Goal: Information Seeking & Learning: Learn about a topic

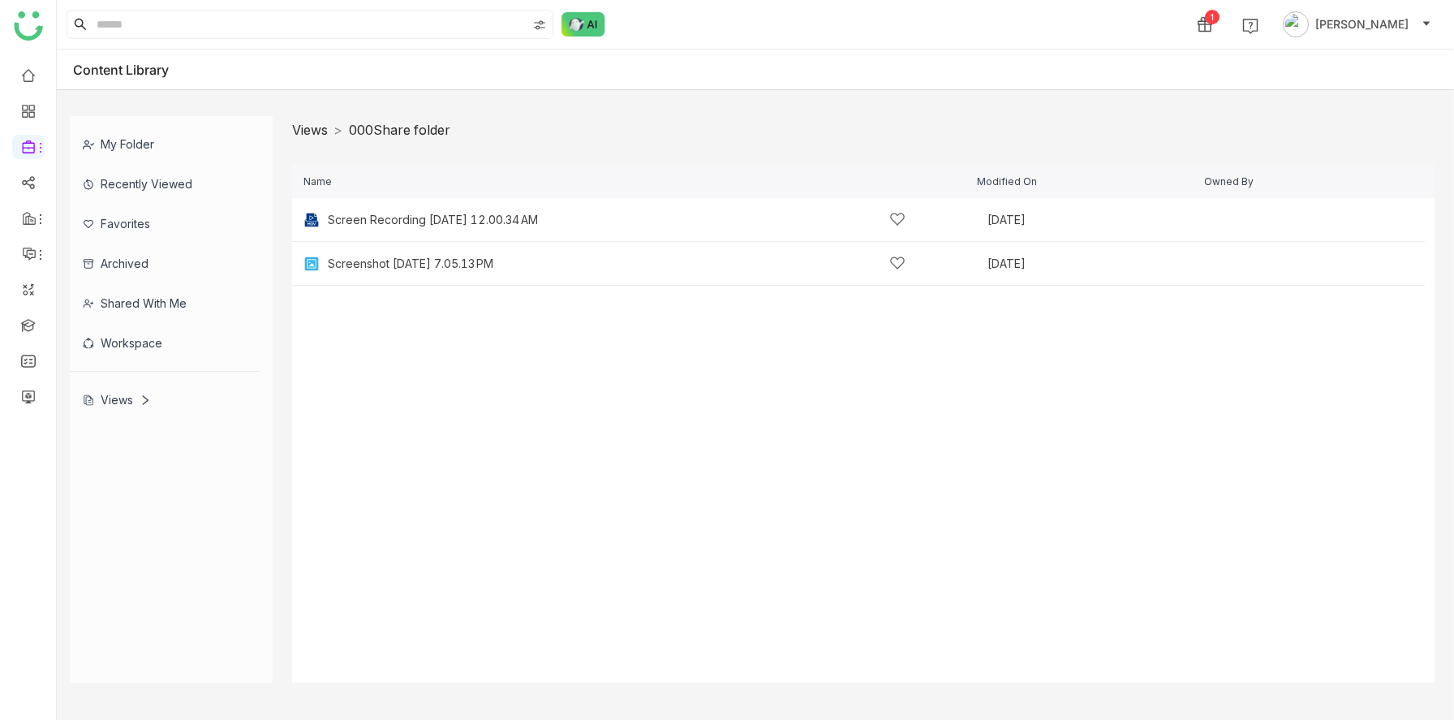
click at [314, 135] on link "Views" at bounding box center [310, 130] width 36 height 16
click at [378, 307] on div "New View" at bounding box center [355, 307] width 54 height 13
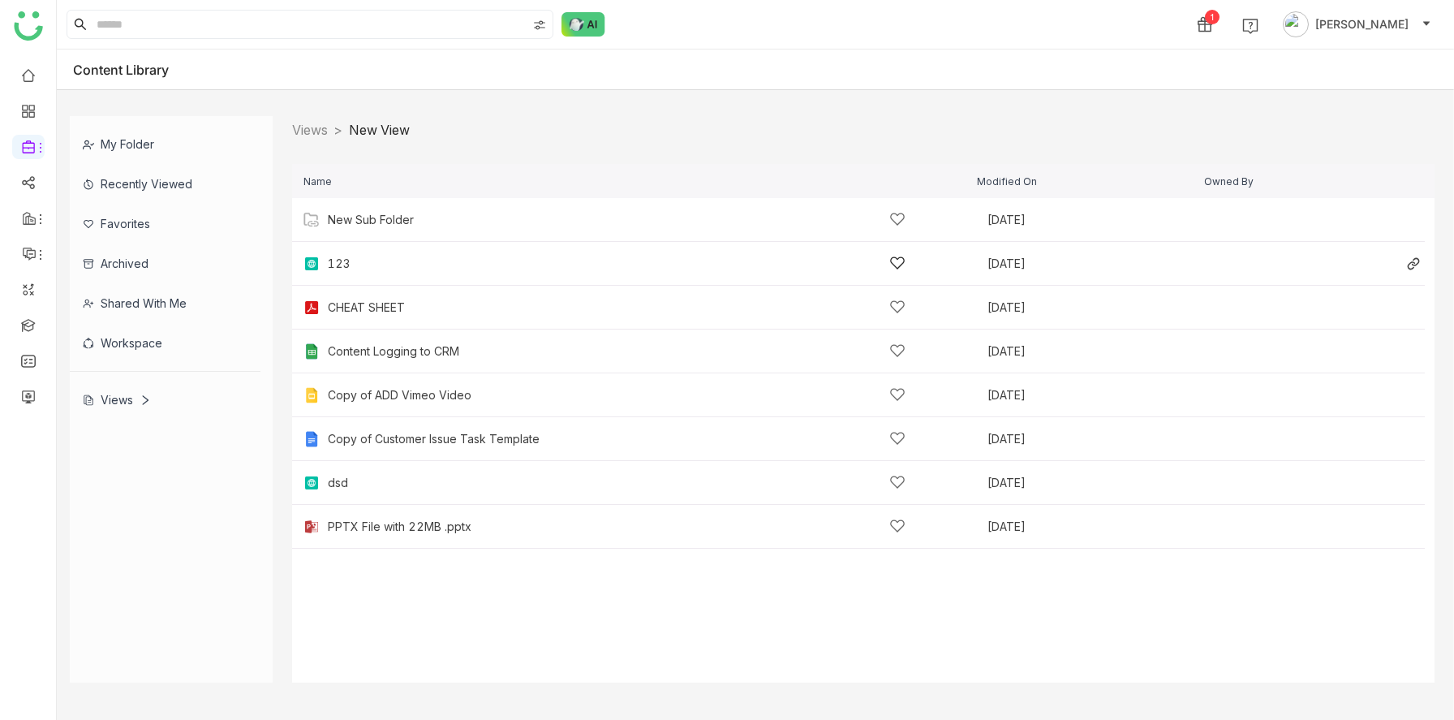
click at [371, 271] on div "123" at bounding box center [617, 263] width 578 height 17
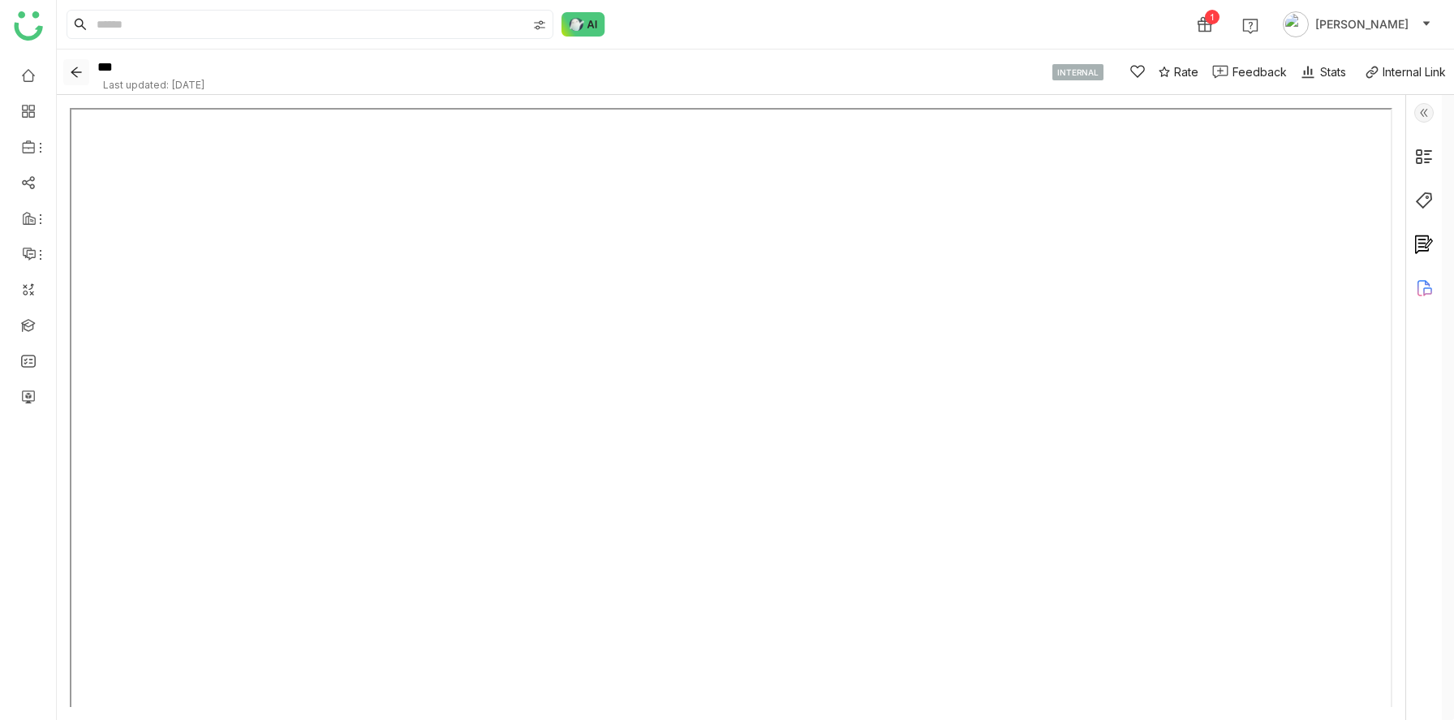
click at [76, 67] on icon "Back" at bounding box center [76, 72] width 13 height 13
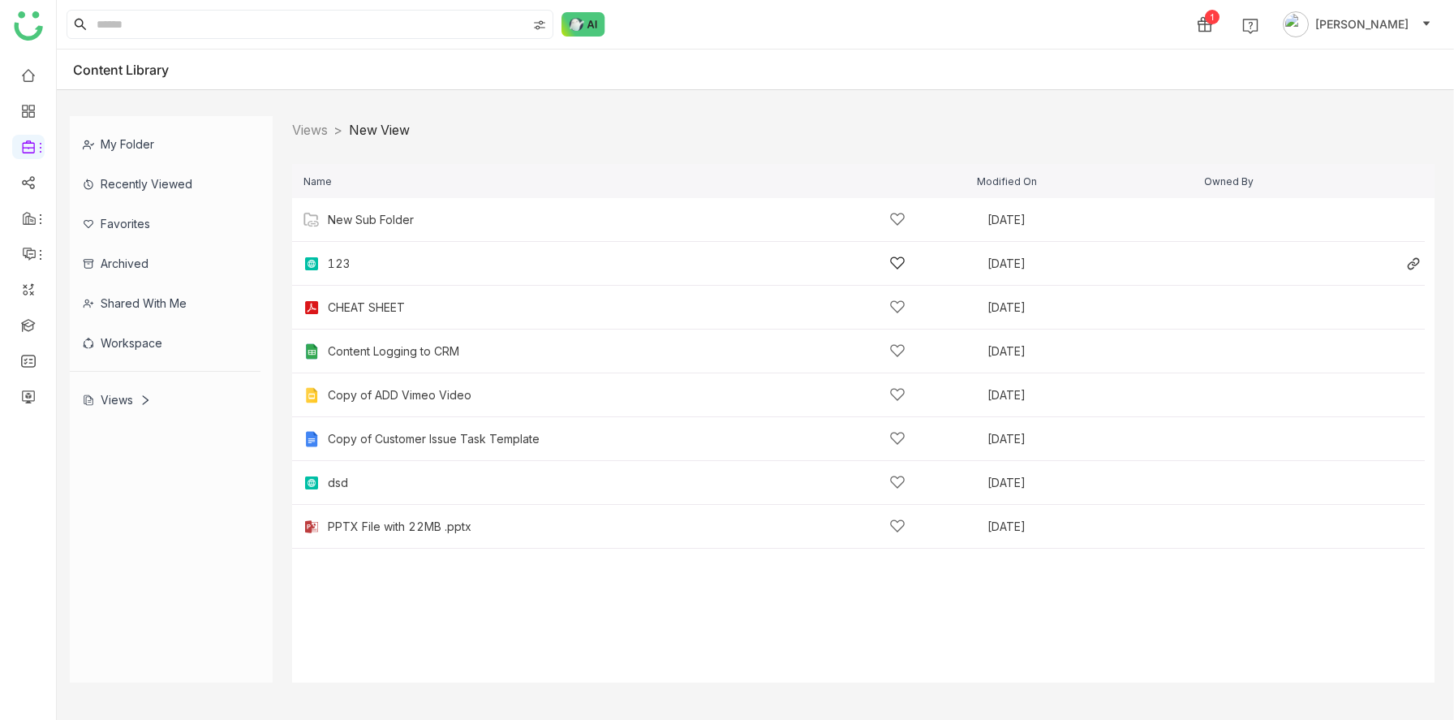
click at [353, 259] on div "123" at bounding box center [617, 263] width 578 height 17
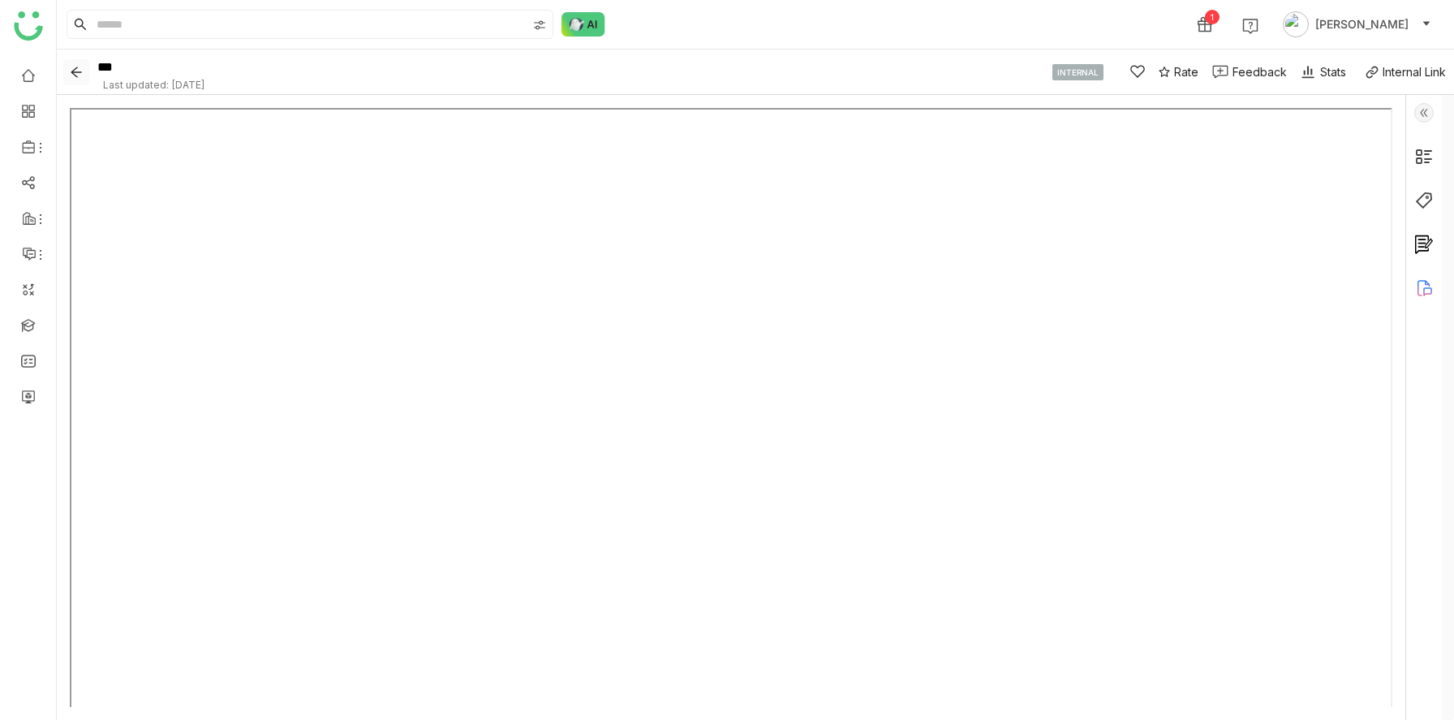
click at [76, 69] on icon "Back" at bounding box center [76, 72] width 13 height 13
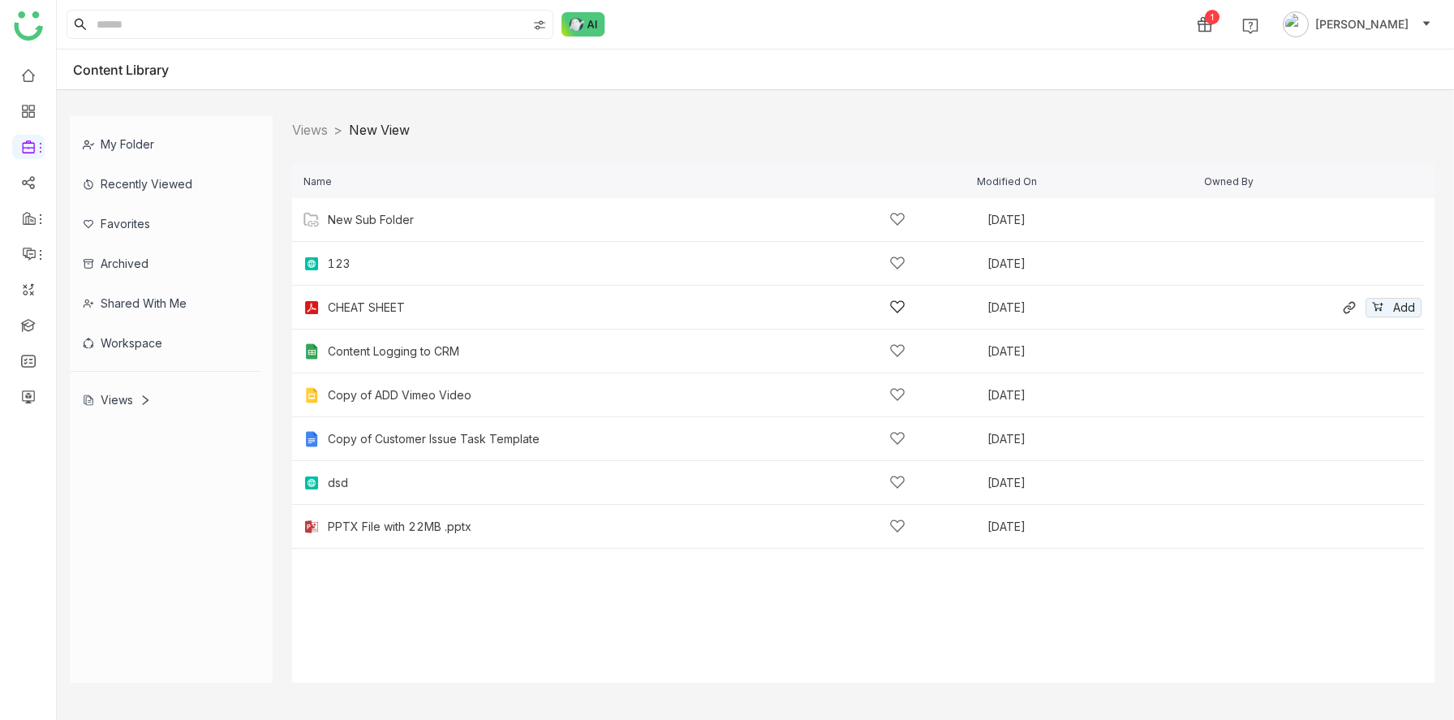
click at [370, 317] on div "CHEAT SHEET Sep 8, 2025 Add" at bounding box center [858, 308] width 1132 height 44
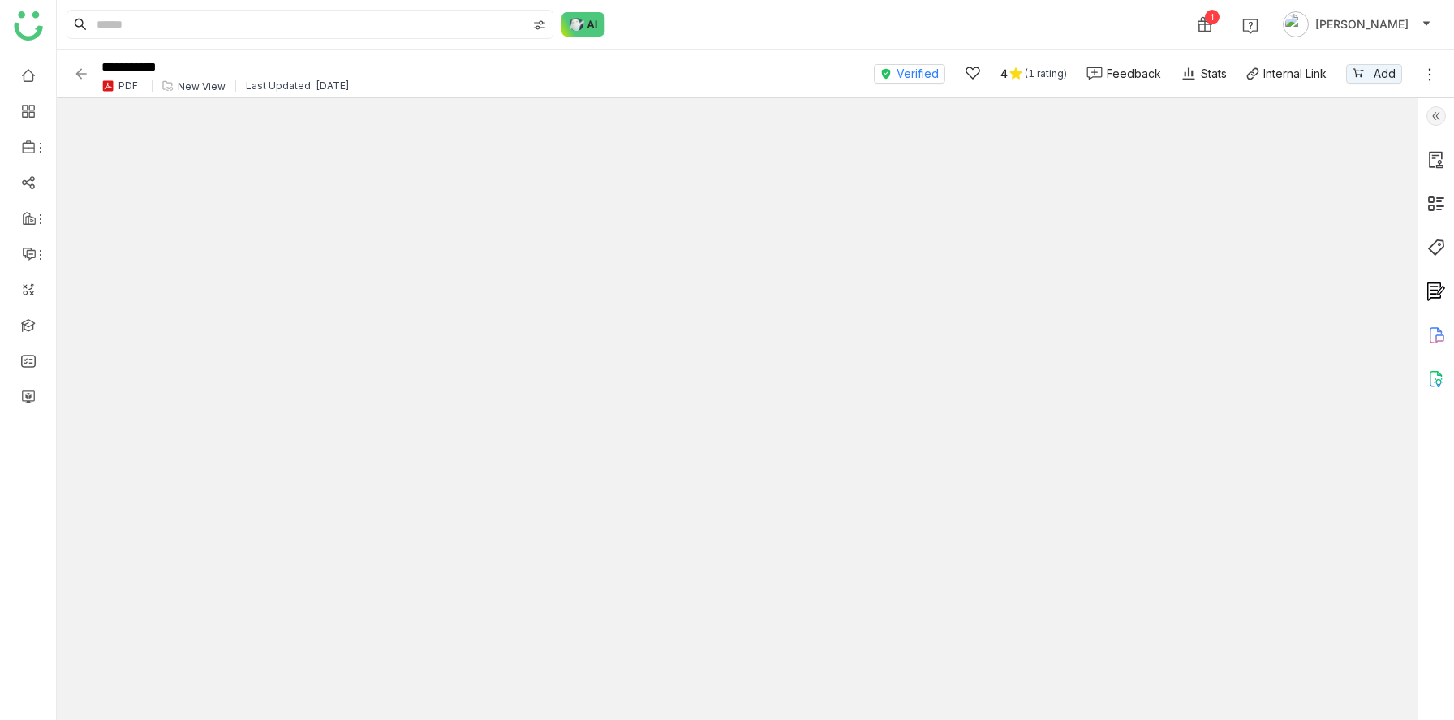
click at [80, 74] on img at bounding box center [81, 74] width 16 height 16
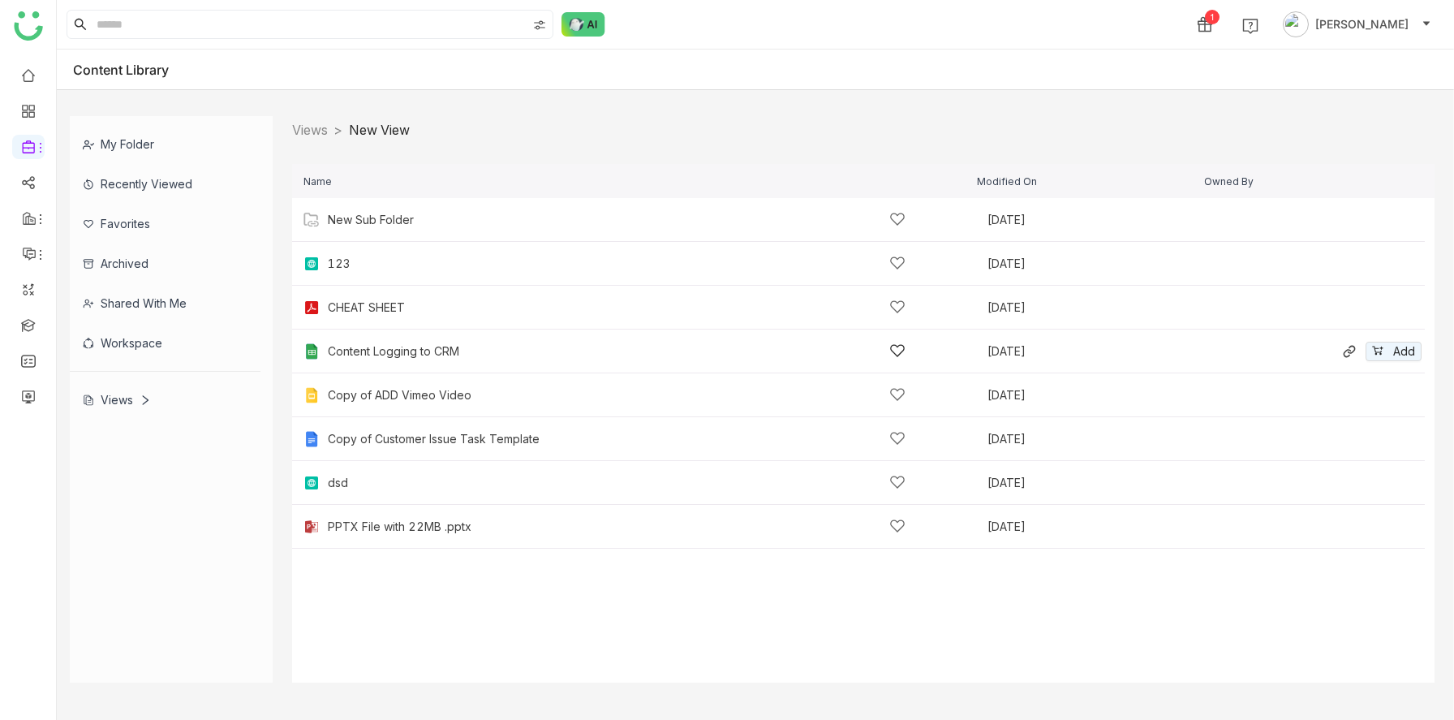
click at [373, 361] on div "Content Logging to CRM Feb 27, 2024 Add" at bounding box center [858, 351] width 1132 height 44
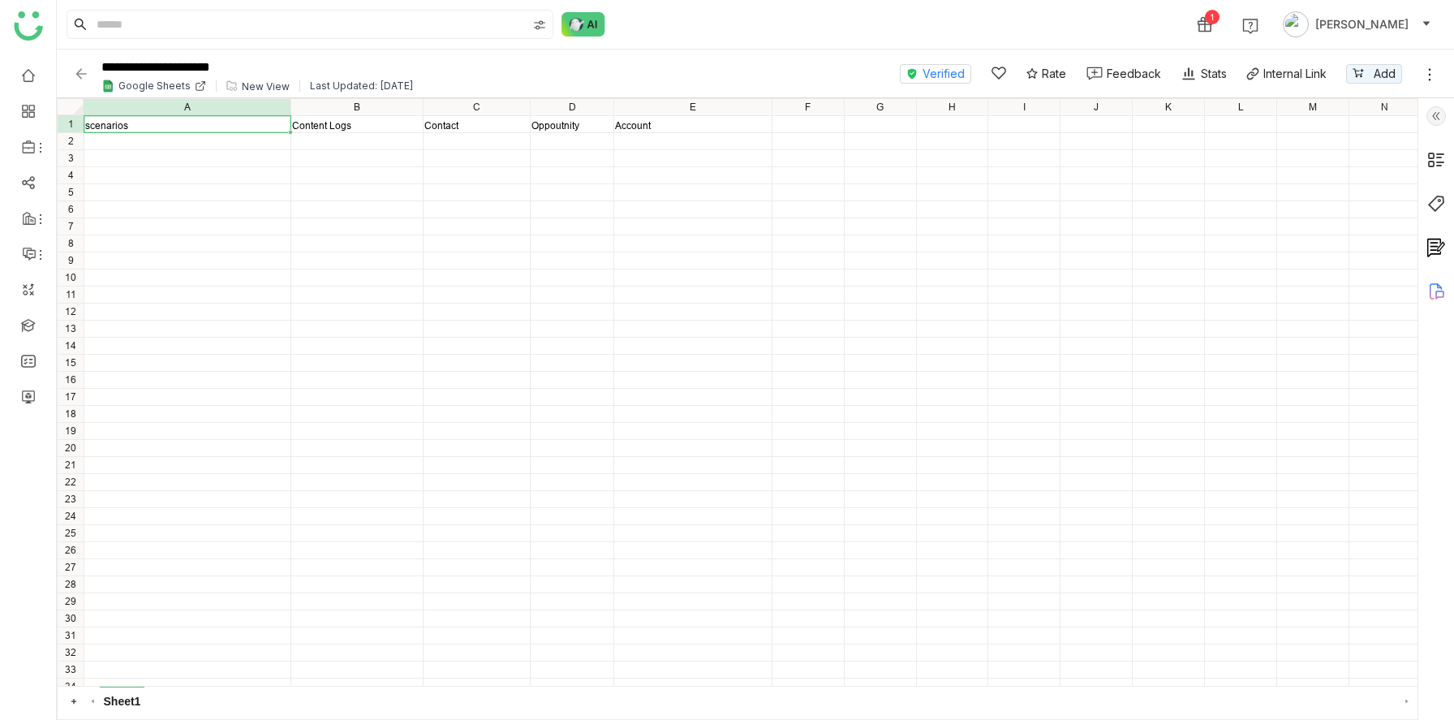
click at [84, 70] on img at bounding box center [81, 74] width 16 height 16
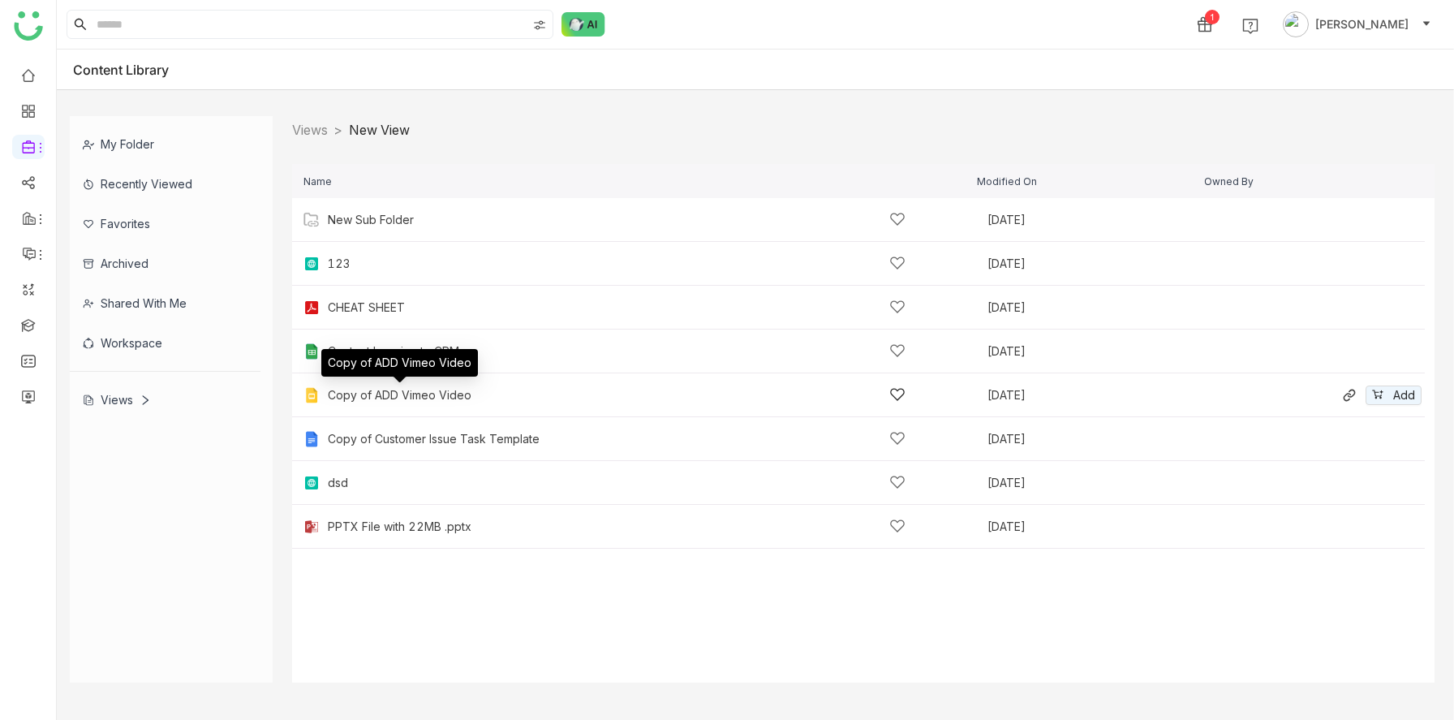
click at [385, 394] on div "Copy of ADD Vimeo Video" at bounding box center [400, 395] width 144 height 13
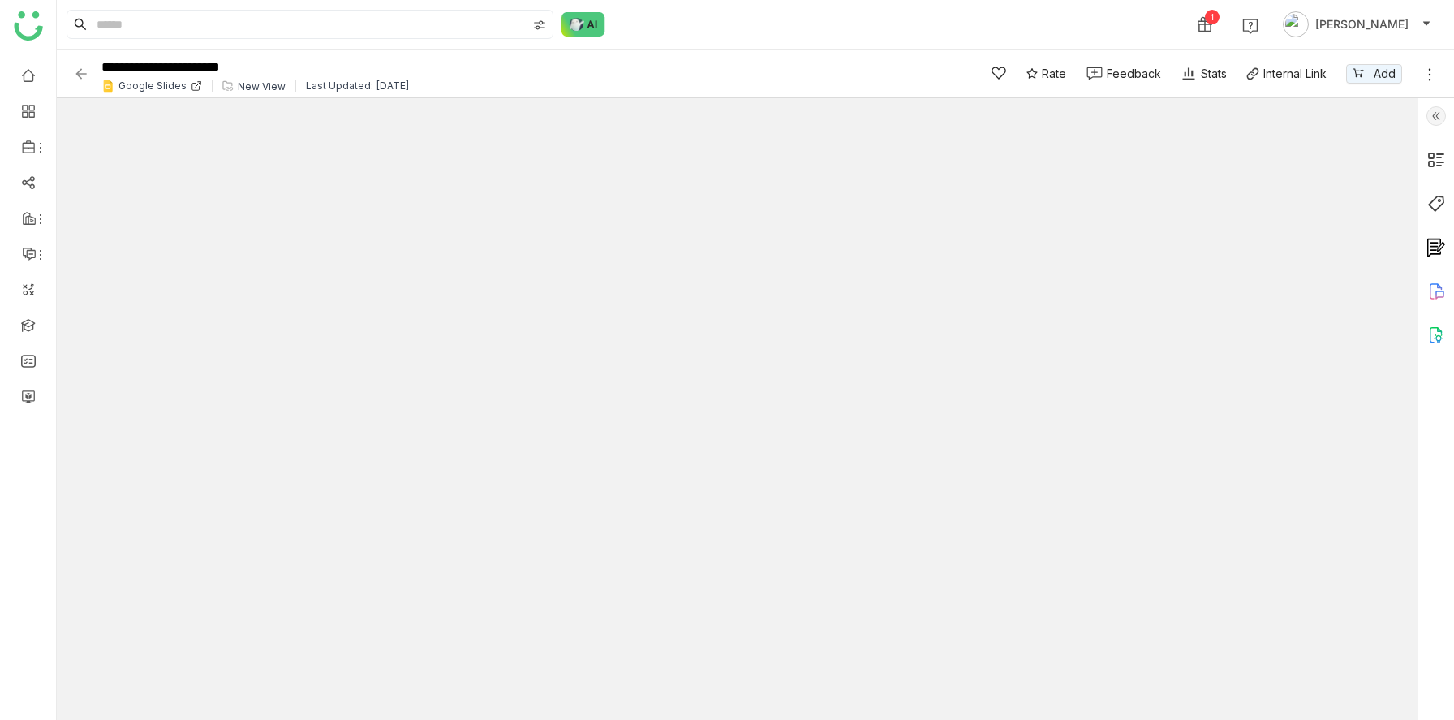
click at [83, 73] on img at bounding box center [81, 74] width 16 height 16
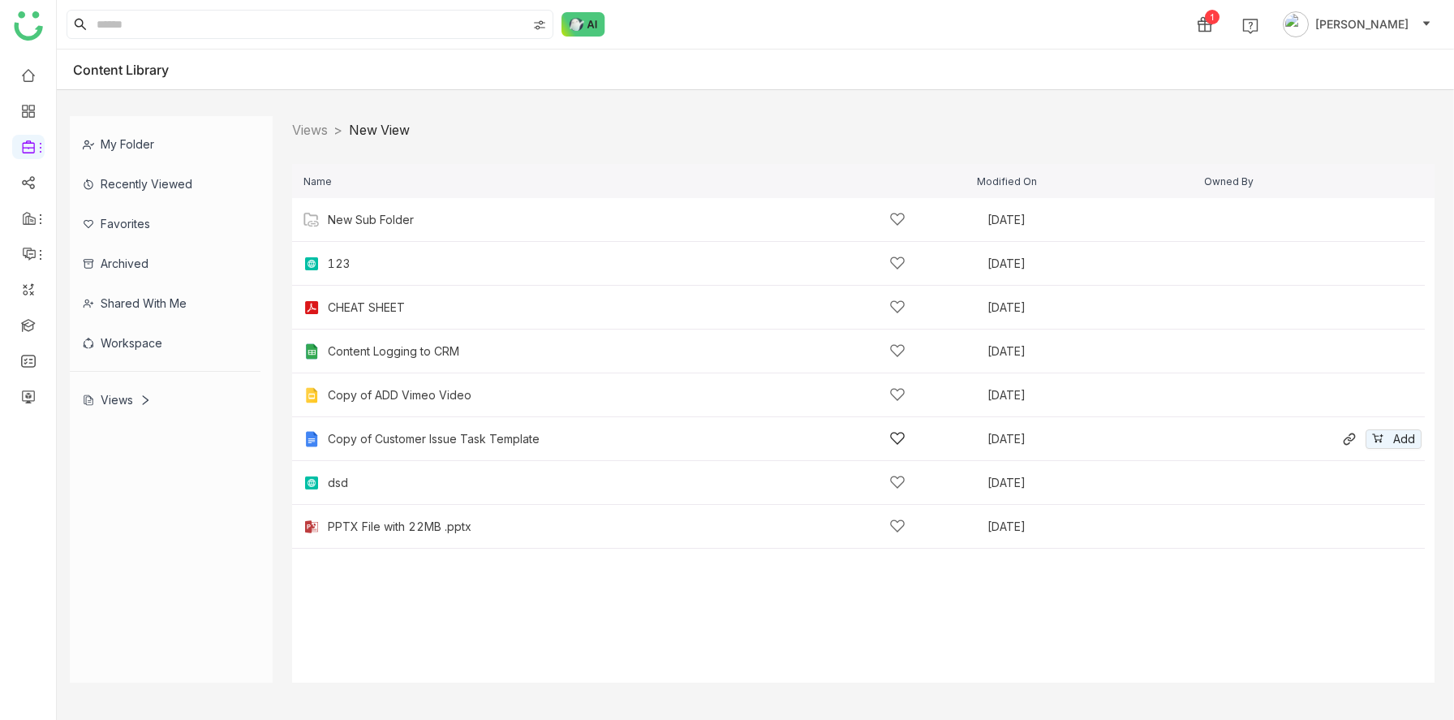
click at [405, 432] on div "Copy of Customer Issue Task Template" at bounding box center [434, 438] width 212 height 13
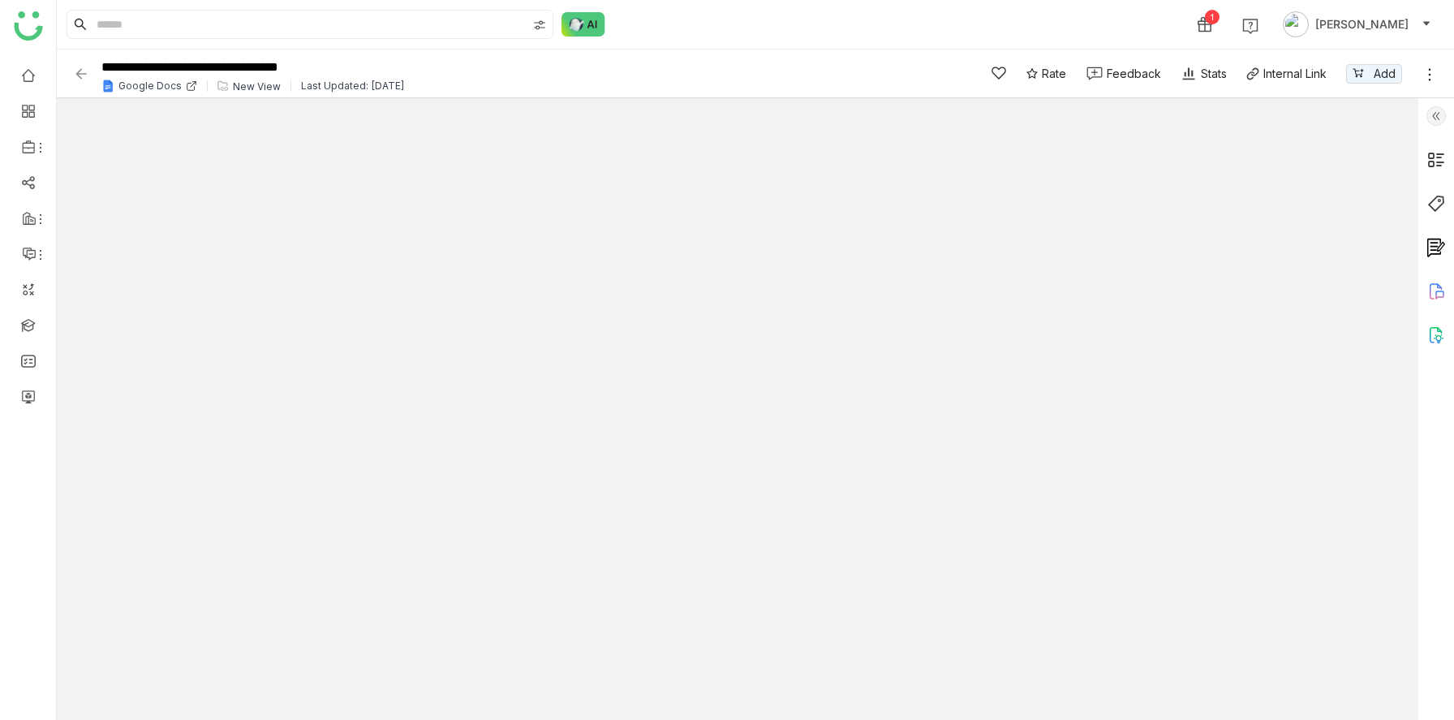
click at [80, 73] on img at bounding box center [81, 74] width 16 height 16
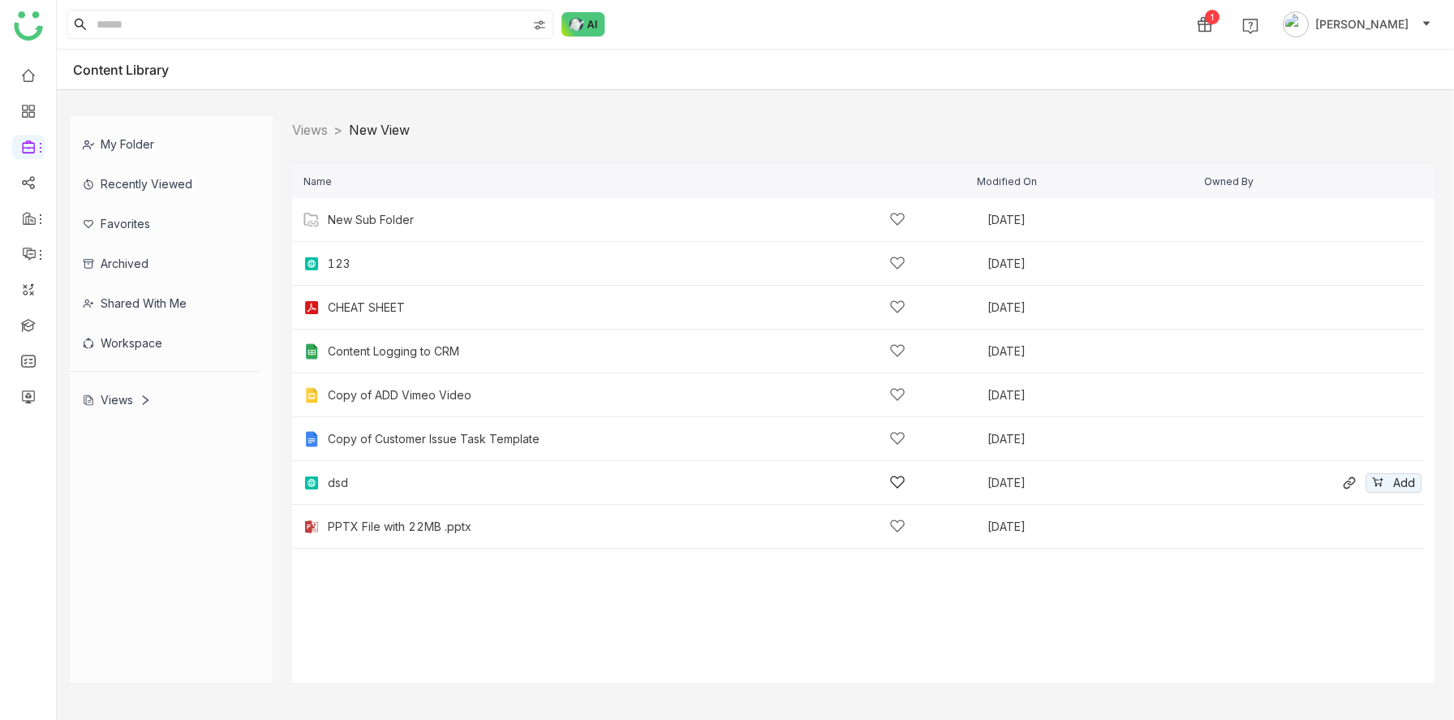
click at [365, 480] on div "dsd" at bounding box center [617, 482] width 578 height 17
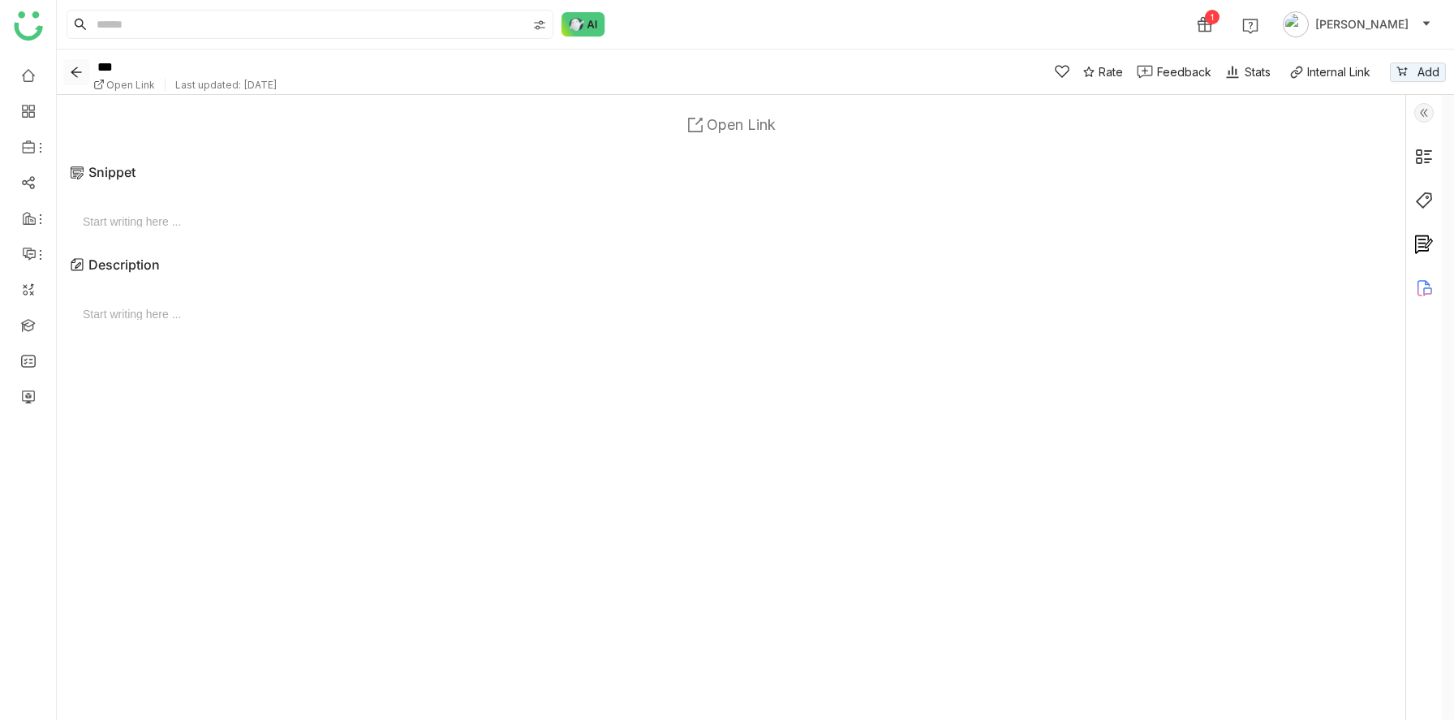
click at [74, 67] on icon "Back" at bounding box center [76, 72] width 13 height 13
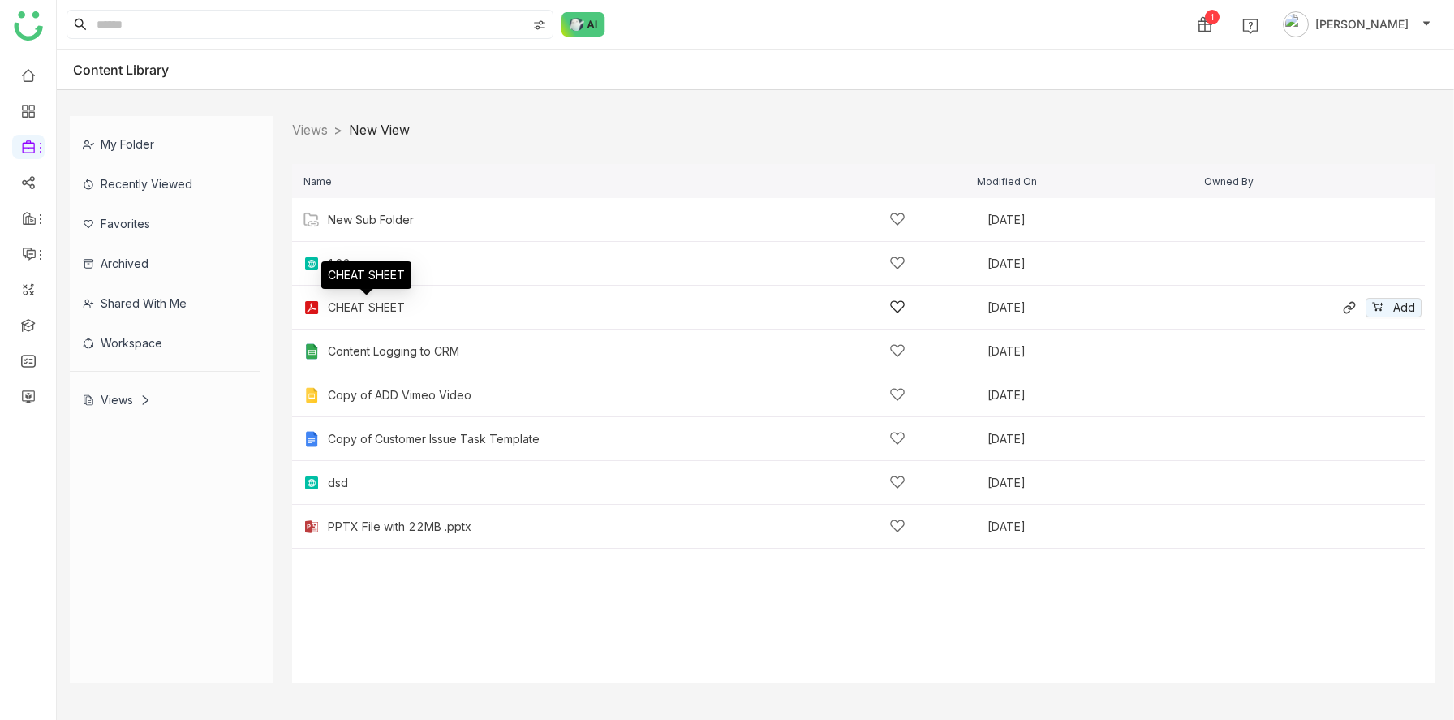
click at [389, 309] on div "CHEAT SHEET" at bounding box center [366, 307] width 77 height 13
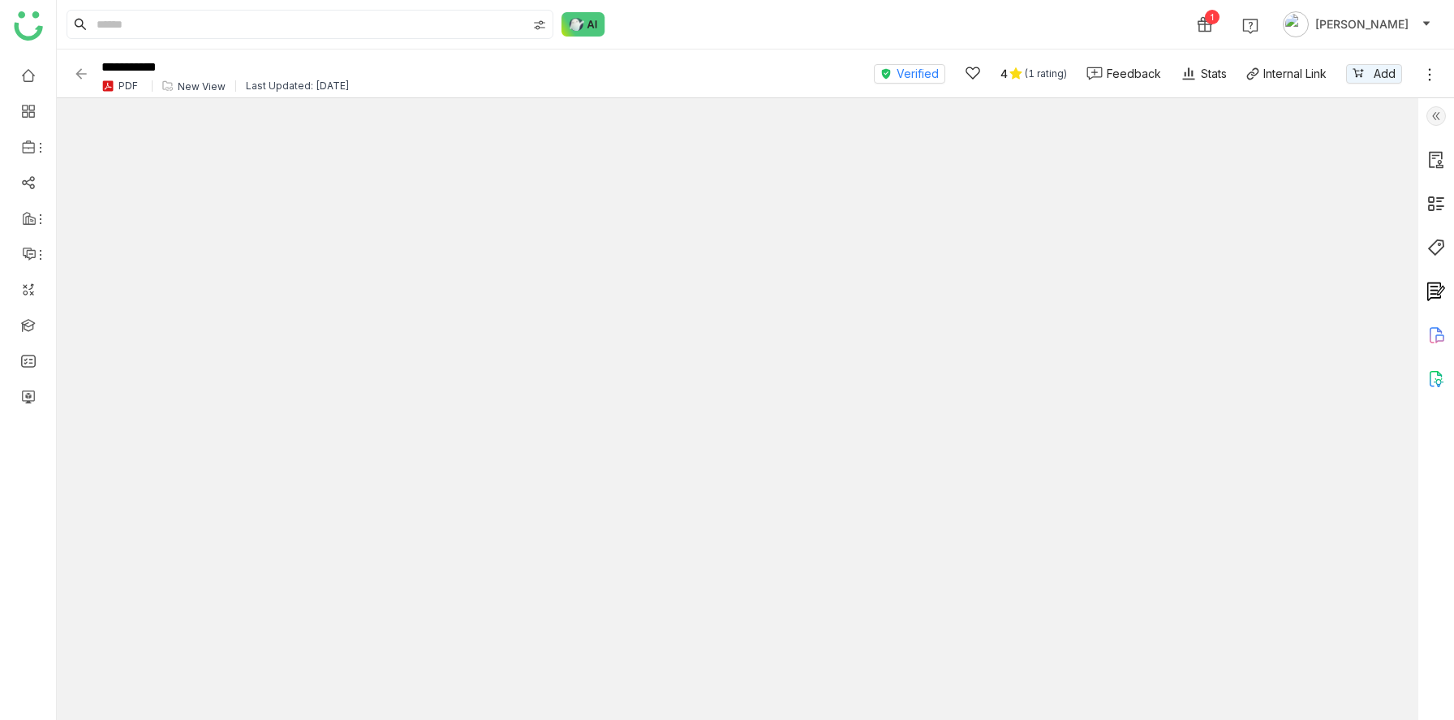
click at [191, 87] on div "New View" at bounding box center [202, 86] width 48 height 12
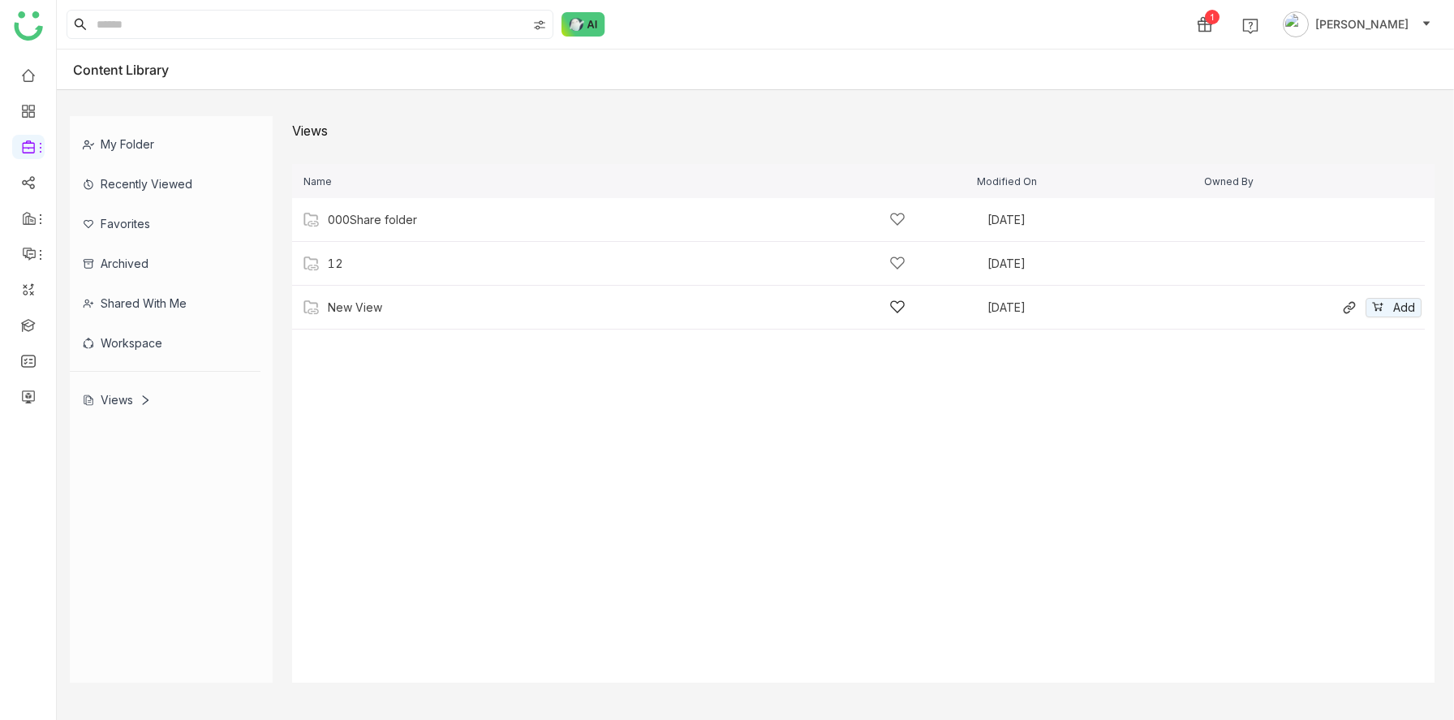
click at [388, 308] on div "New View" at bounding box center [617, 307] width 578 height 17
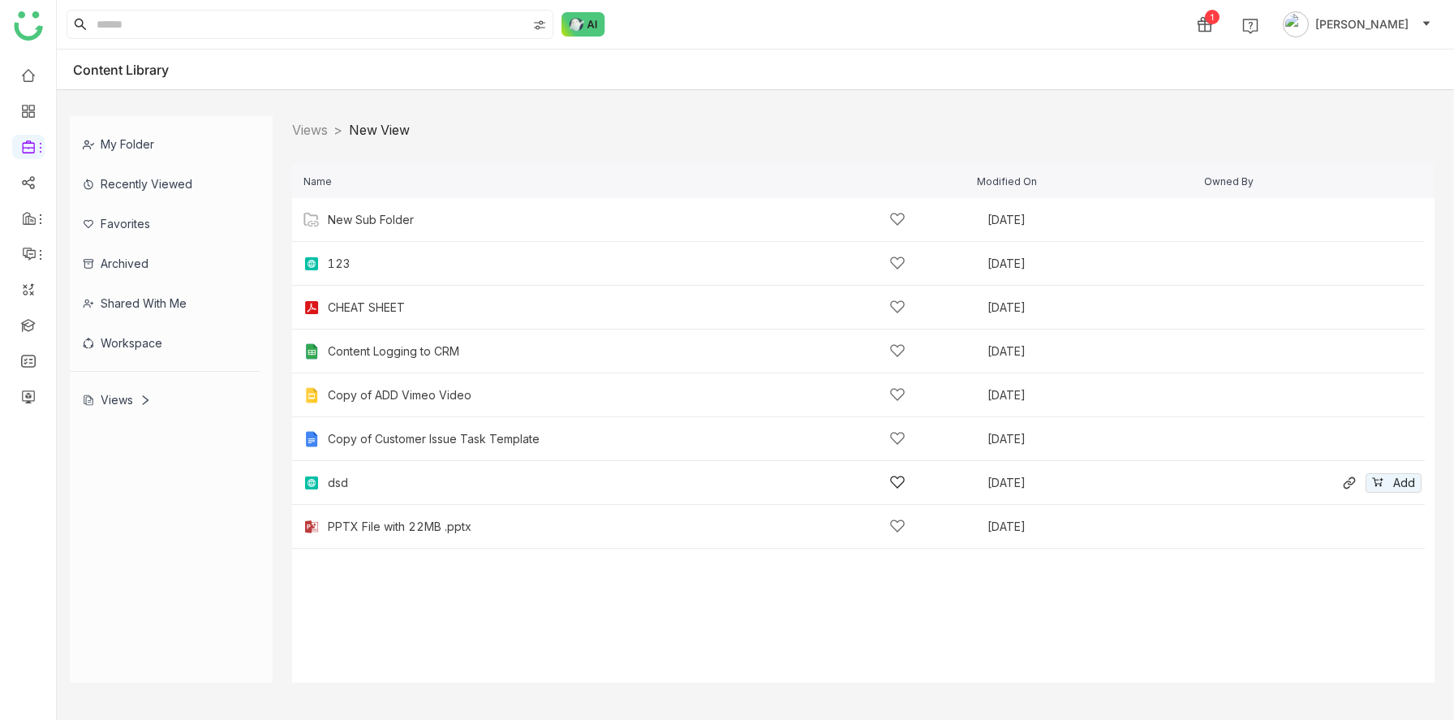
click at [380, 472] on div "dsd Sep 8, 2025 Add" at bounding box center [858, 483] width 1132 height 44
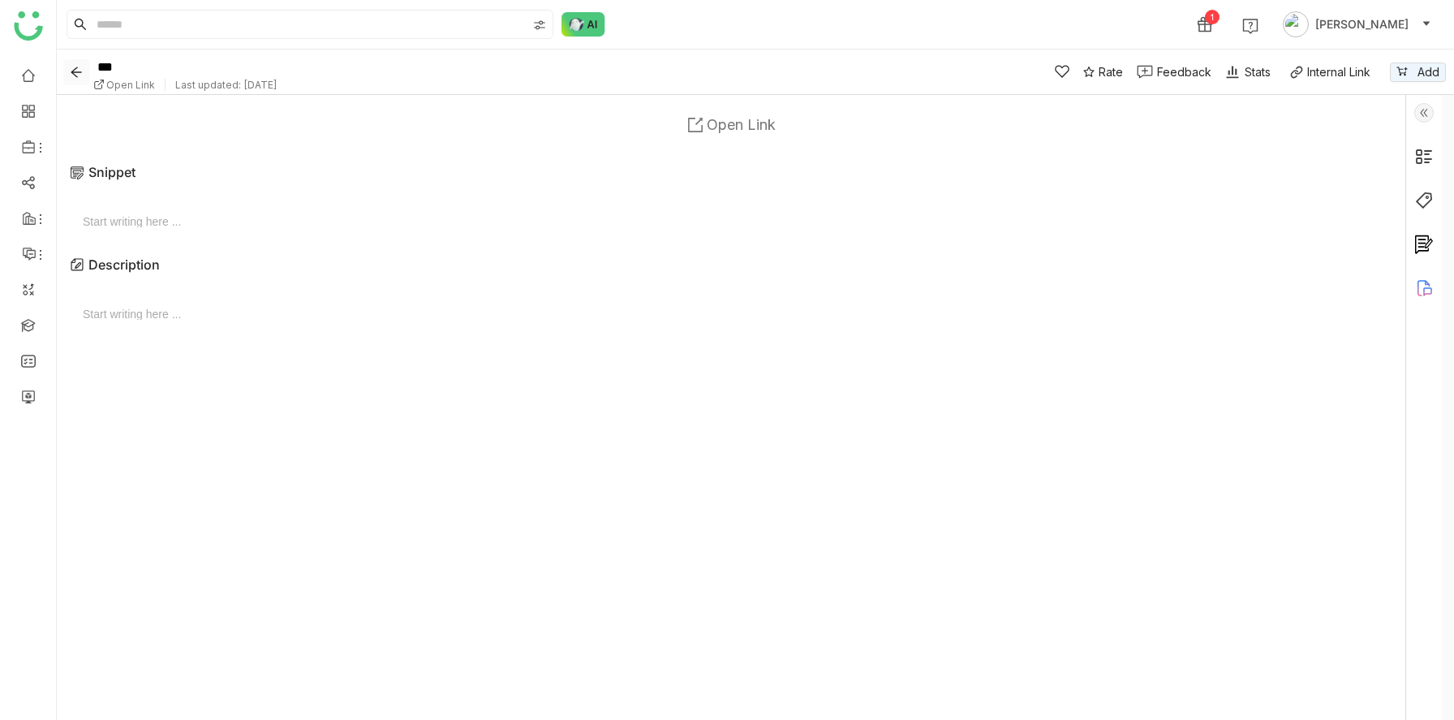
click at [79, 66] on icon "Back" at bounding box center [76, 72] width 13 height 13
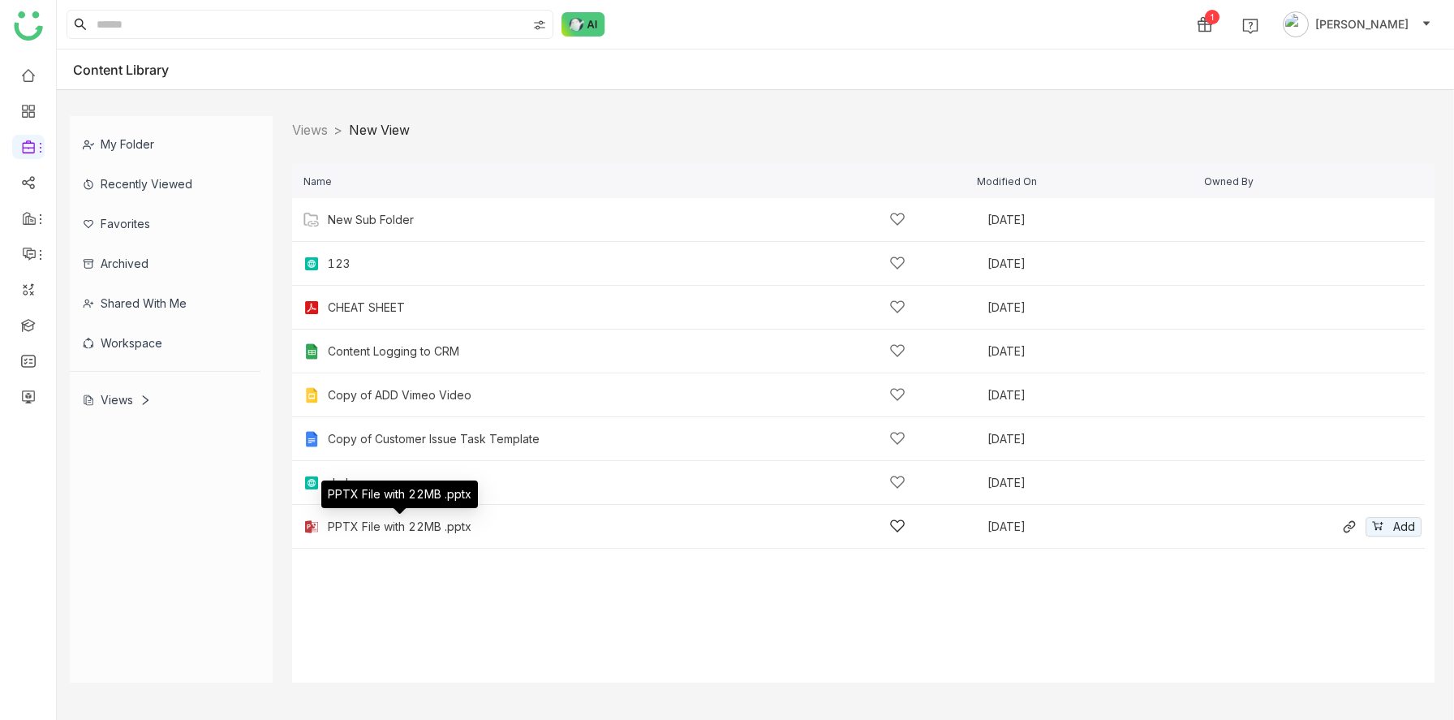
click at [391, 524] on div "PPTX File with 22MB .pptx" at bounding box center [400, 526] width 144 height 13
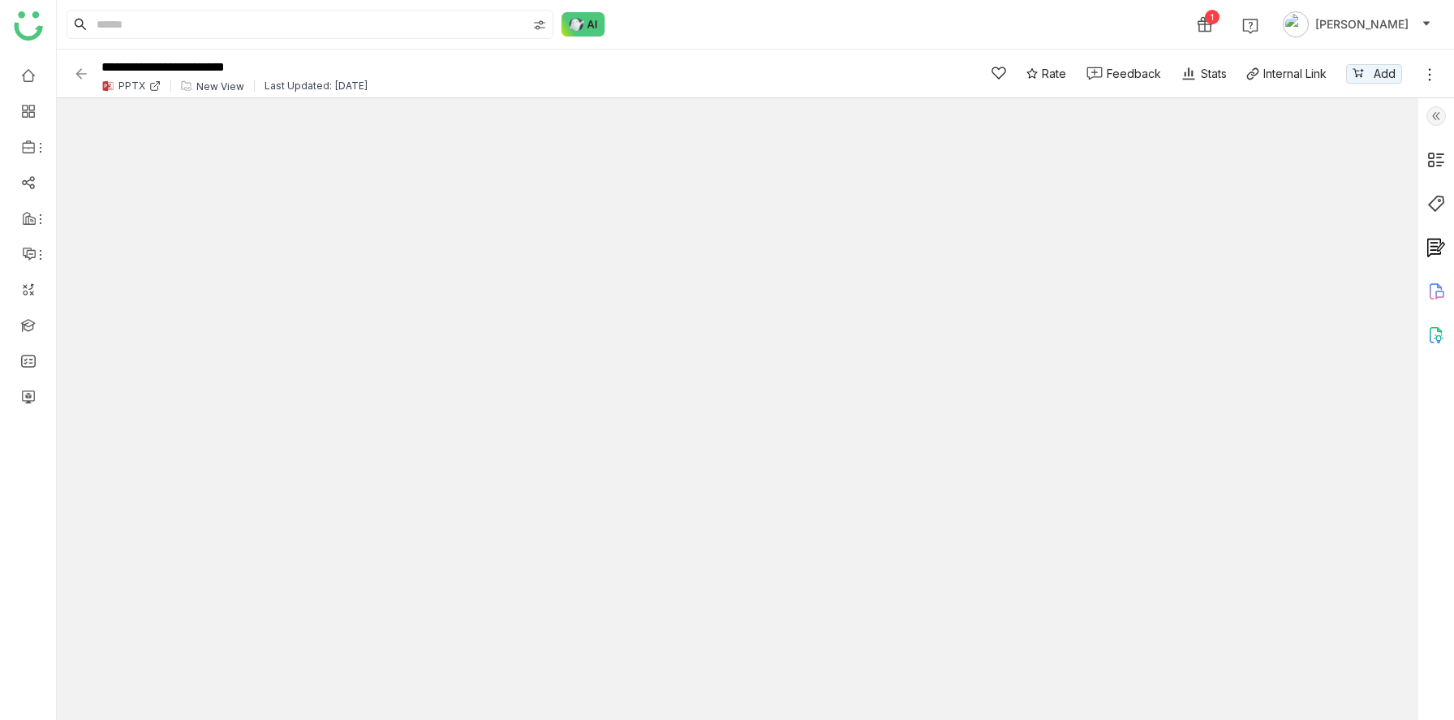
click at [222, 85] on div "New View" at bounding box center [220, 86] width 48 height 12
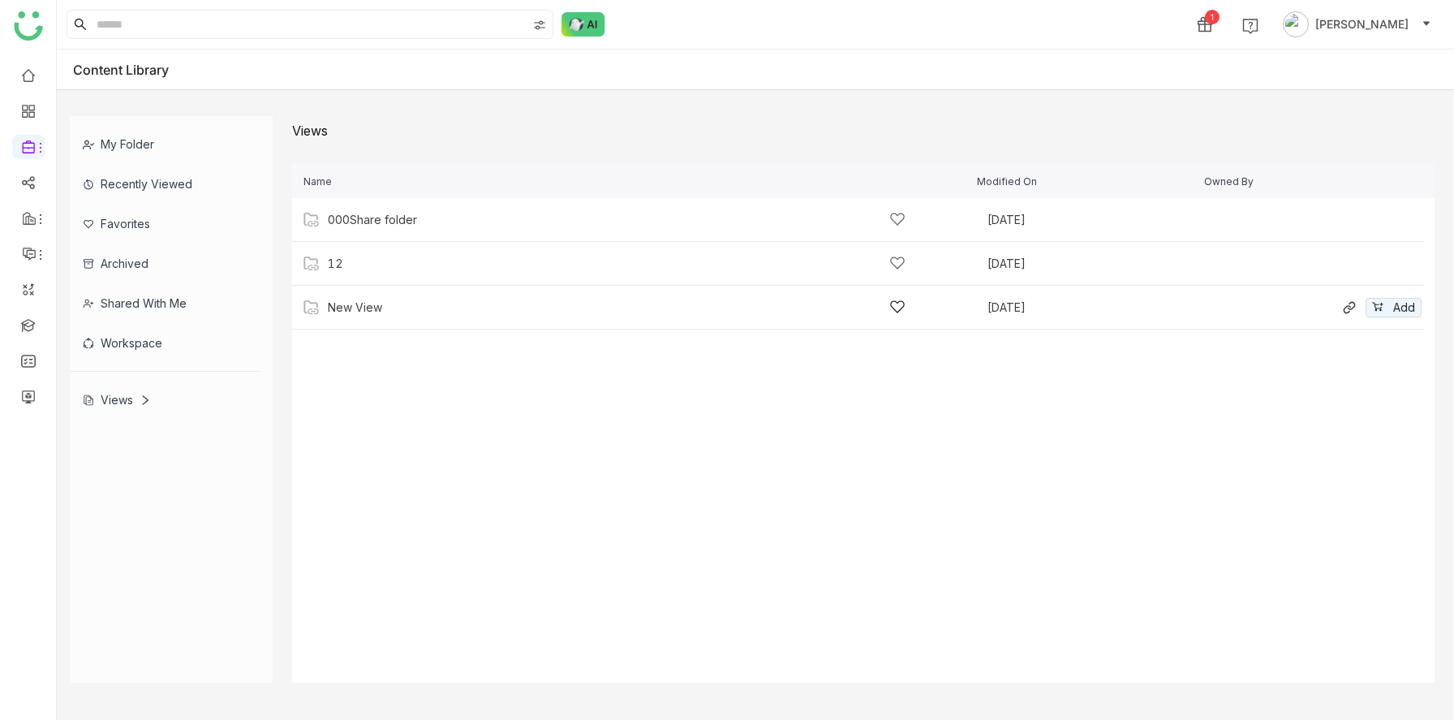
click at [385, 312] on div "New View" at bounding box center [617, 307] width 578 height 17
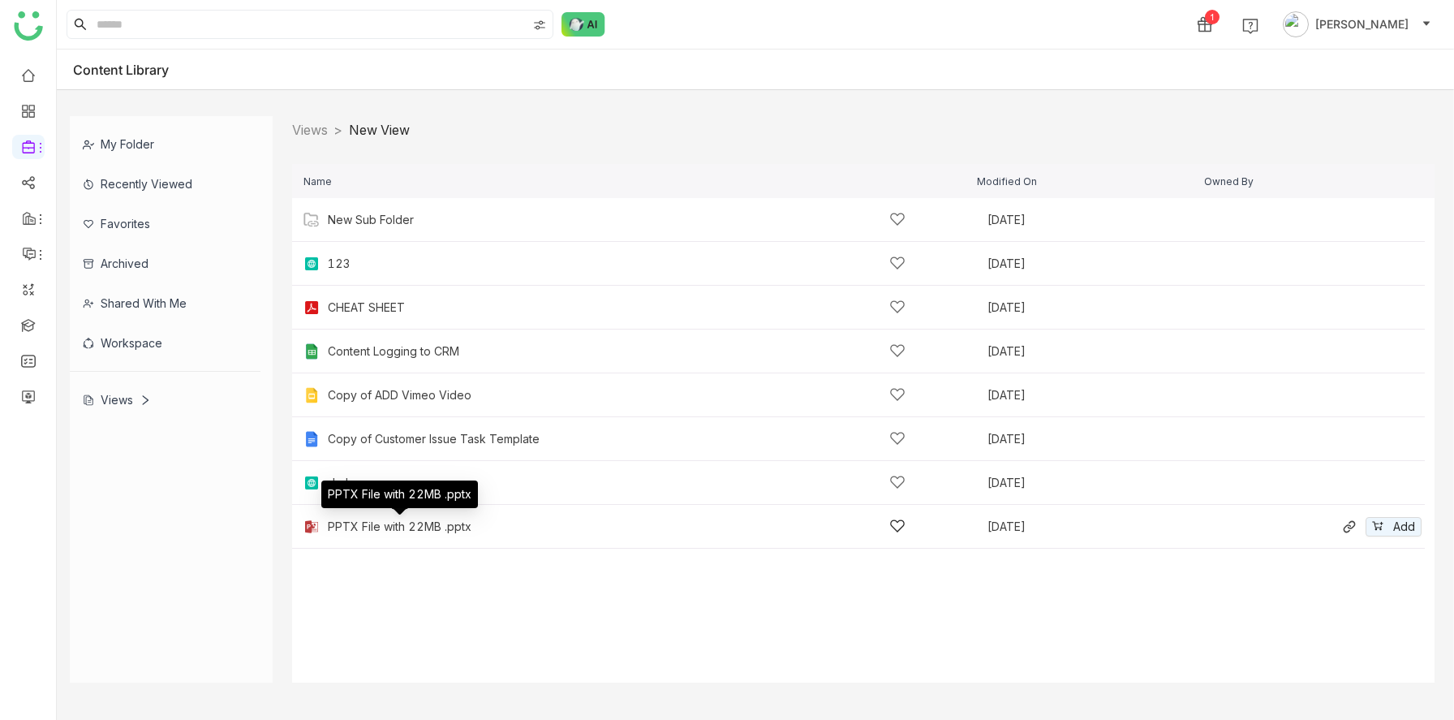
click at [408, 526] on div "PPTX File with 22MB .pptx" at bounding box center [400, 526] width 144 height 13
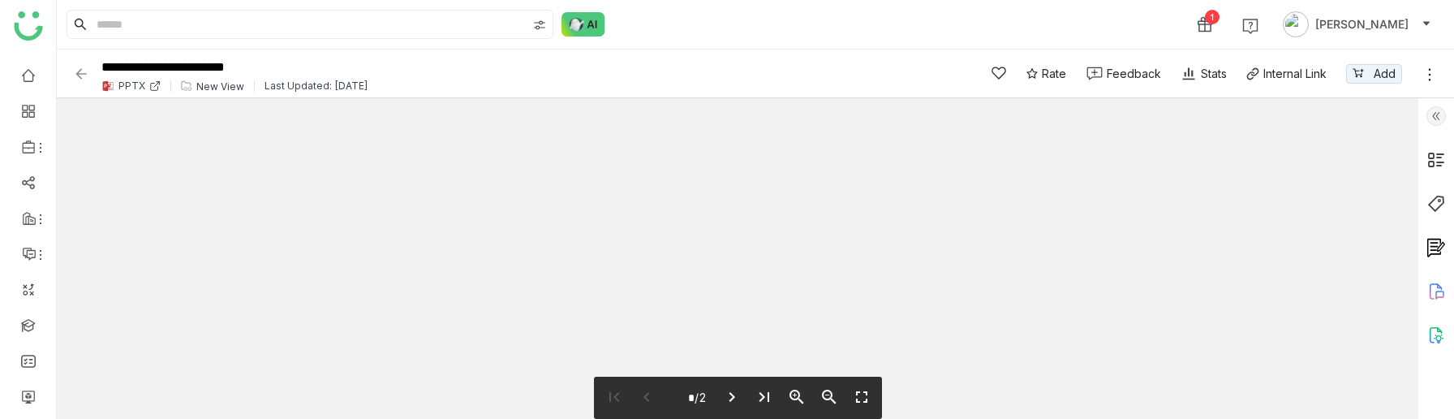
drag, startPoint x: 49, startPoint y: 691, endPoint x: 806, endPoint y: 418, distance: 804.7
click at [806, 418] on div "first_page chevron_left * /2 chevron_right last_page zoom_in zoom_out fullscreen" at bounding box center [738, 397] width 288 height 42
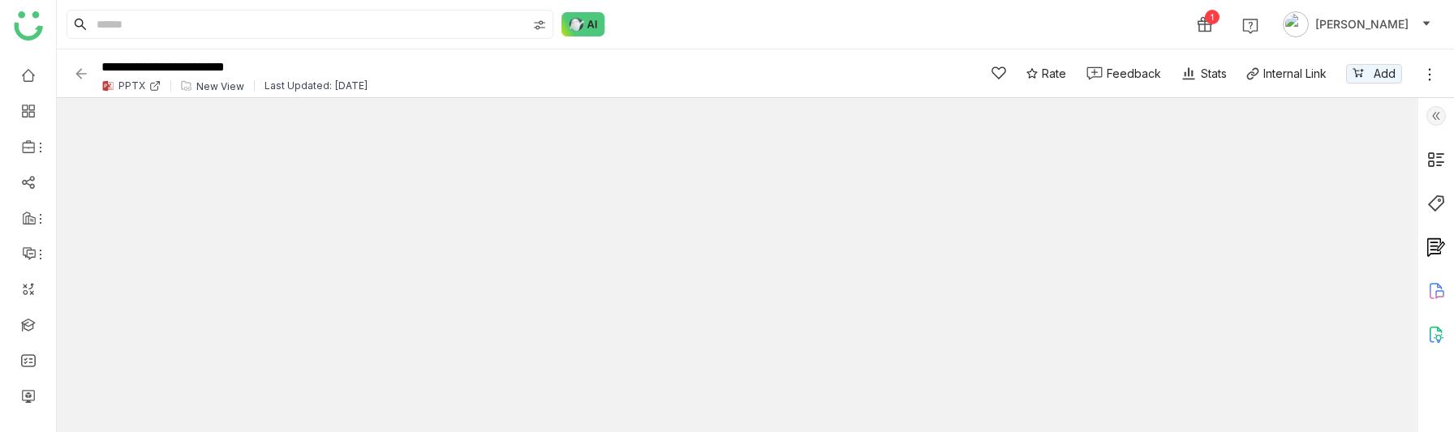
click at [80, 68] on img at bounding box center [81, 74] width 16 height 16
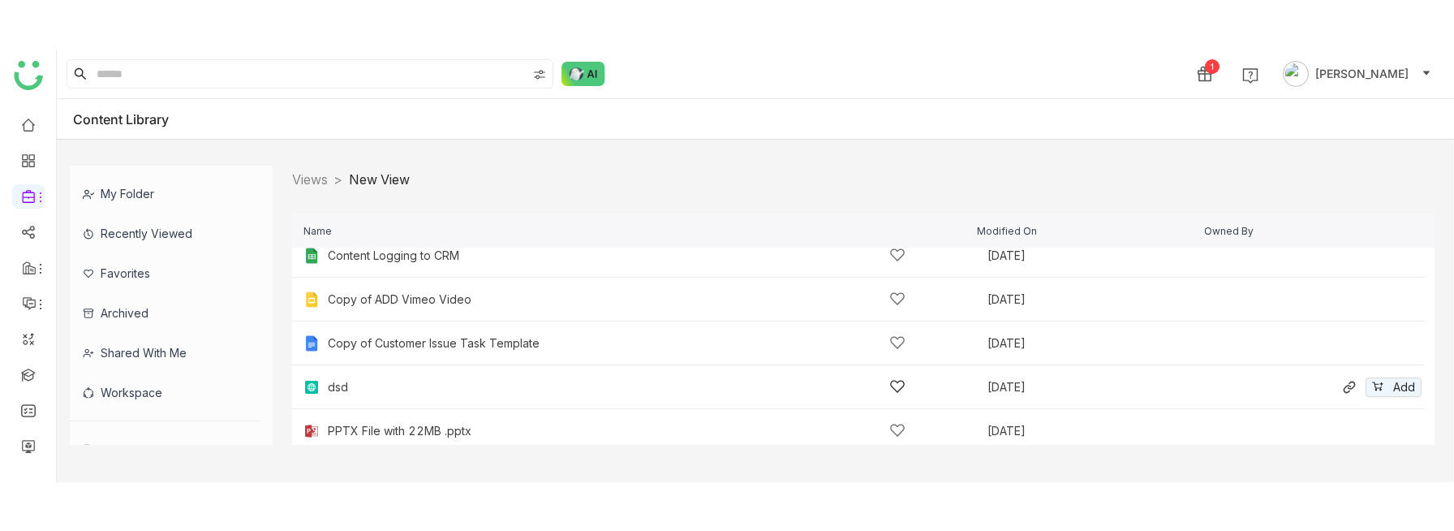
scroll to position [153, 0]
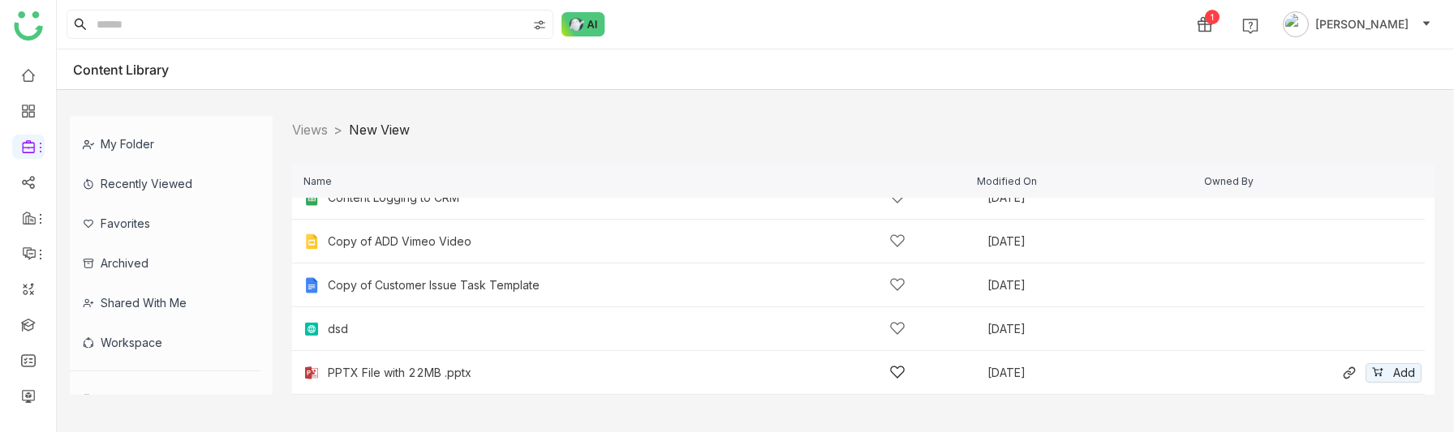
click at [430, 365] on div "PPTX File with 22MB .pptx" at bounding box center [617, 372] width 578 height 17
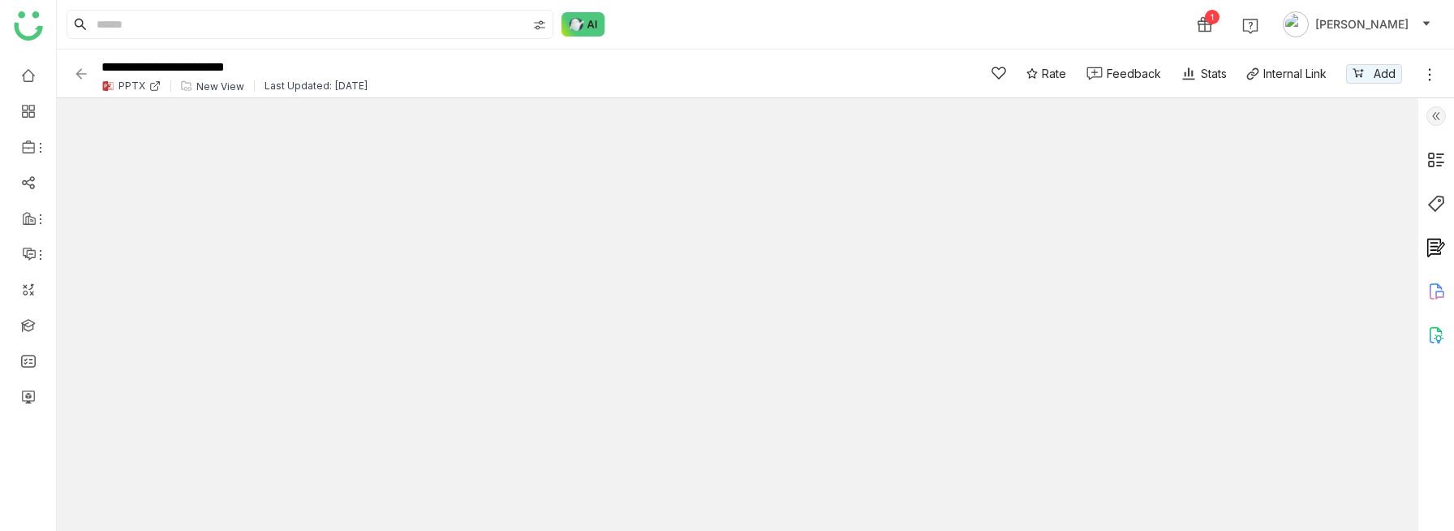
click at [80, 69] on img at bounding box center [81, 74] width 16 height 16
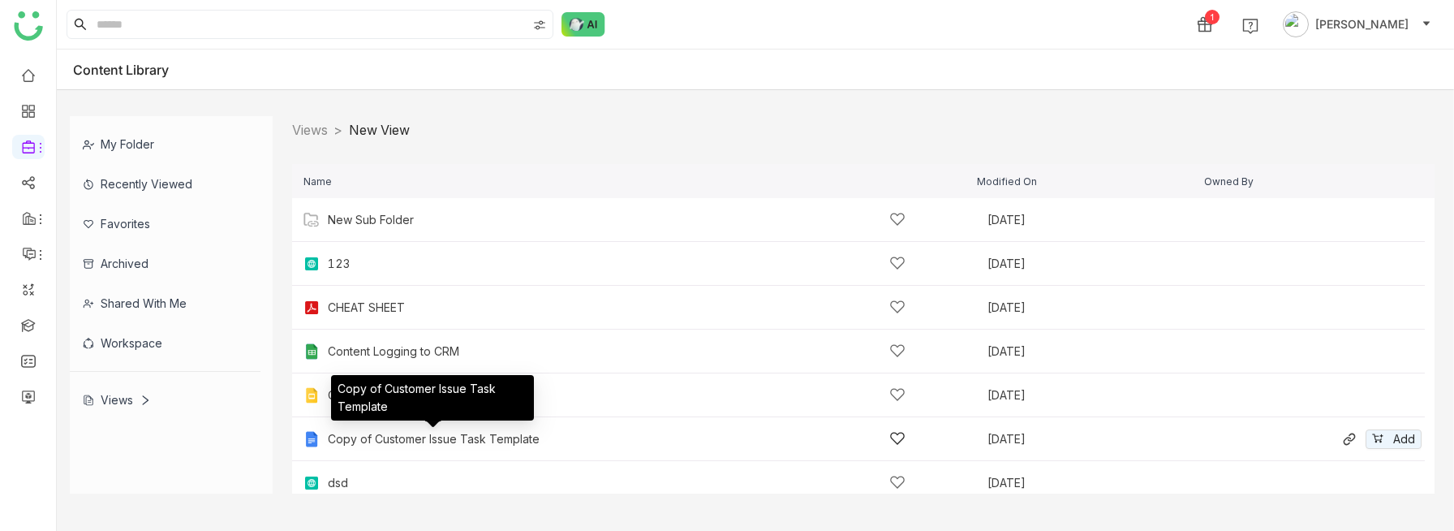
click at [389, 445] on div "Copy of Customer Issue Task Template" at bounding box center [617, 438] width 578 height 17
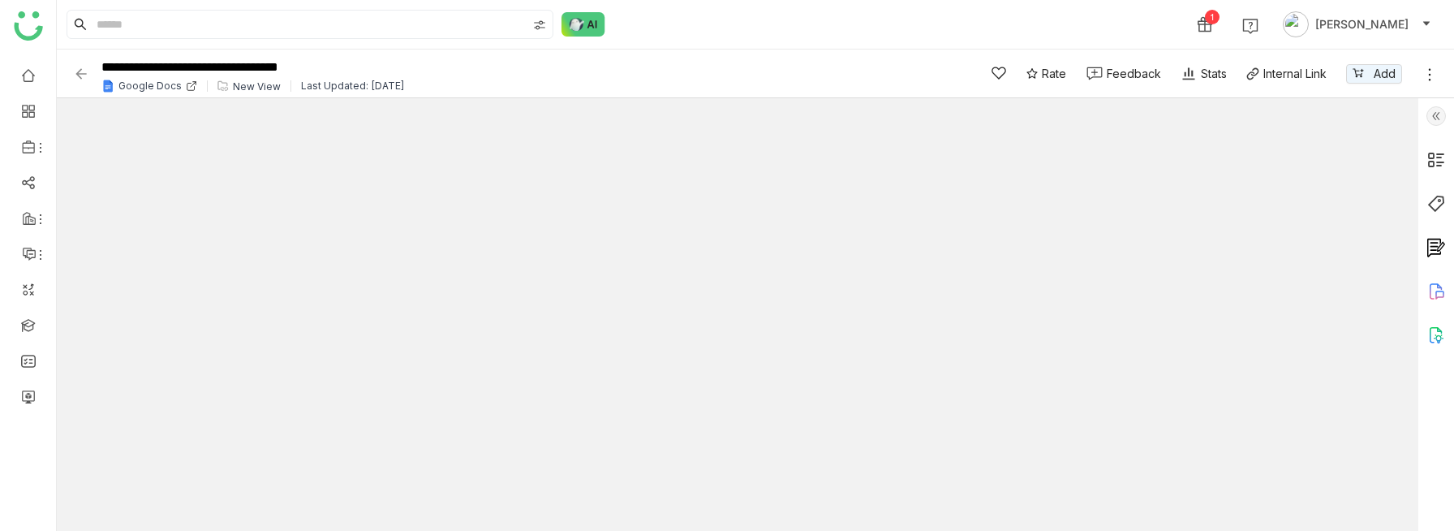
click at [241, 87] on div "New View" at bounding box center [257, 86] width 48 height 12
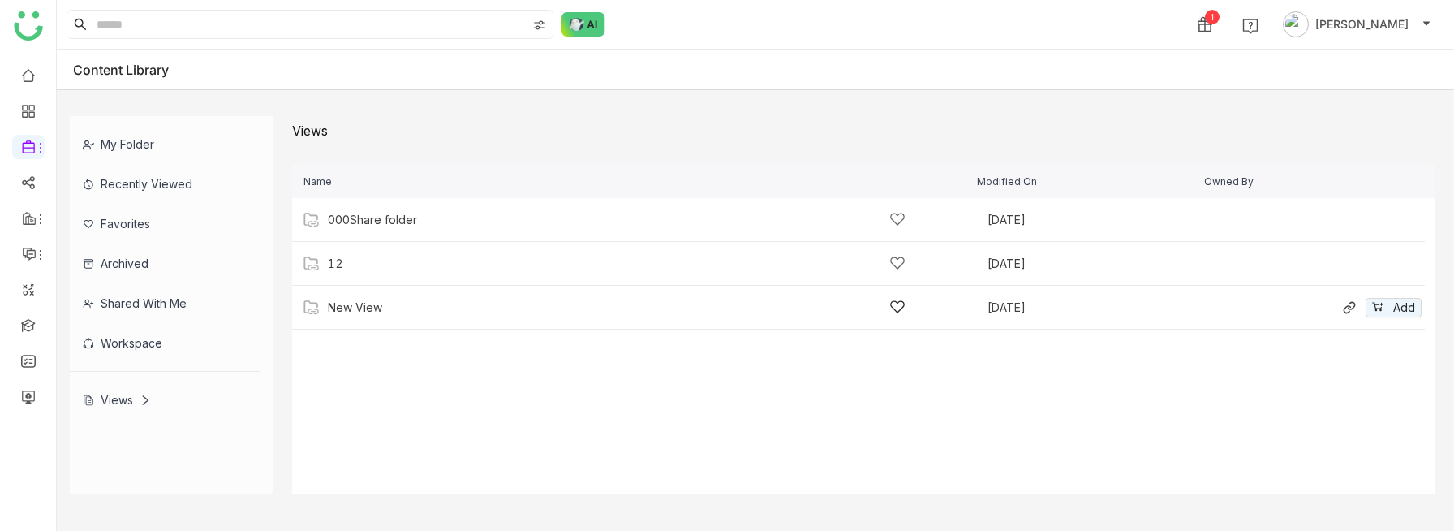
click at [411, 310] on div "New View" at bounding box center [617, 307] width 578 height 17
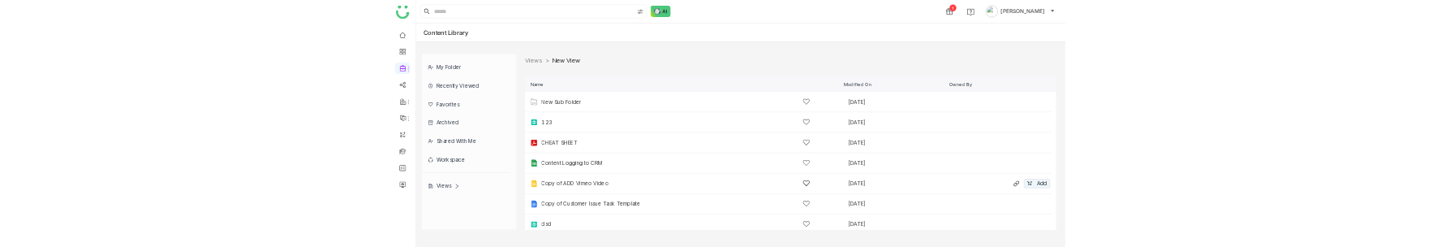
scroll to position [55, 0]
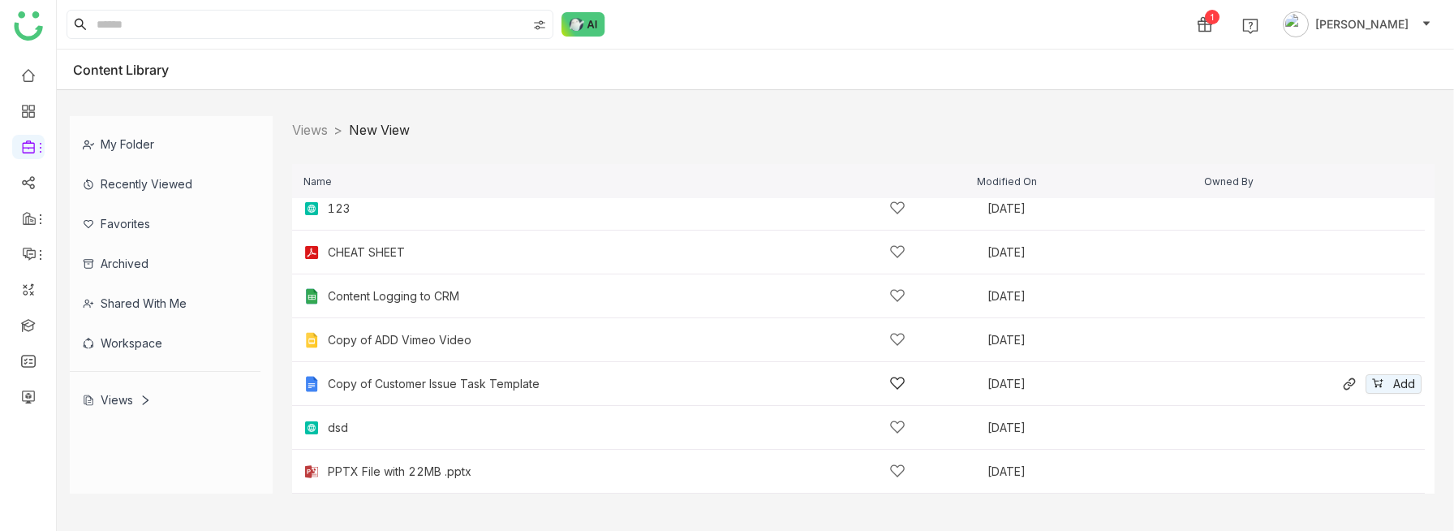
click at [464, 373] on div "Copy of Customer Issue Task Template Dec 16, 2024 Add" at bounding box center [858, 384] width 1132 height 44
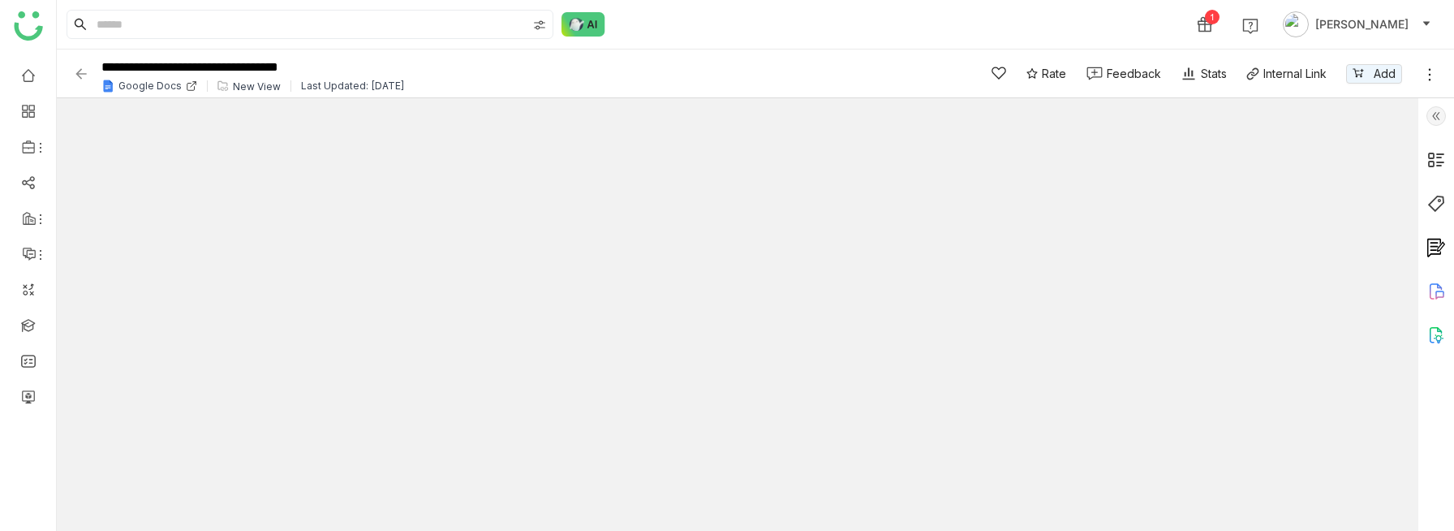
click at [252, 86] on div "New View" at bounding box center [257, 86] width 48 height 12
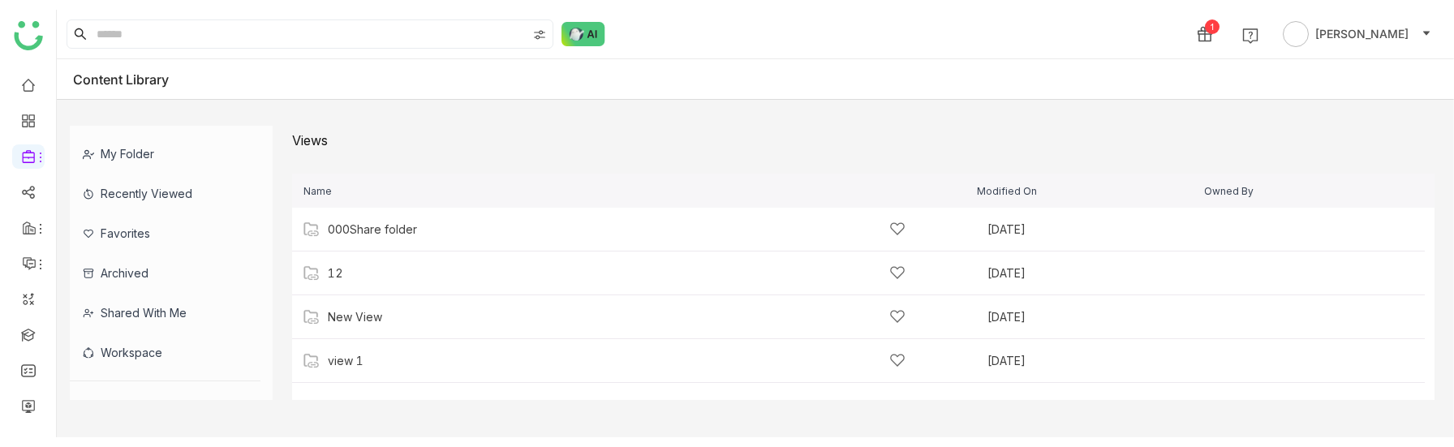
scroll to position [29, 0]
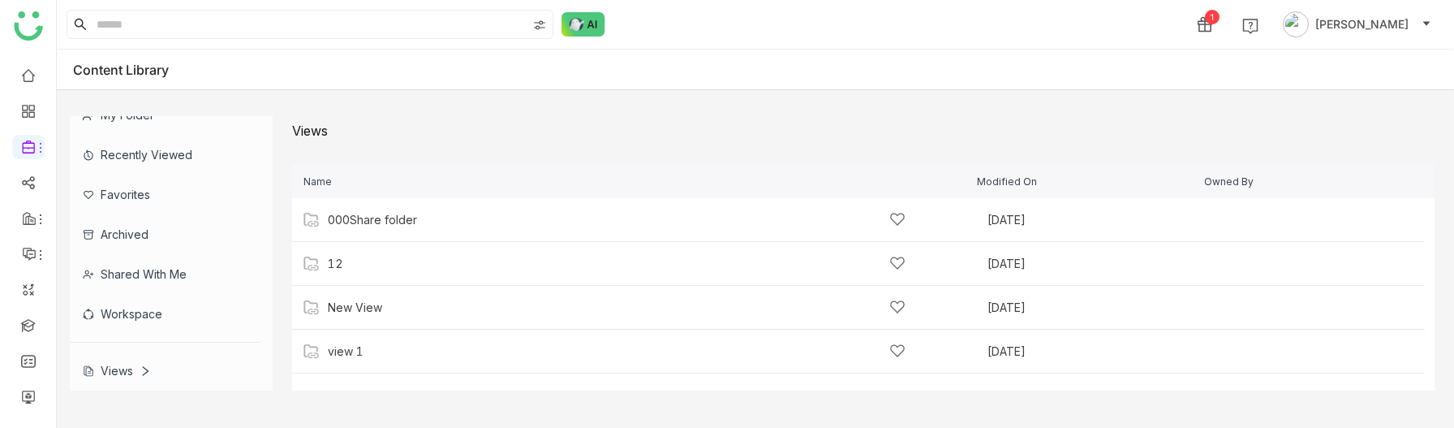
click at [105, 363] on div "Views" at bounding box center [165, 370] width 191 height 40
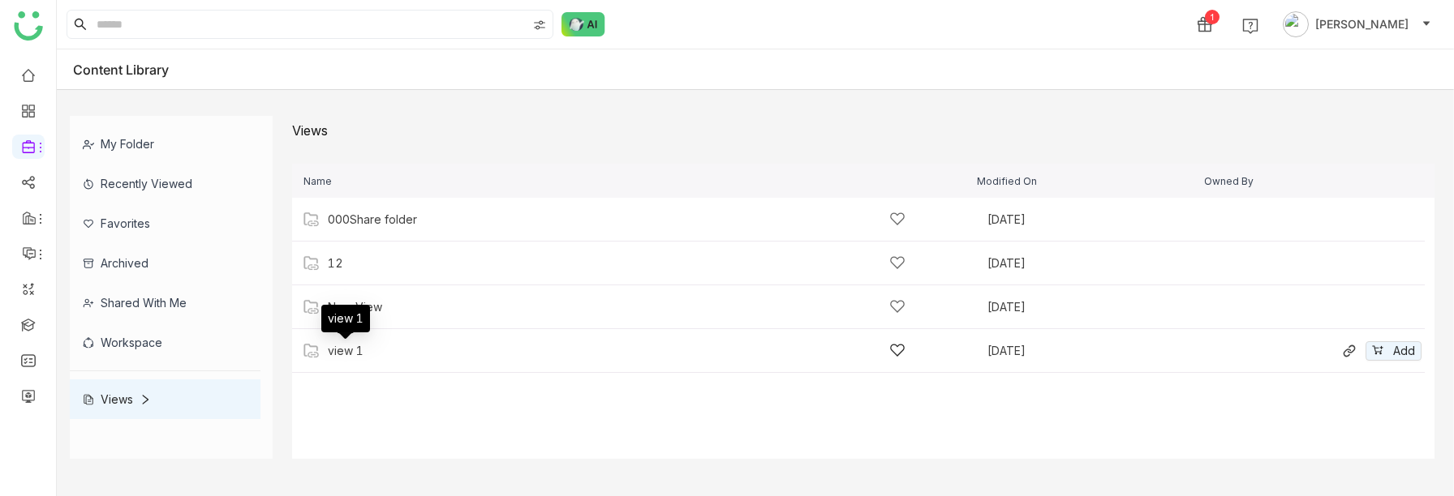
click at [361, 357] on div "view 1" at bounding box center [346, 351] width 36 height 13
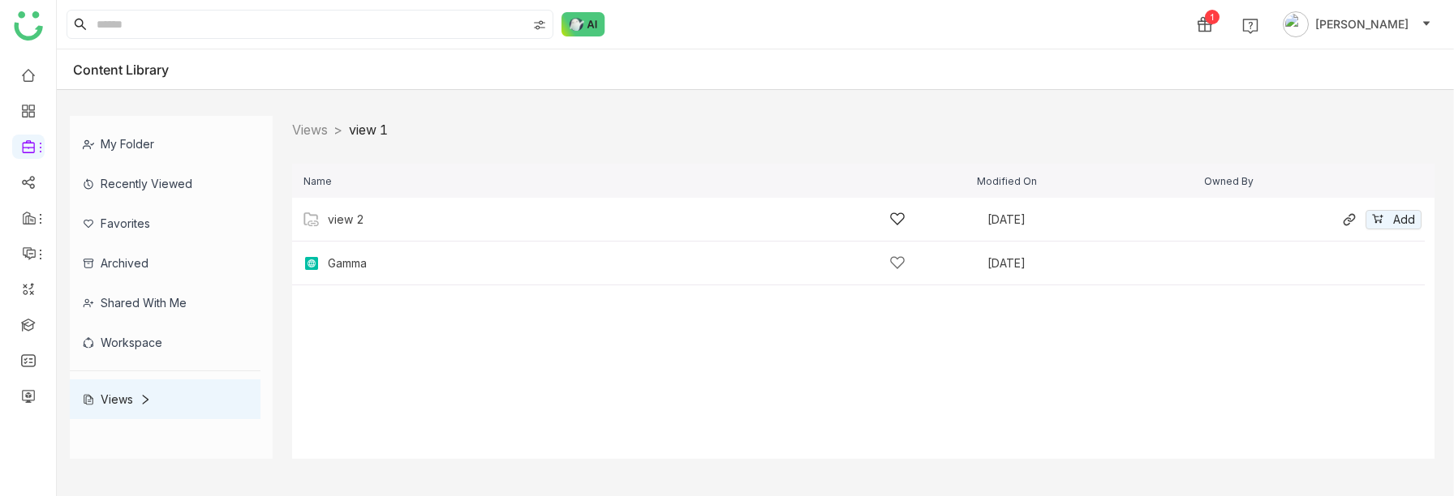
click at [376, 218] on div "view 2" at bounding box center [617, 219] width 578 height 17
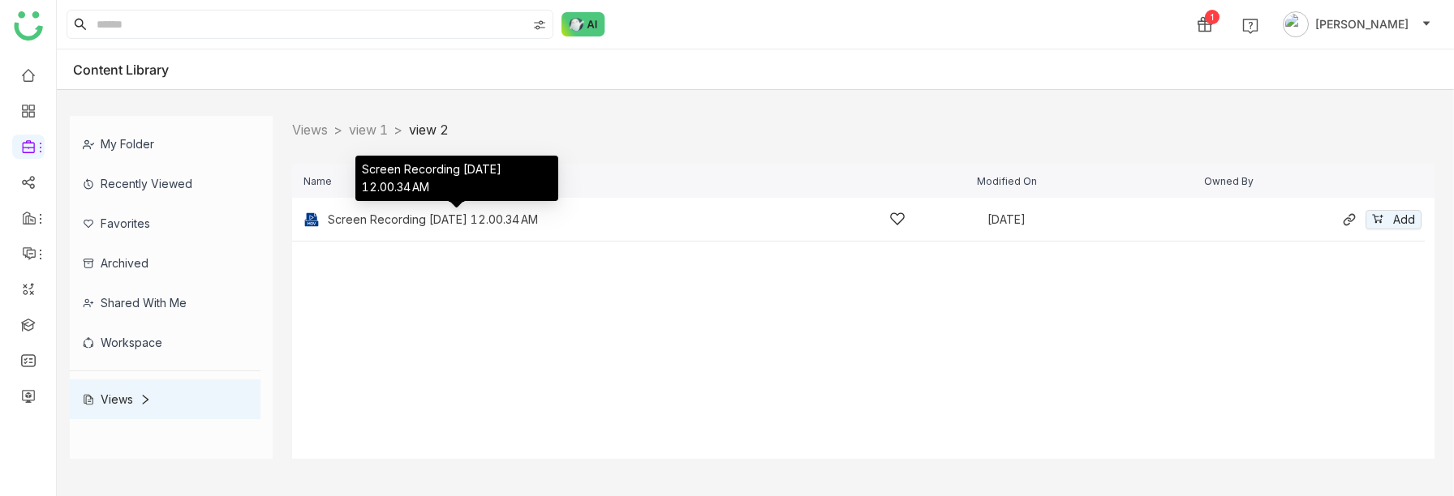
click at [386, 214] on div "Screen Recording 2025-08-26 at 12.00.34 AM" at bounding box center [433, 219] width 210 height 13
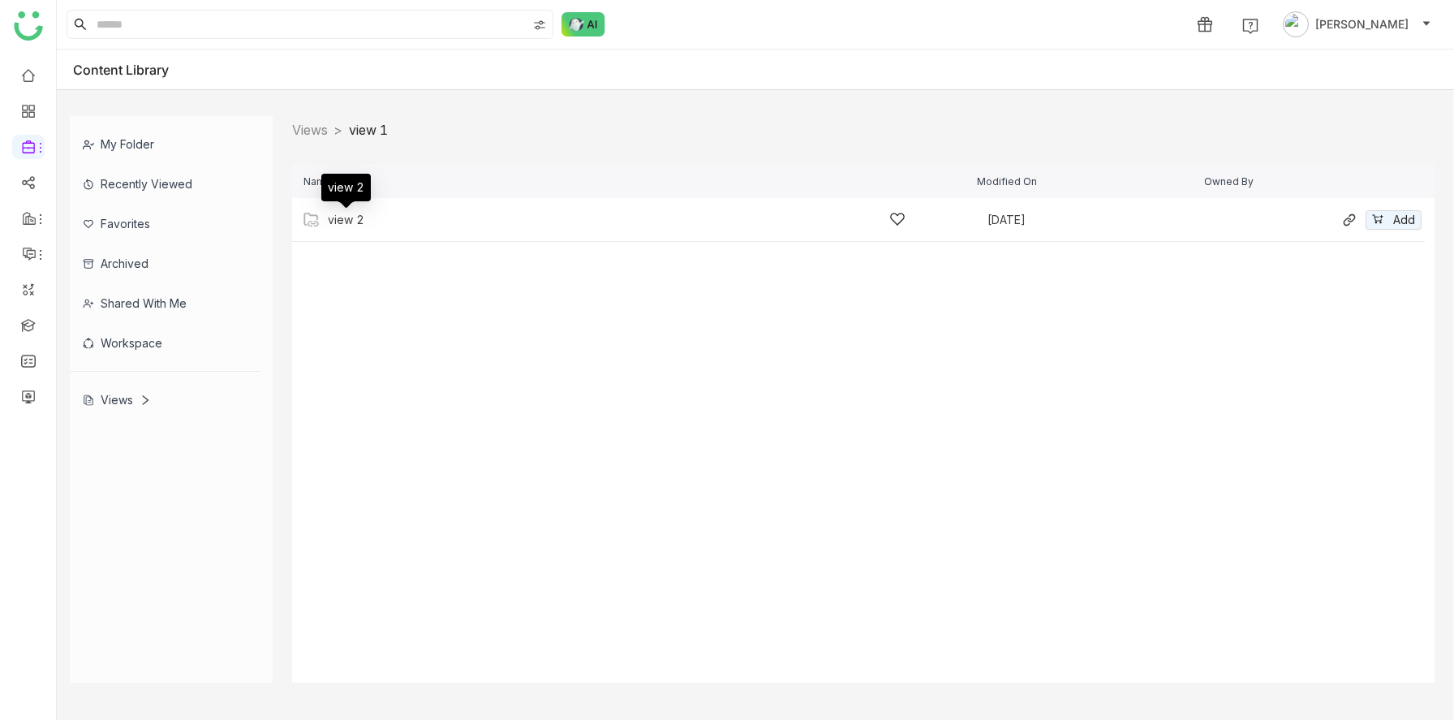
click at [362, 217] on div "view 2" at bounding box center [346, 219] width 37 height 13
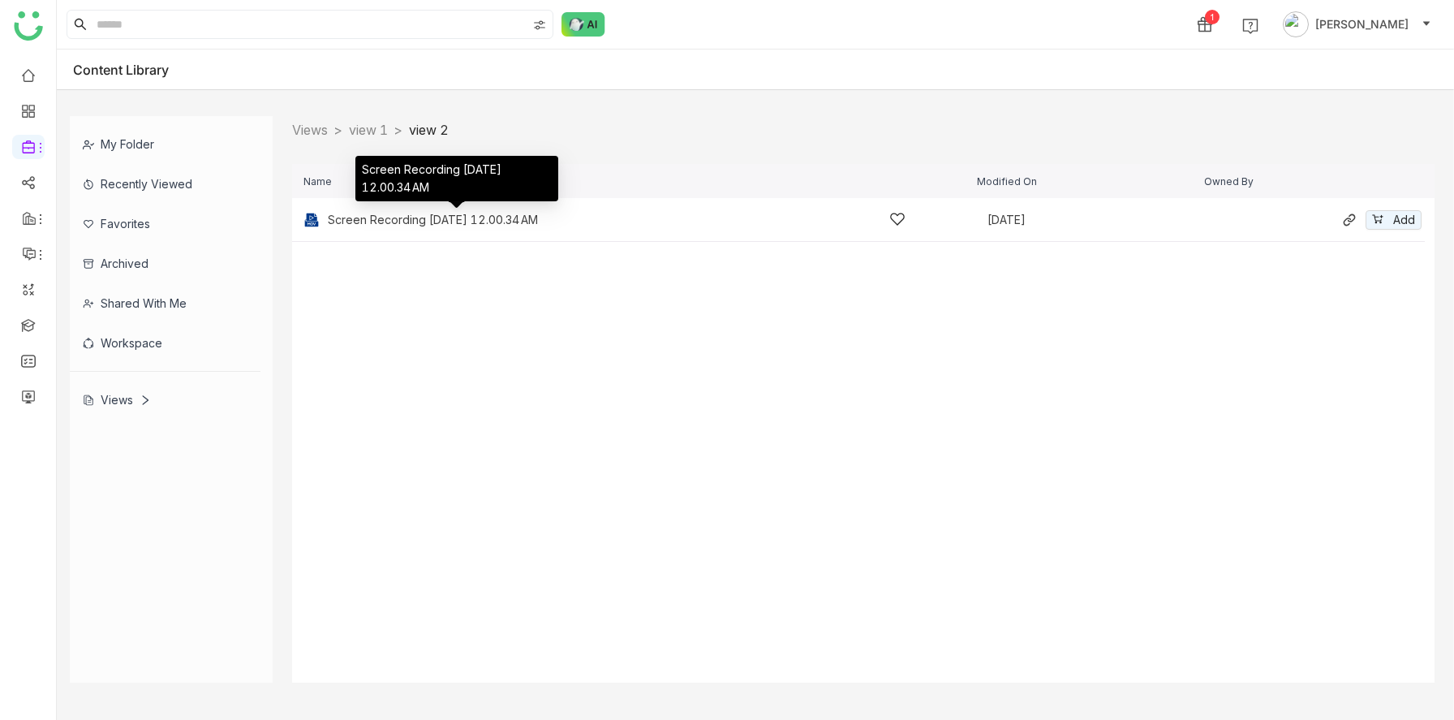
click at [384, 221] on div "Screen Recording [DATE] 12.00.34 AM" at bounding box center [433, 219] width 210 height 13
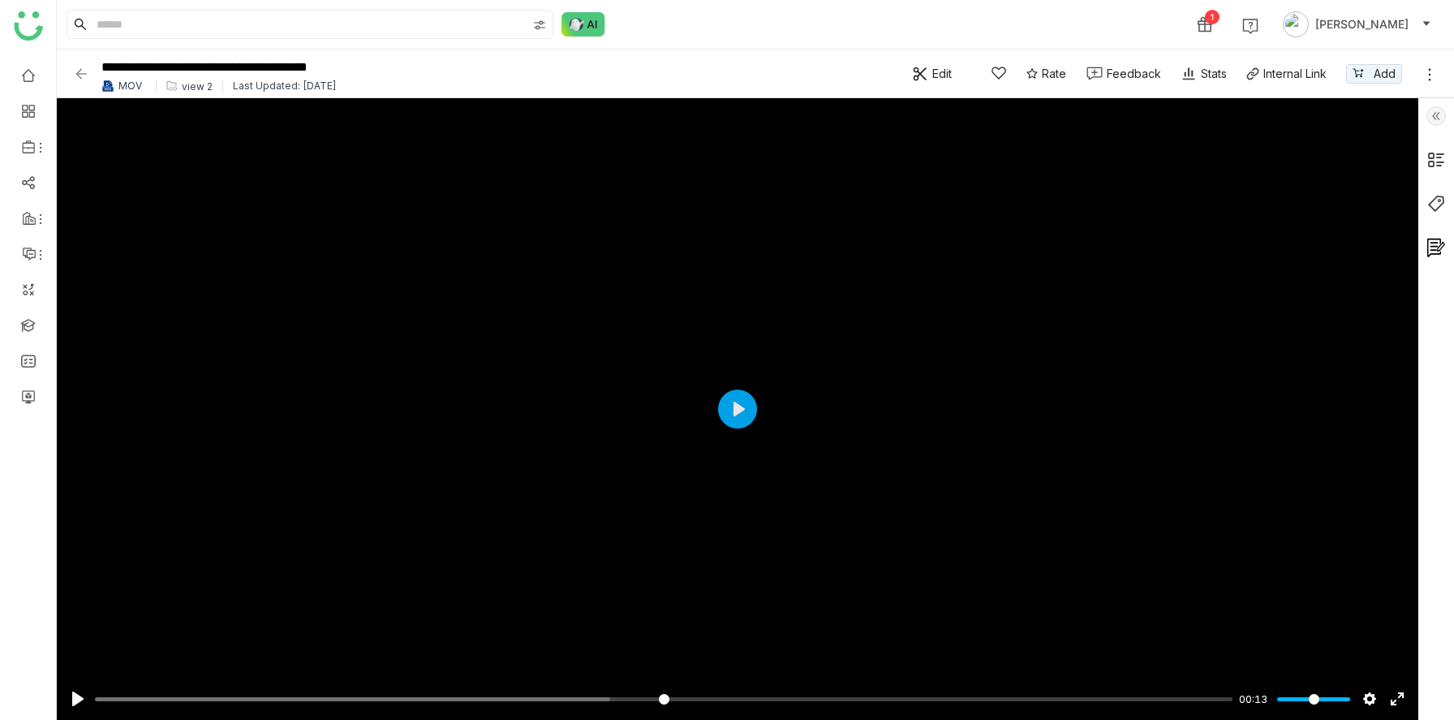
click at [85, 70] on img at bounding box center [81, 74] width 16 height 16
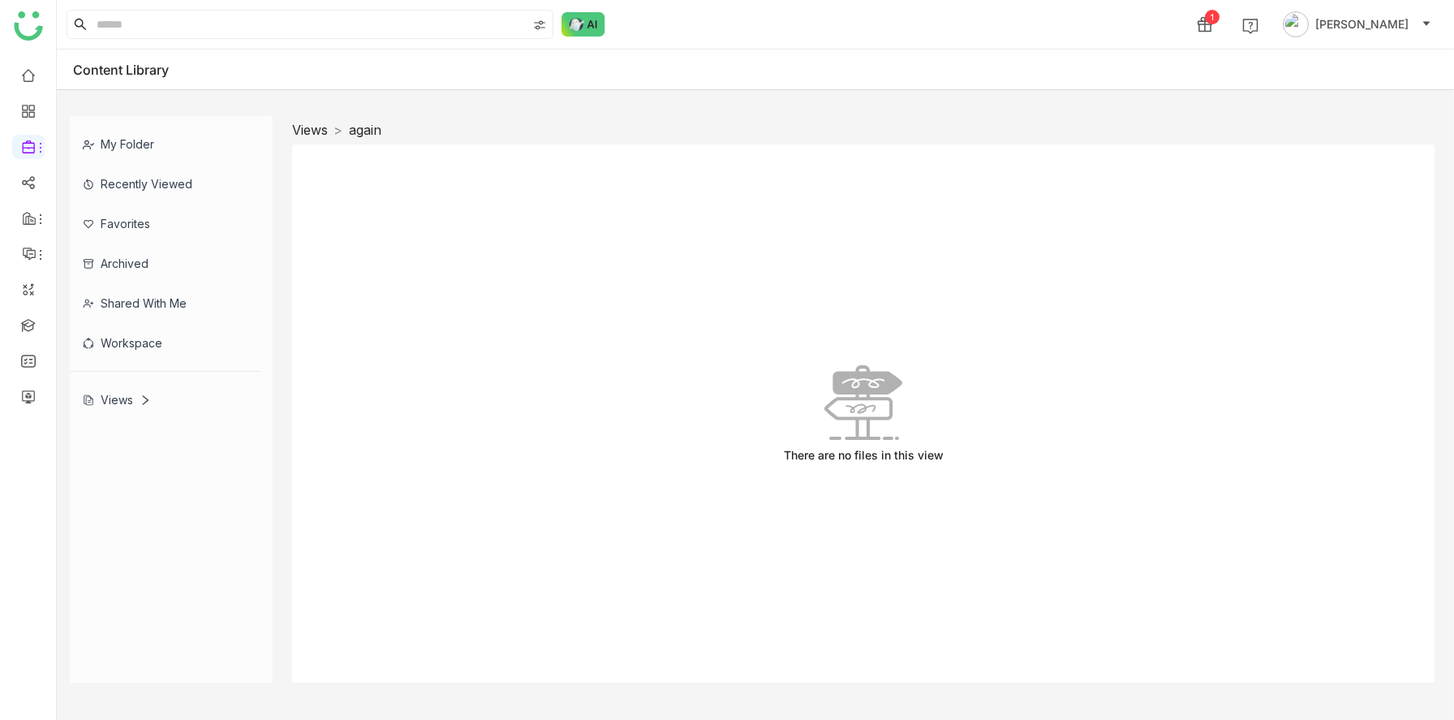
click at [313, 128] on link "Views" at bounding box center [310, 130] width 36 height 16
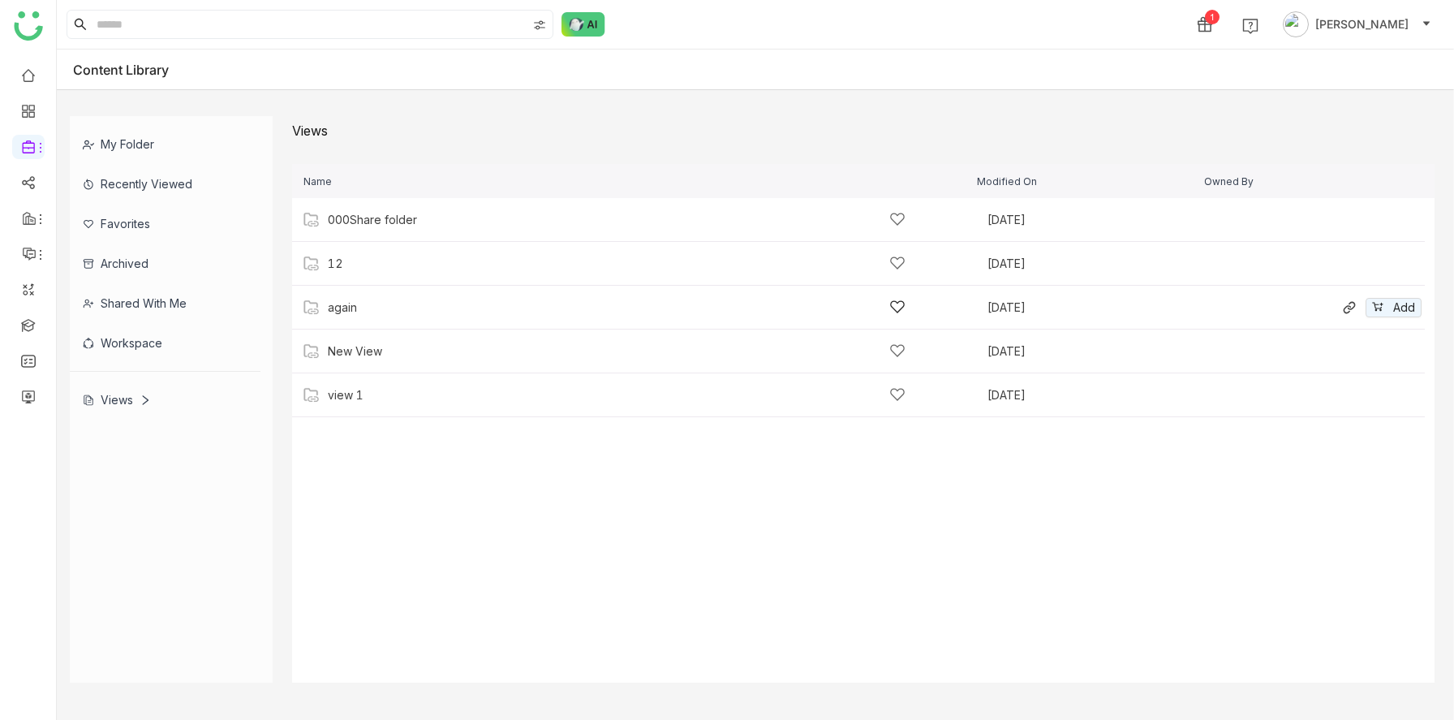
click at [364, 313] on div "again" at bounding box center [617, 307] width 578 height 17
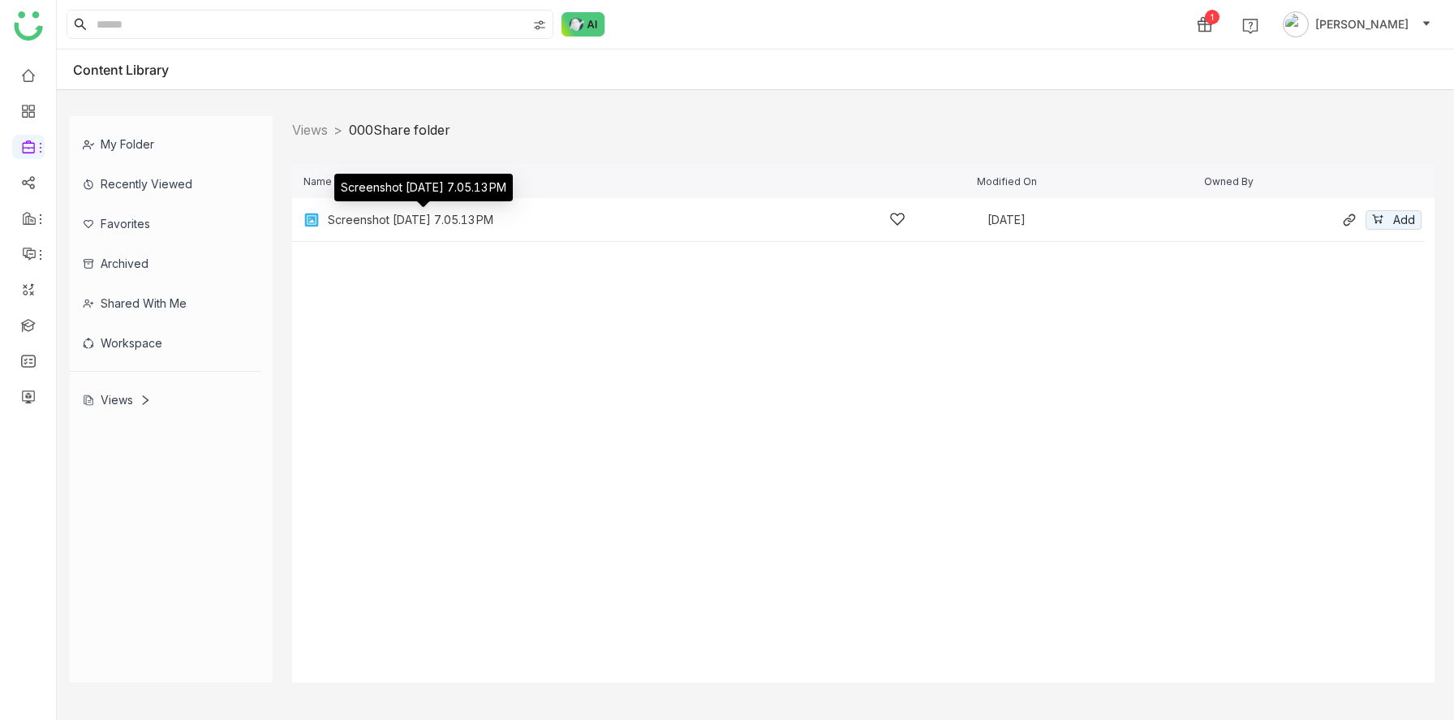
click at [462, 219] on div "Screenshot 2025-09-16 at 7.05.13 PM" at bounding box center [410, 219] width 165 height 13
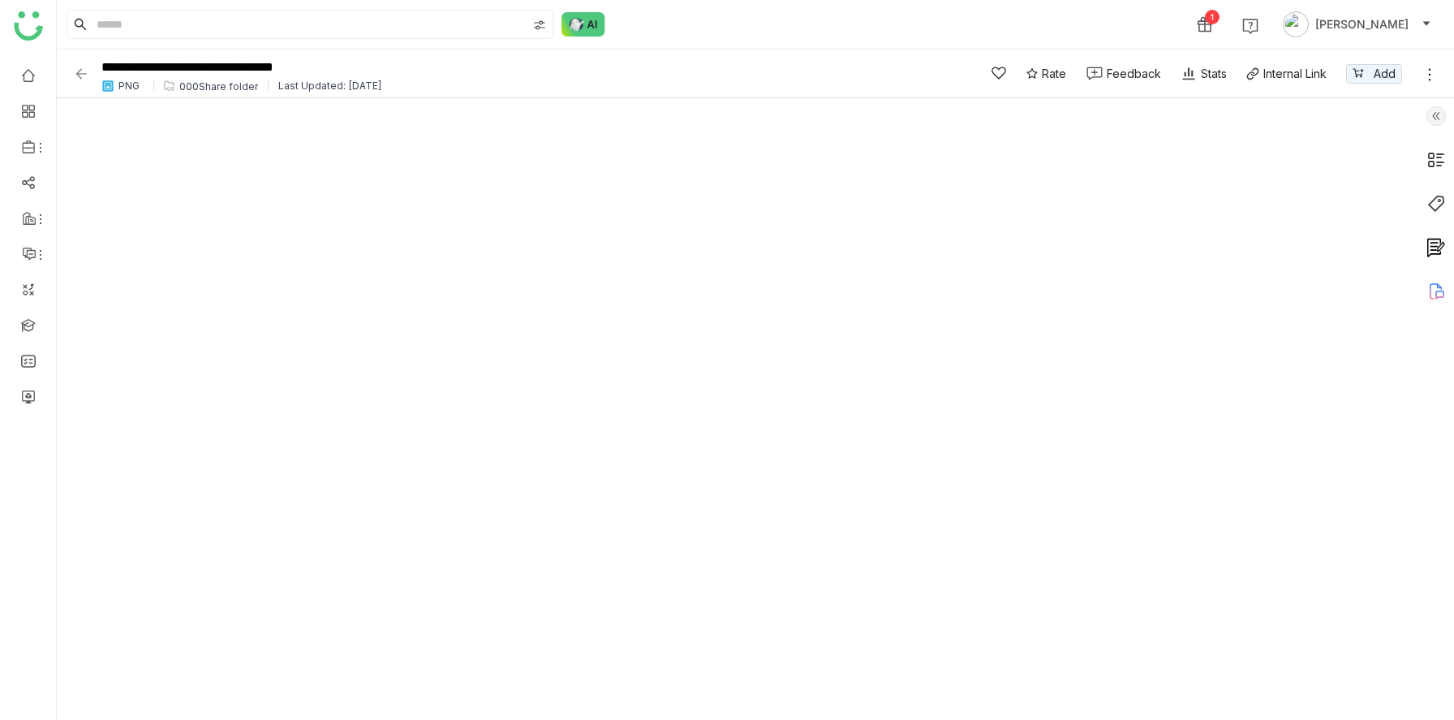
click at [81, 75] on img at bounding box center [81, 74] width 16 height 16
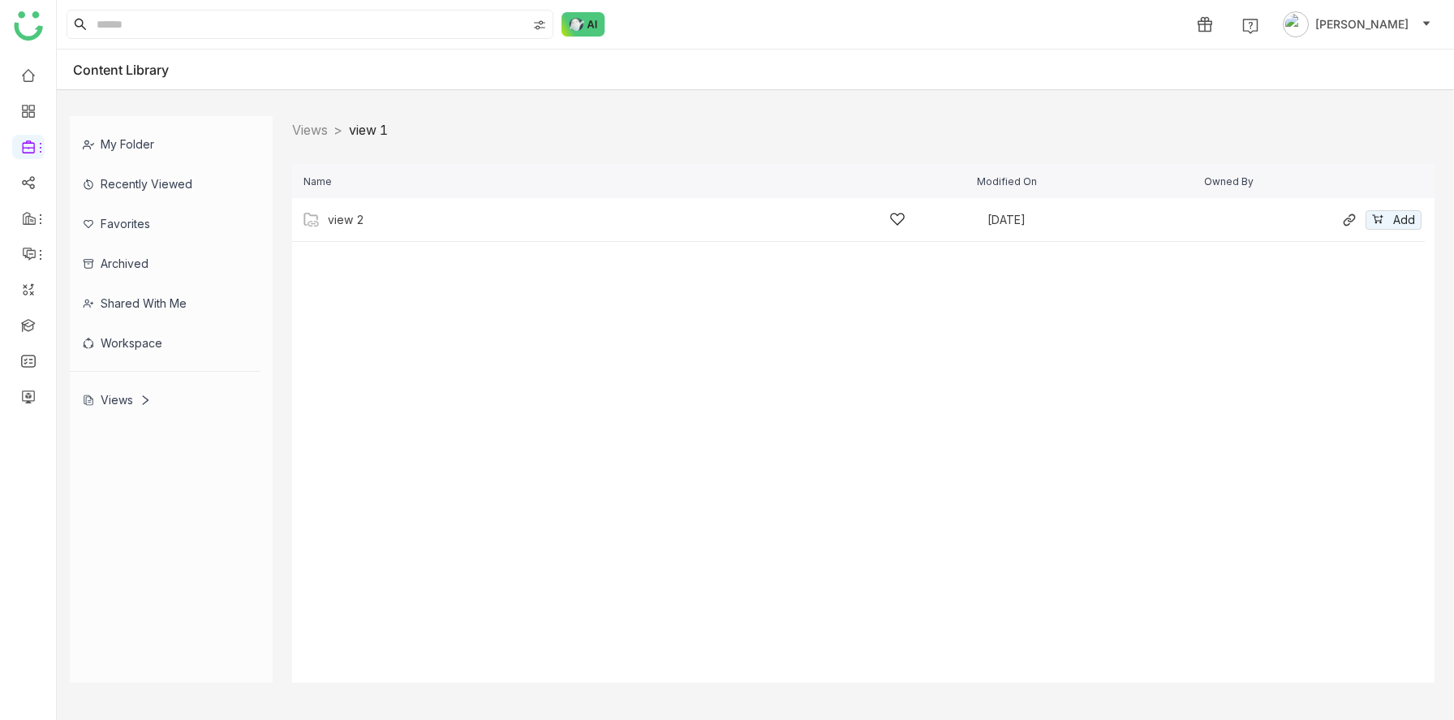
click at [433, 205] on div "view 2 [DATE] Add" at bounding box center [858, 220] width 1132 height 44
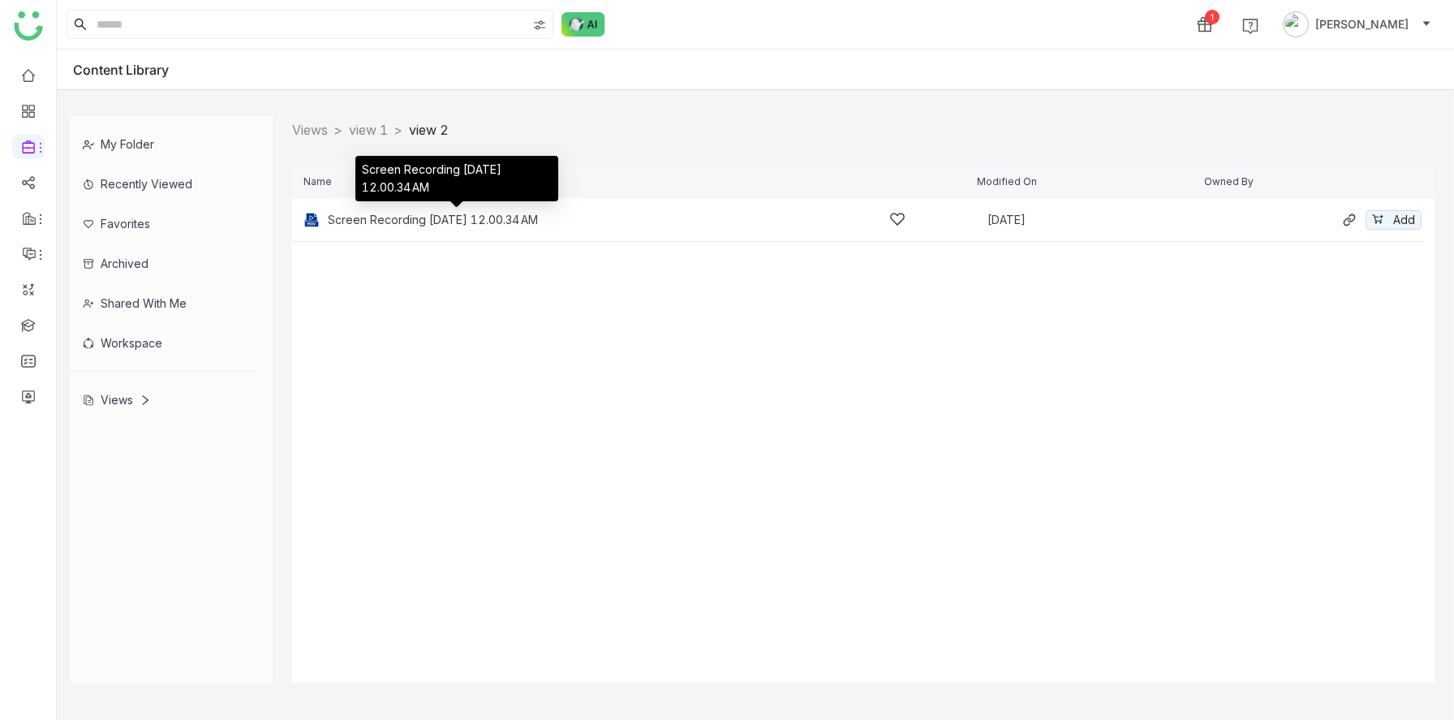
click at [444, 222] on div "Screen Recording [DATE] 12.00.34 AM" at bounding box center [433, 219] width 210 height 13
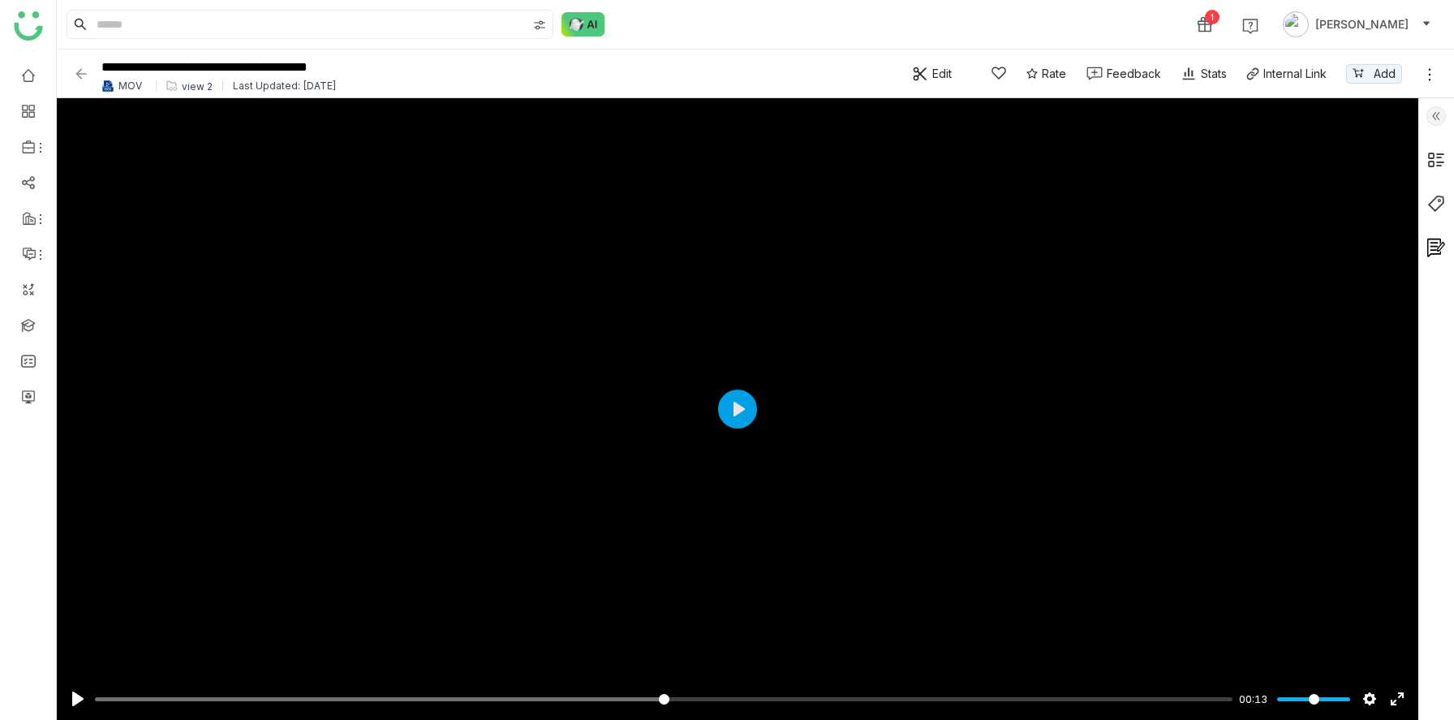
click at [80, 75] on img at bounding box center [81, 74] width 16 height 16
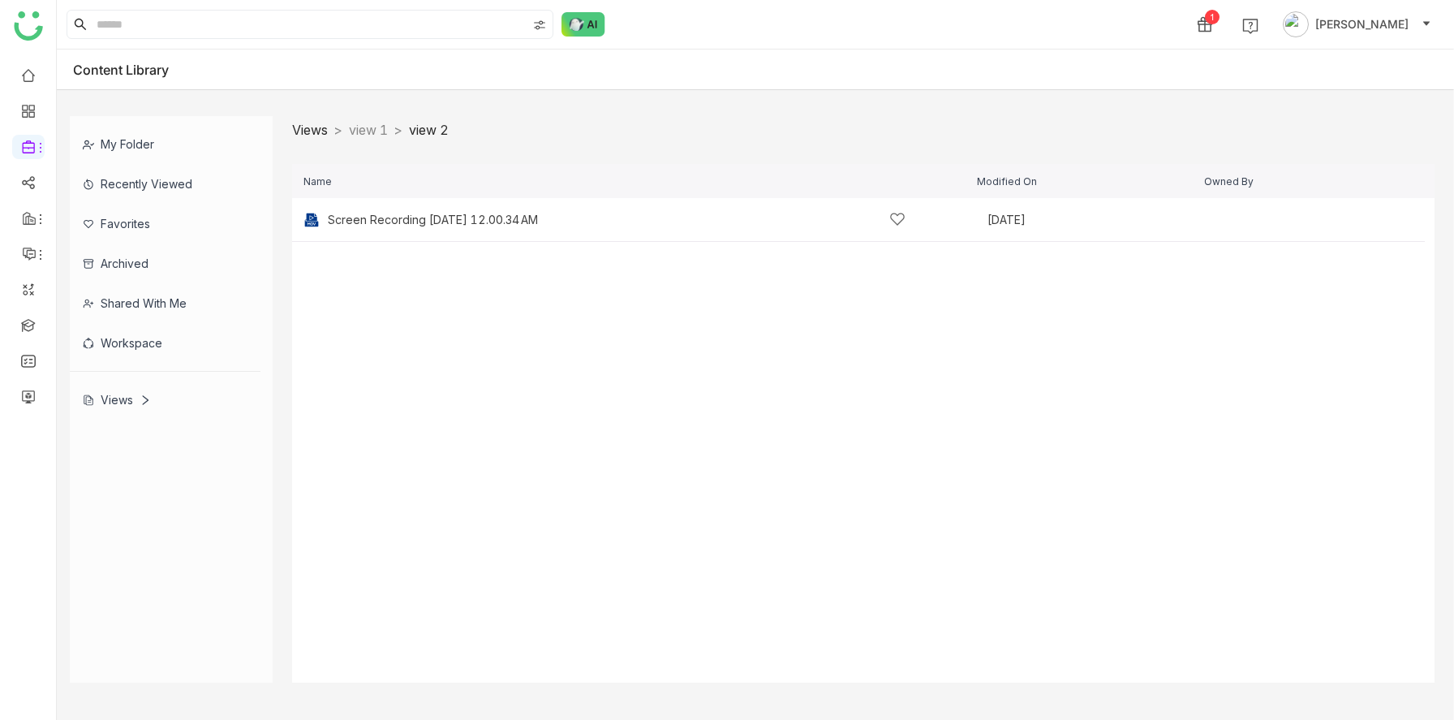
click at [326, 131] on link "Views" at bounding box center [310, 130] width 36 height 16
click at [471, 273] on div "Screenshare 1 [DATE] Add" at bounding box center [858, 264] width 1132 height 44
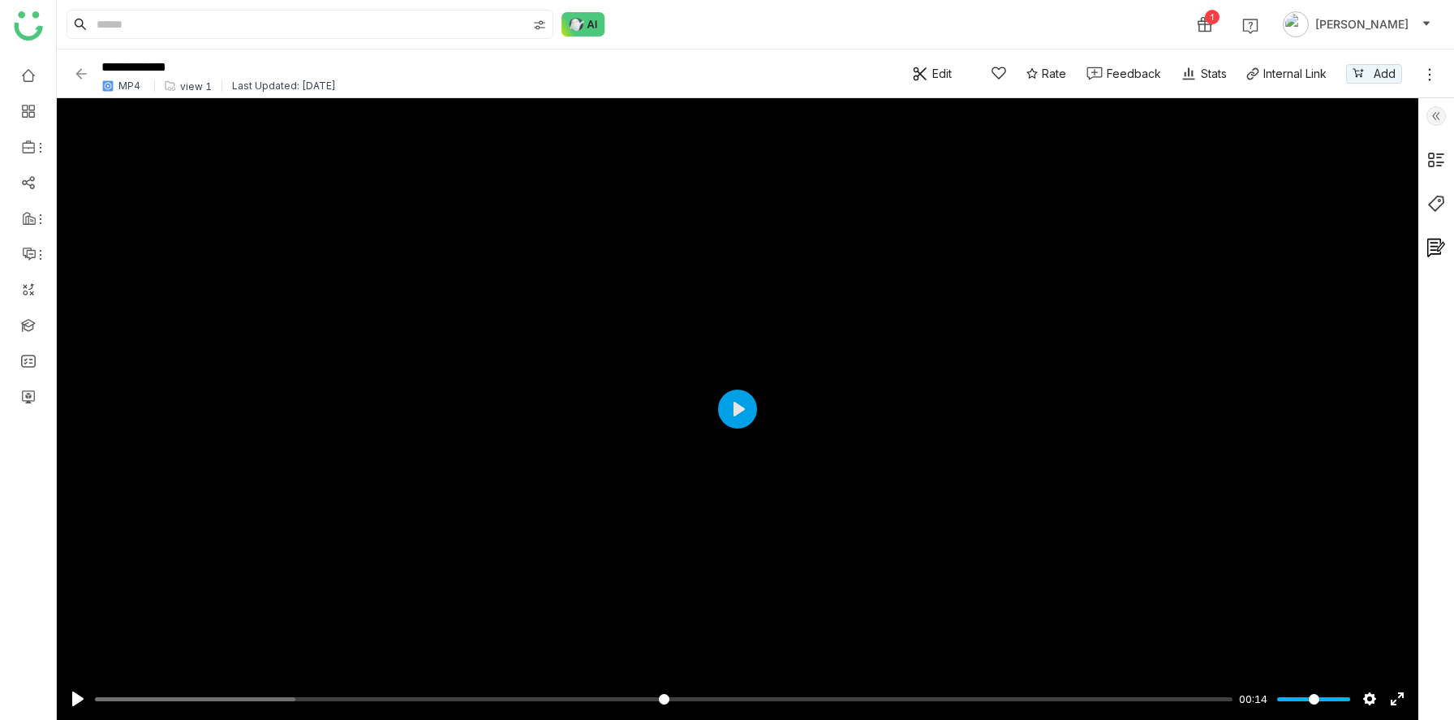
click at [76, 72] on img at bounding box center [81, 74] width 16 height 16
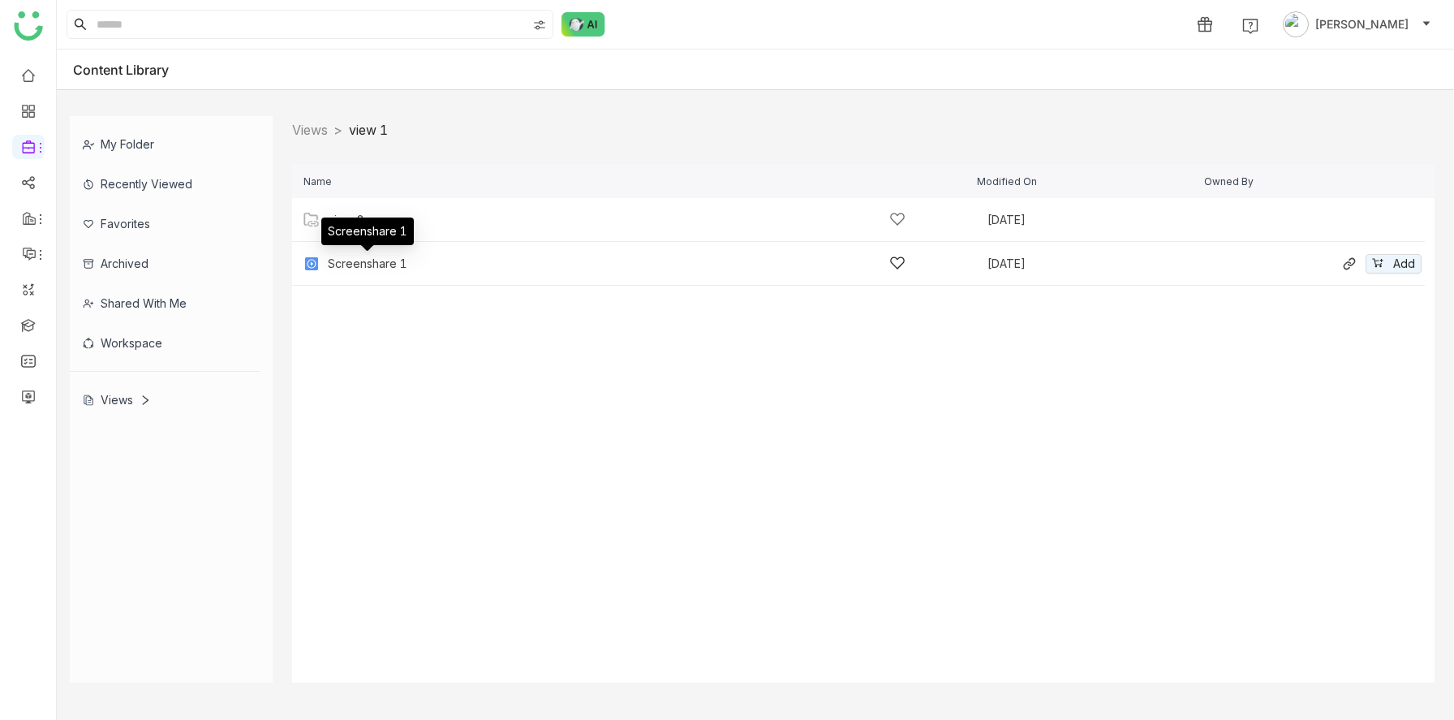
click at [402, 259] on div "Screenshare 1" at bounding box center [368, 263] width 80 height 13
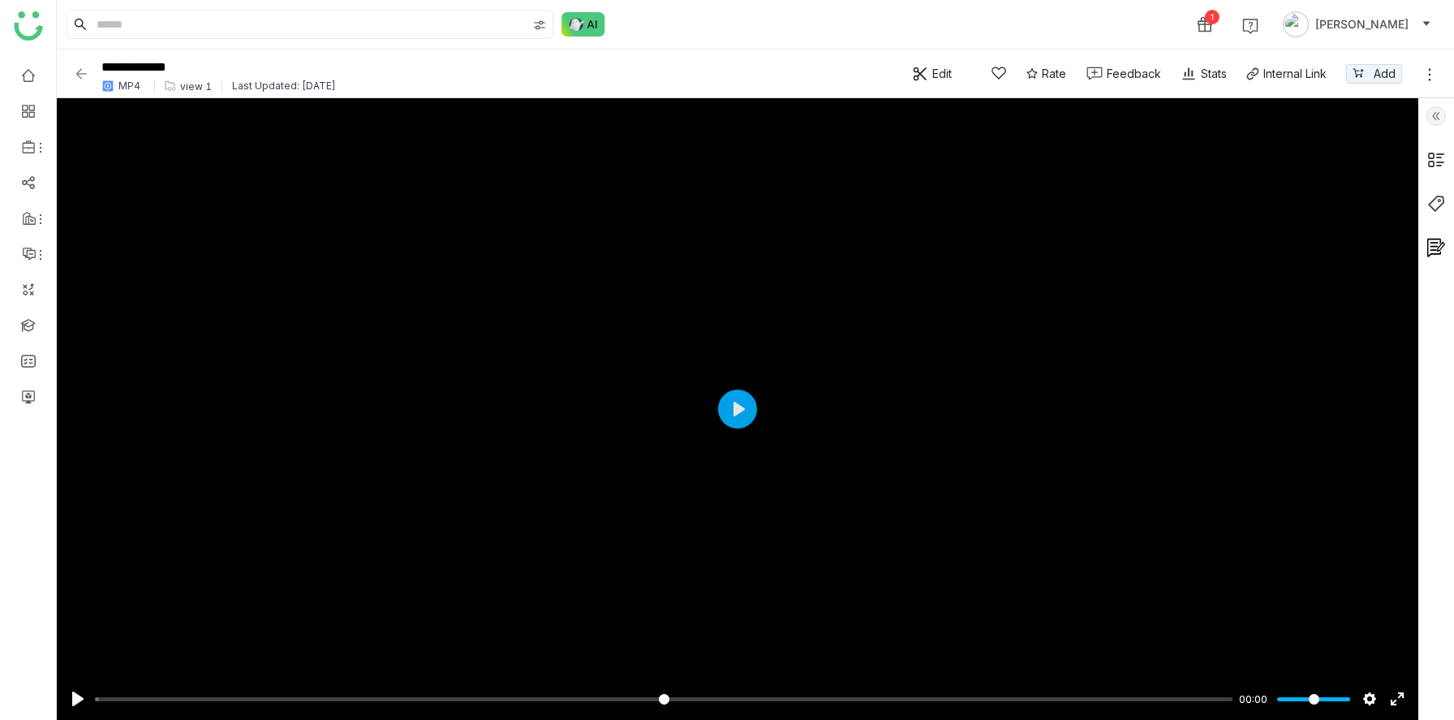
click at [83, 71] on img at bounding box center [81, 74] width 16 height 16
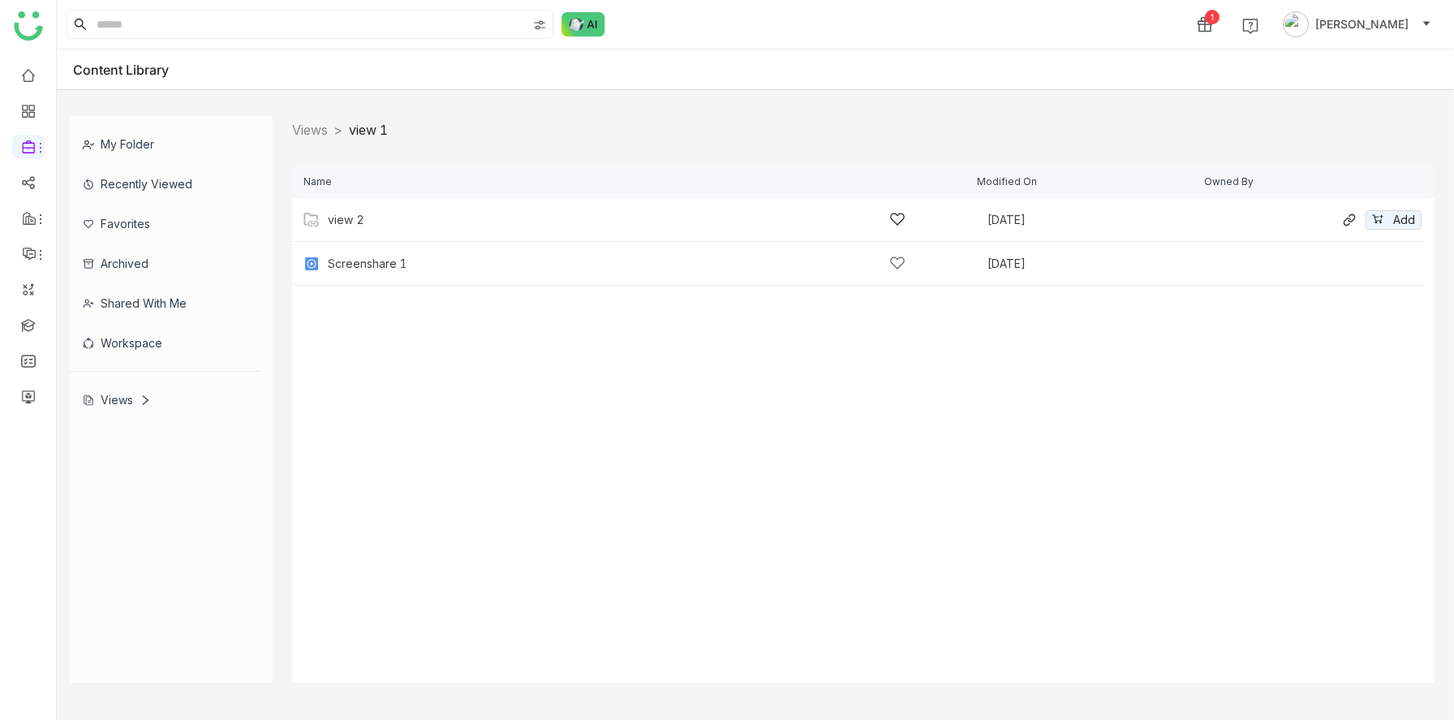
click at [412, 213] on div "view 2" at bounding box center [617, 219] width 578 height 17
click at [384, 264] on div "Screenshare 1" at bounding box center [368, 263] width 80 height 13
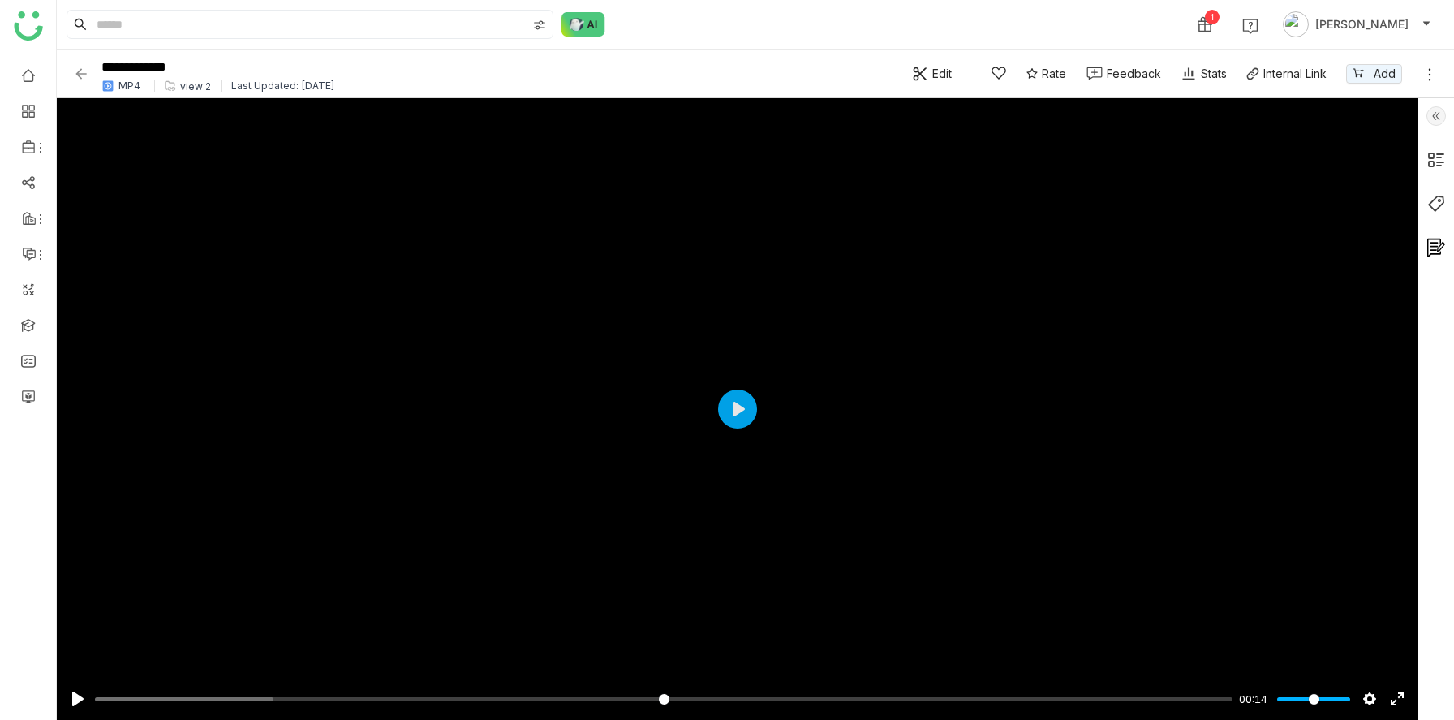
click at [83, 73] on img at bounding box center [81, 74] width 16 height 16
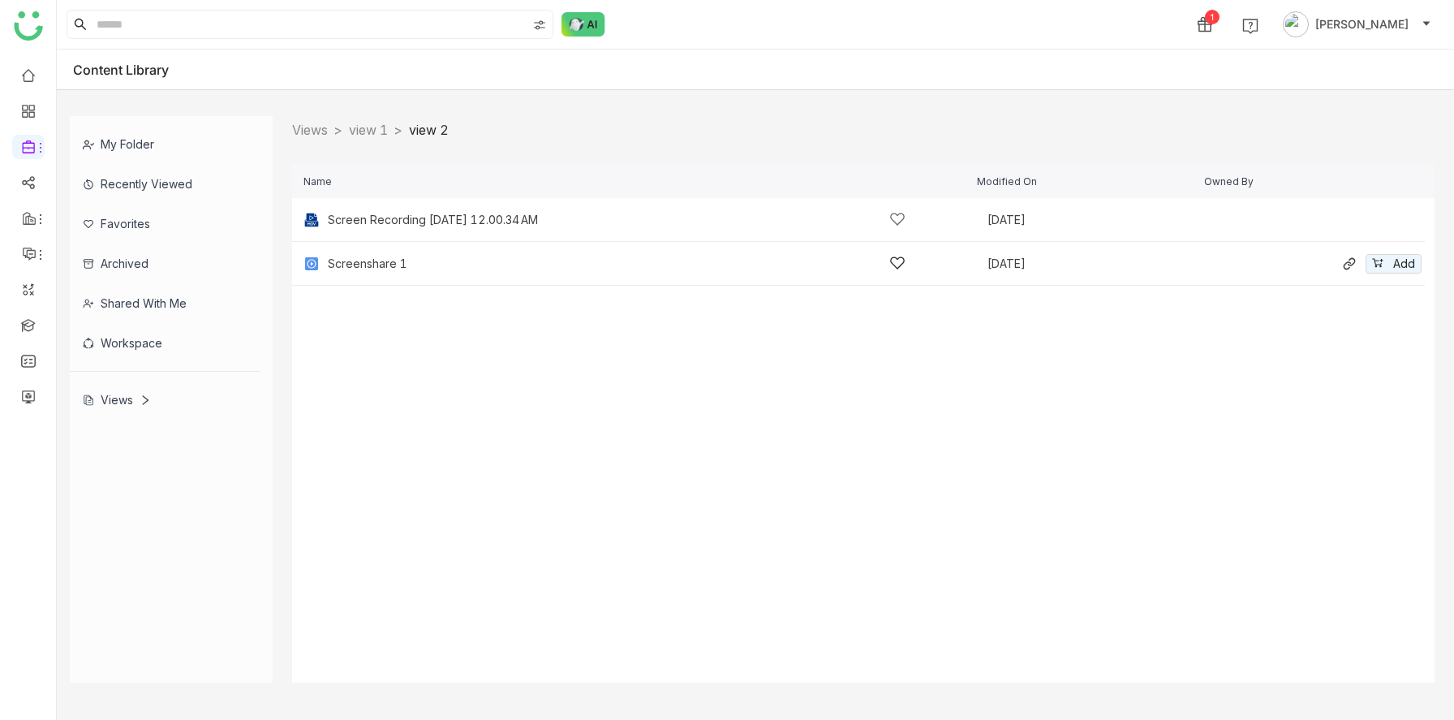
click at [346, 248] on div "Screenshare 1 Aug 22, 2025 Add" at bounding box center [858, 264] width 1132 height 44
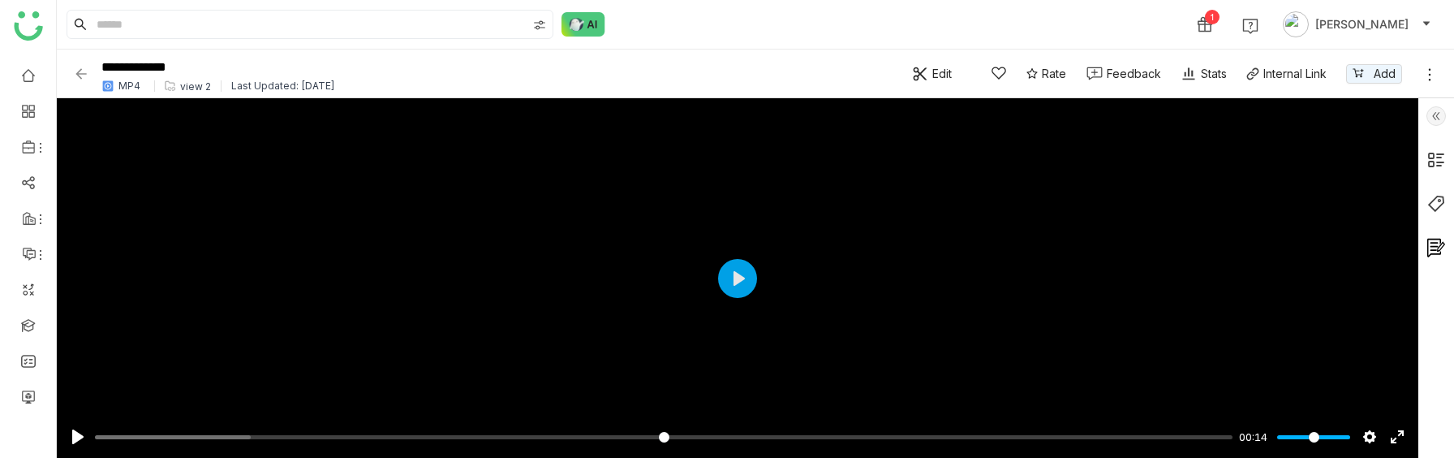
click at [80, 72] on img at bounding box center [81, 74] width 16 height 16
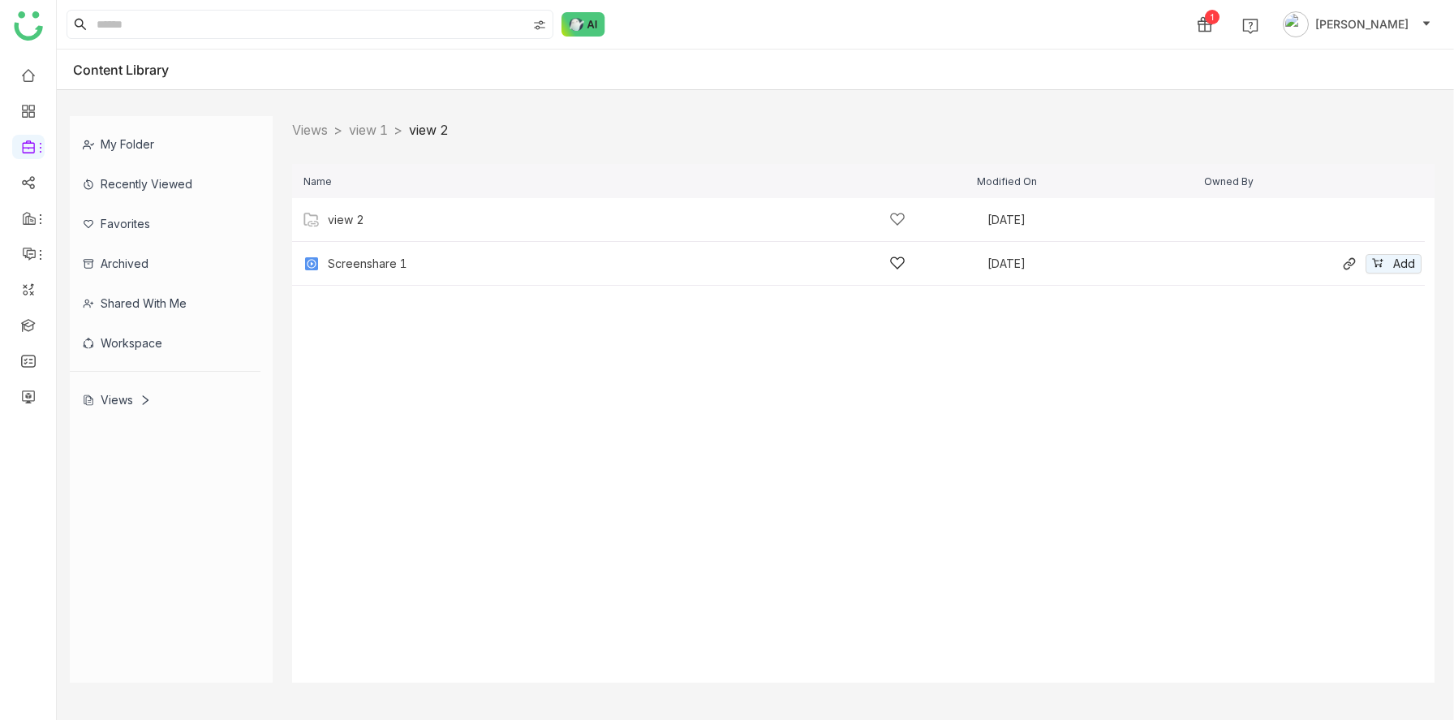
click at [410, 265] on div "Screenshare 1" at bounding box center [617, 263] width 578 height 17
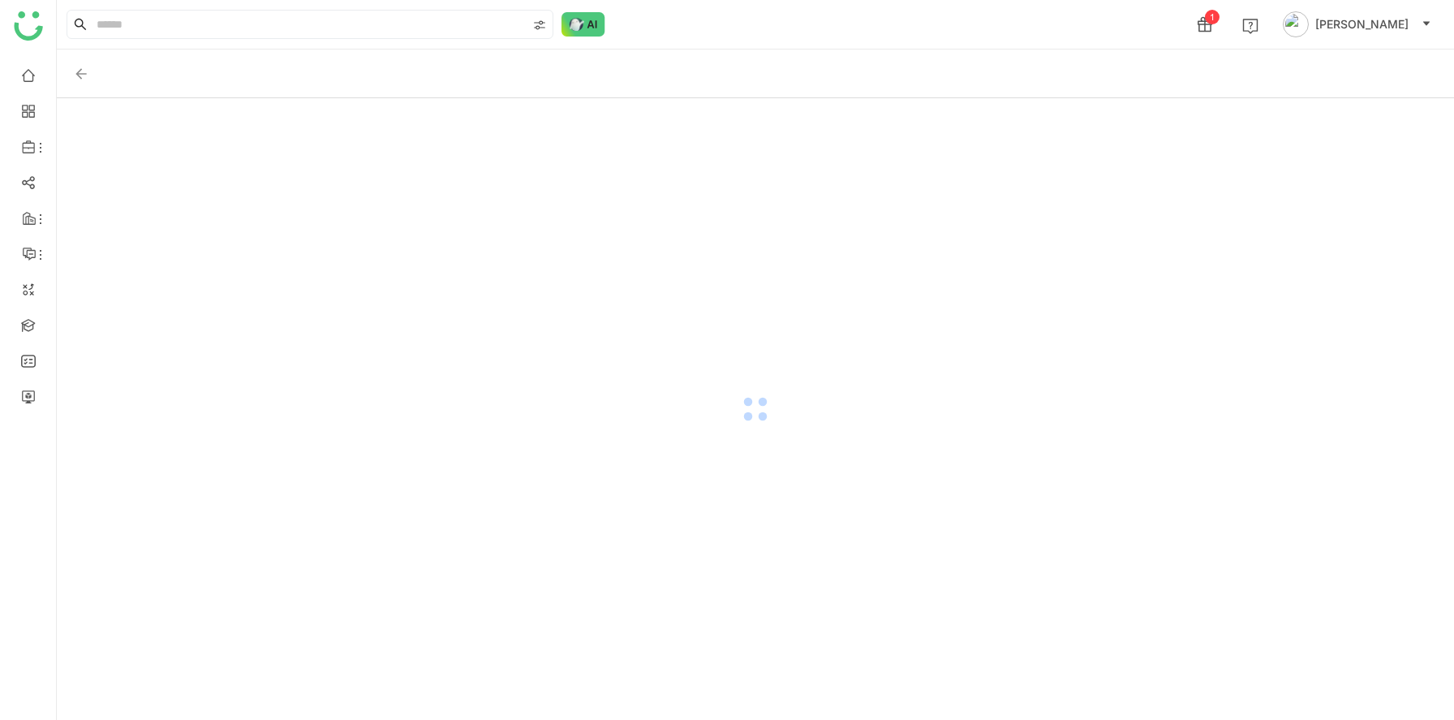
click at [79, 69] on img at bounding box center [81, 74] width 16 height 16
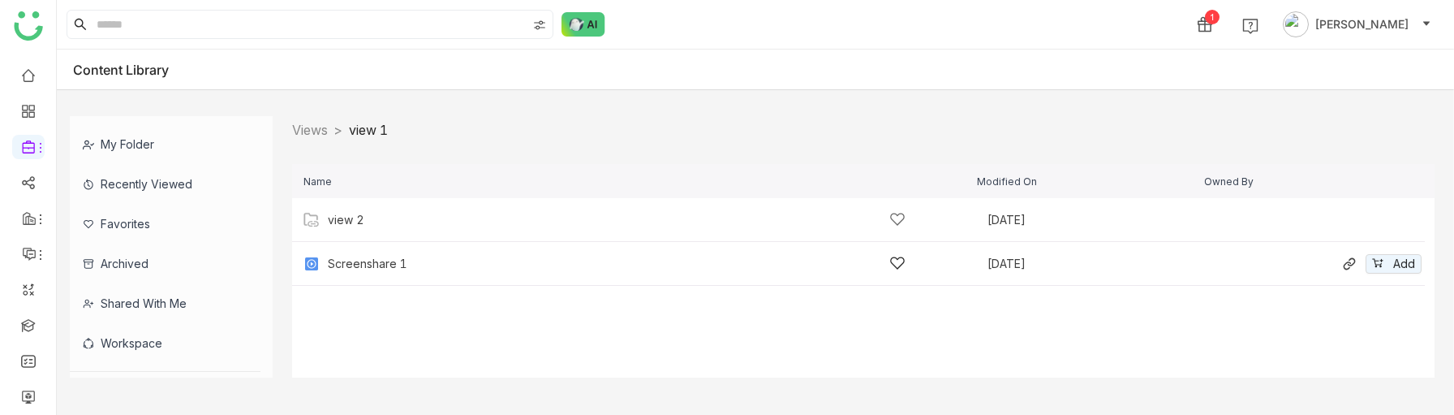
click at [357, 271] on div "Screenshare 1" at bounding box center [617, 263] width 578 height 17
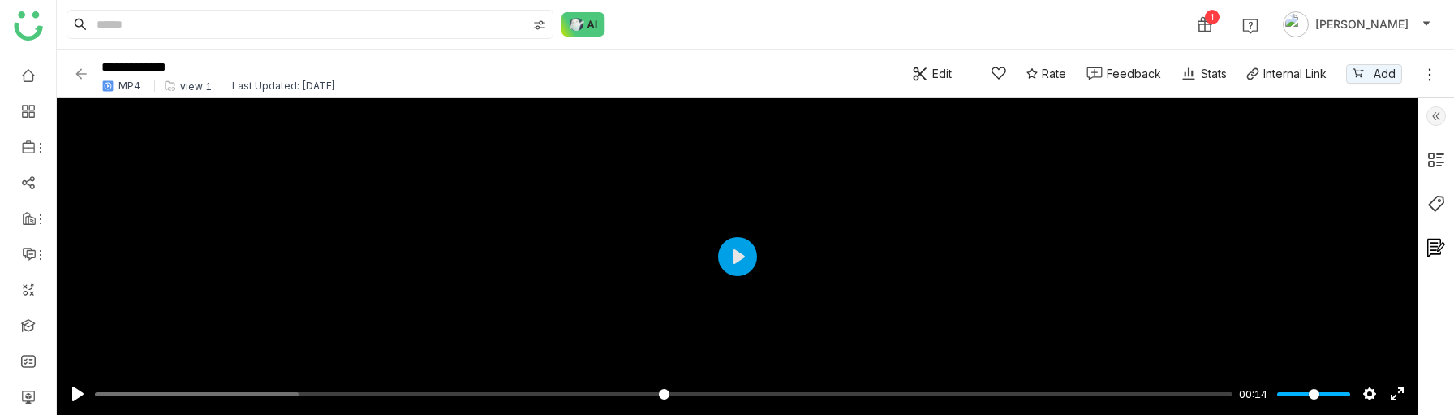
click at [82, 71] on img at bounding box center [81, 74] width 16 height 16
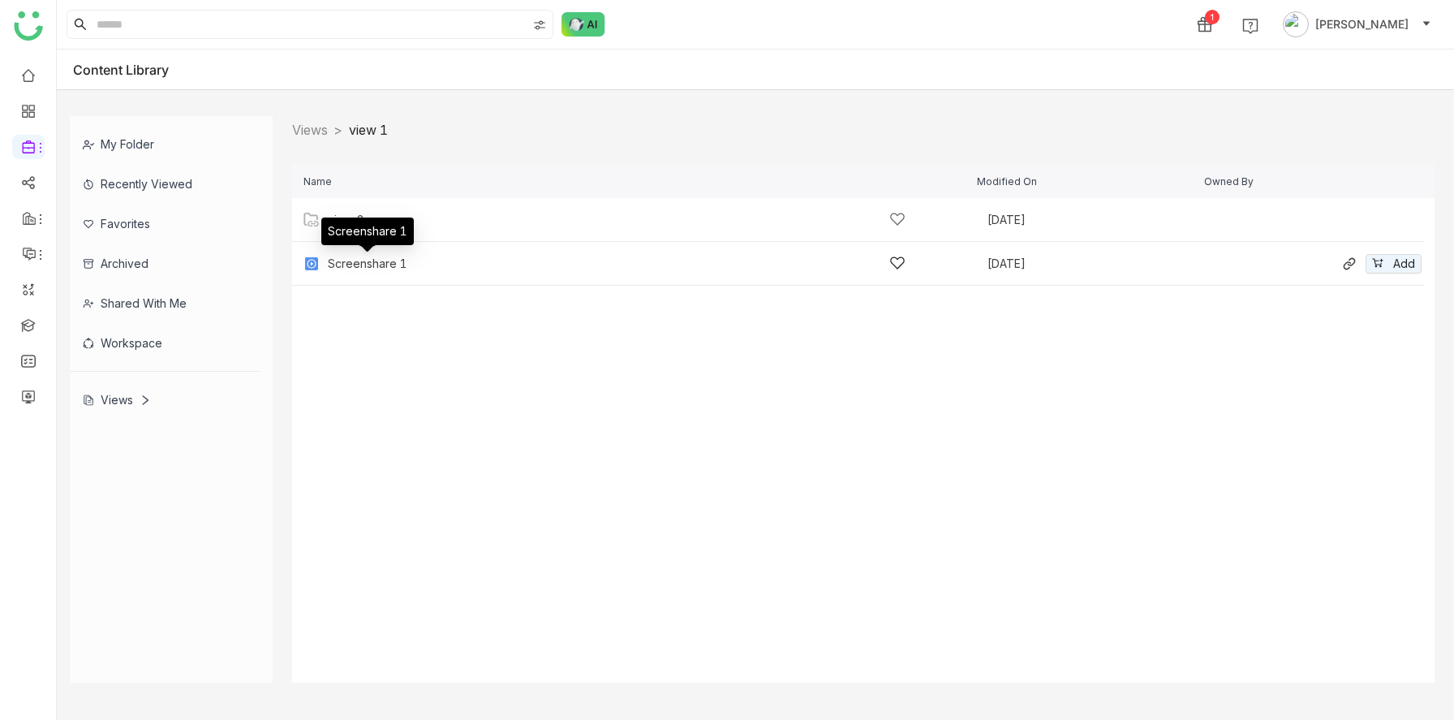
click at [367, 263] on div "Screenshare 1" at bounding box center [368, 263] width 80 height 13
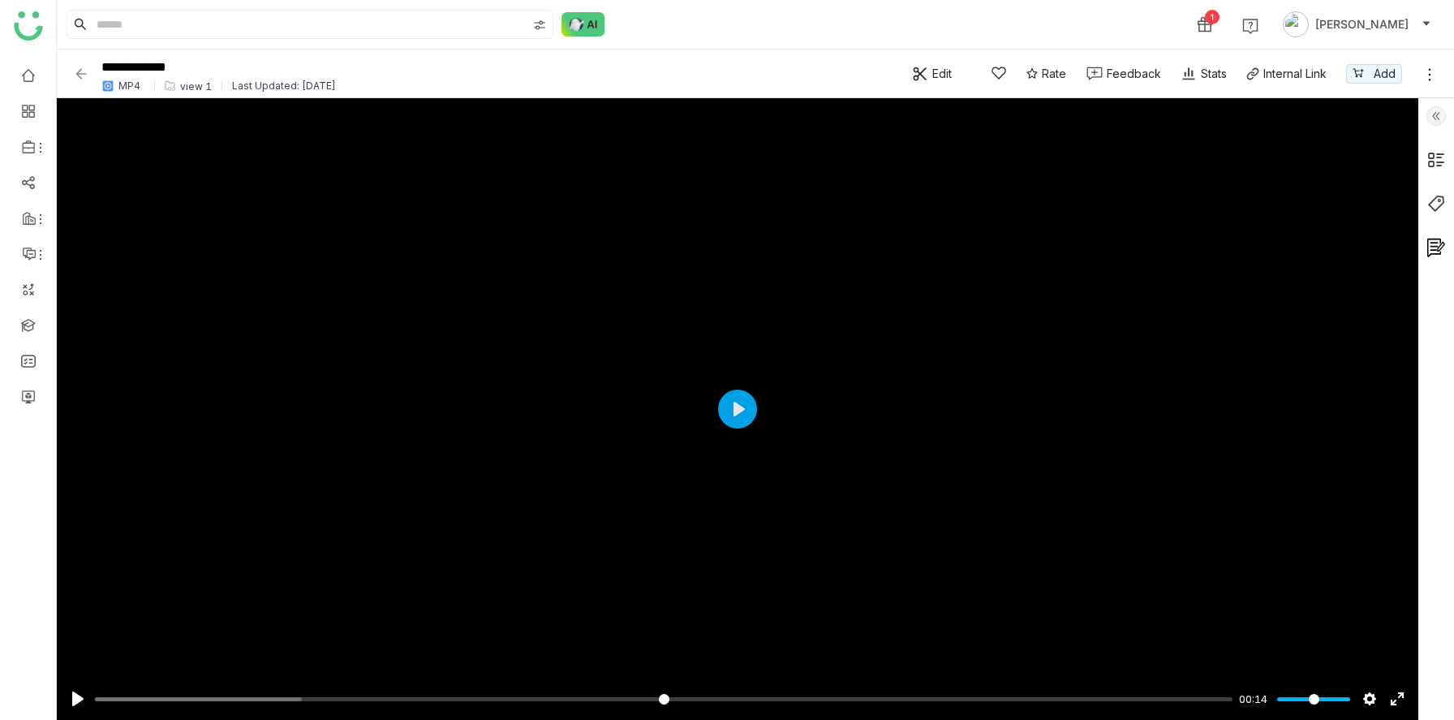
click at [82, 67] on img at bounding box center [81, 74] width 16 height 16
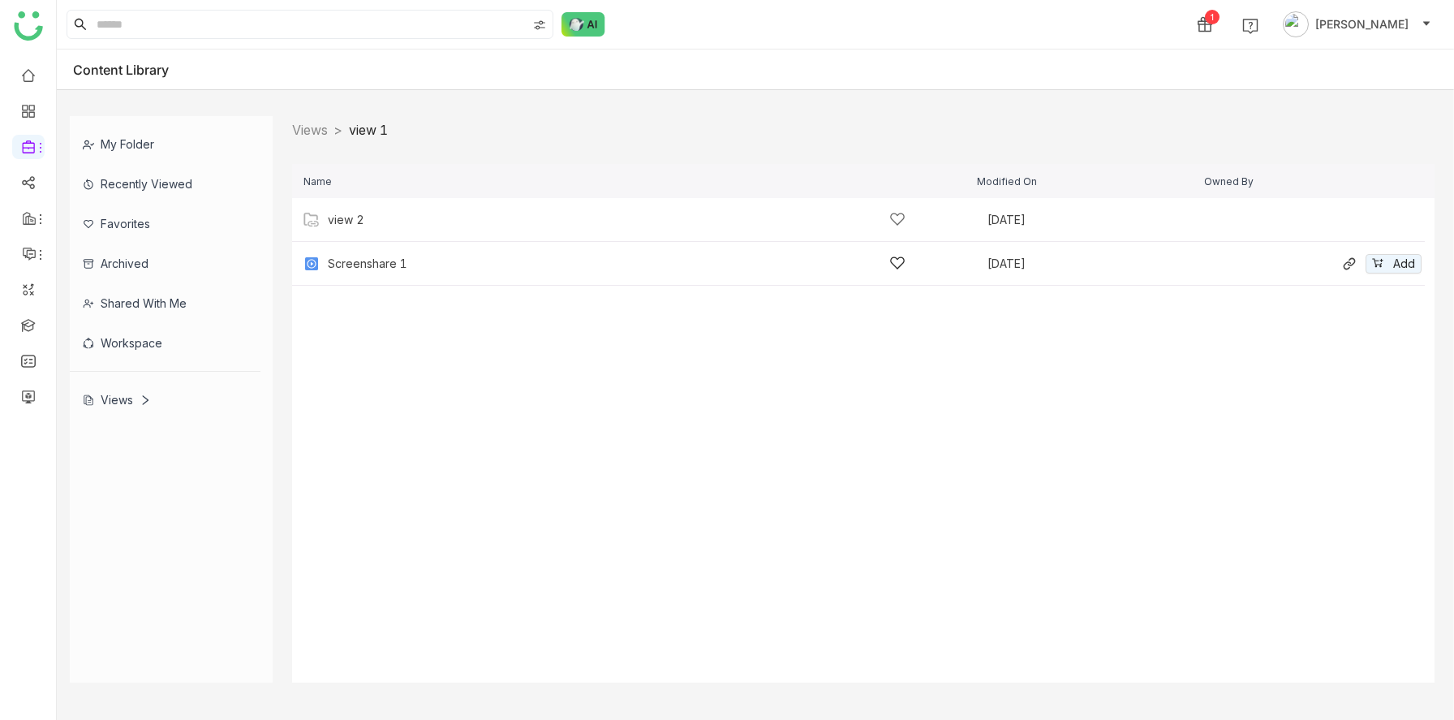
click at [385, 264] on div "Screenshare 1" at bounding box center [368, 263] width 80 height 13
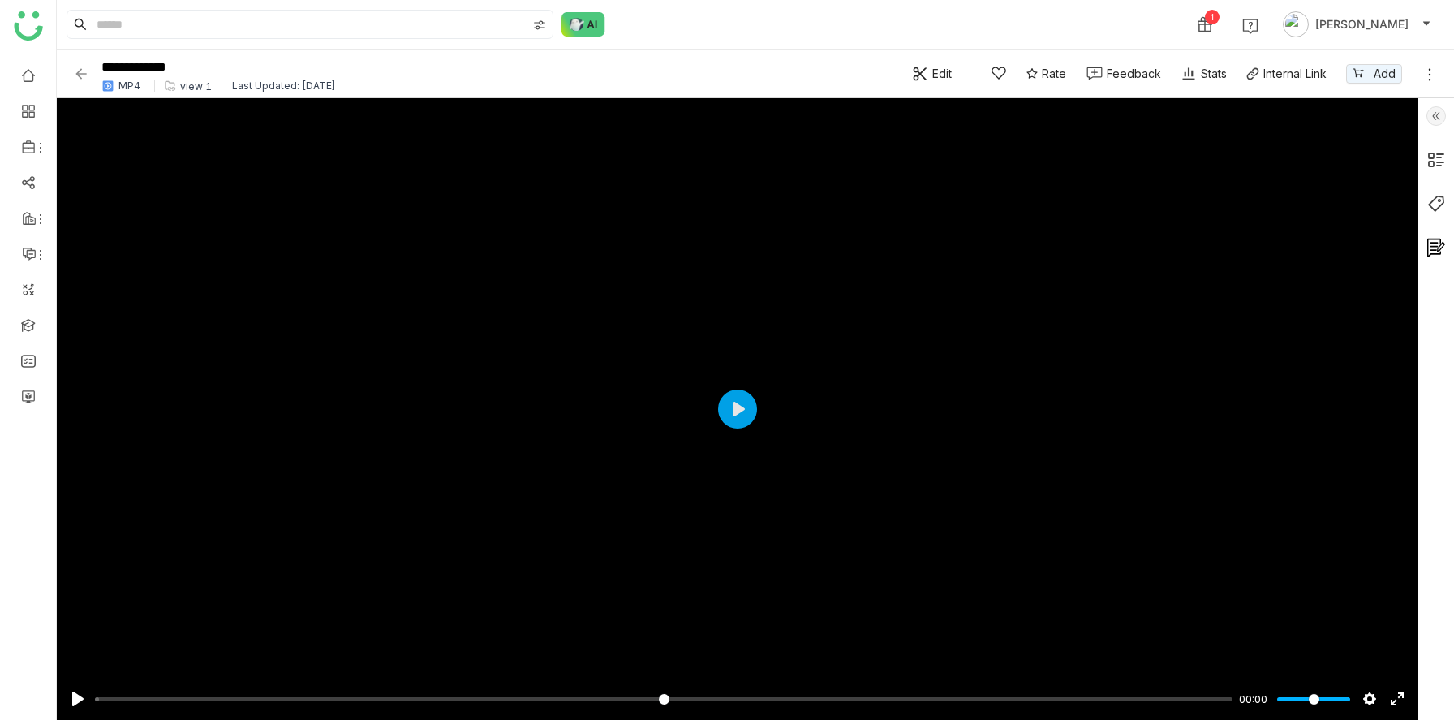
click at [78, 69] on img at bounding box center [81, 74] width 16 height 16
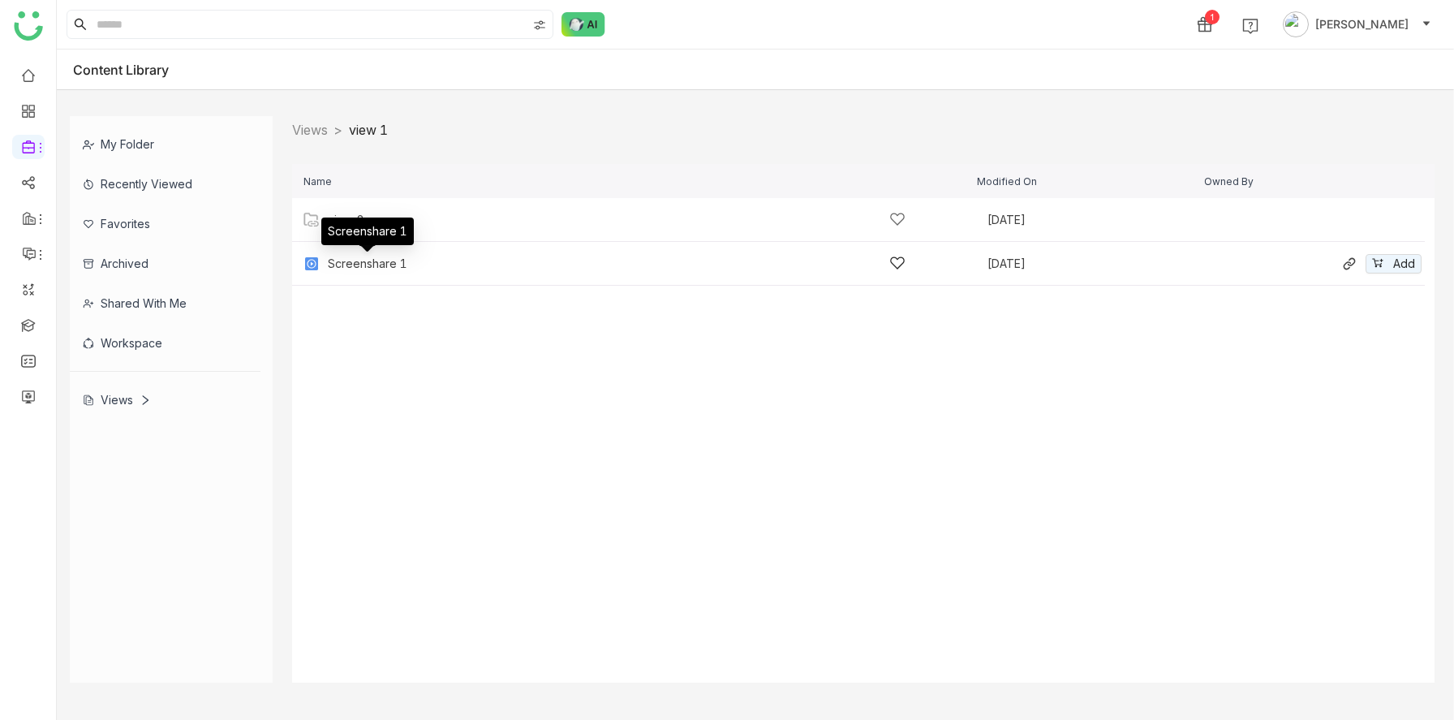
click at [374, 263] on div "Screenshare 1" at bounding box center [368, 263] width 80 height 13
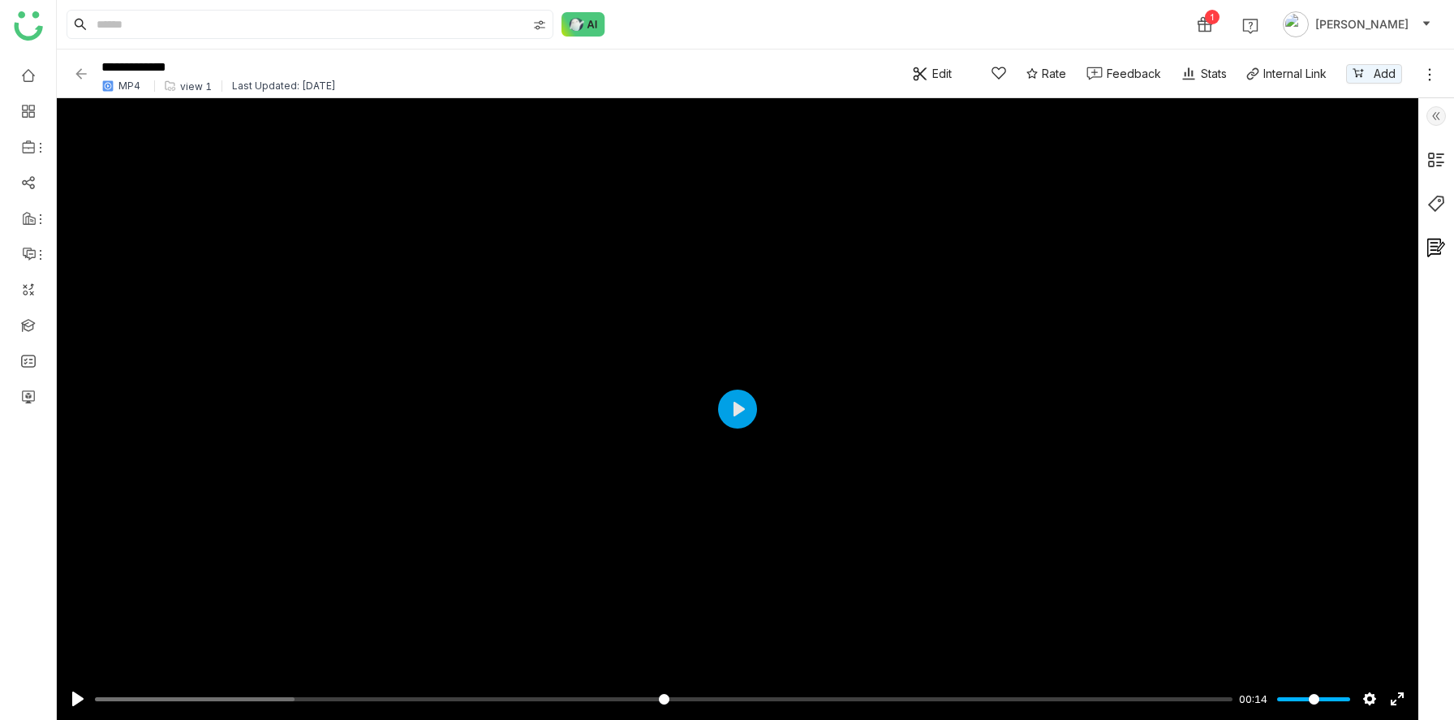
click at [81, 75] on img at bounding box center [81, 74] width 16 height 16
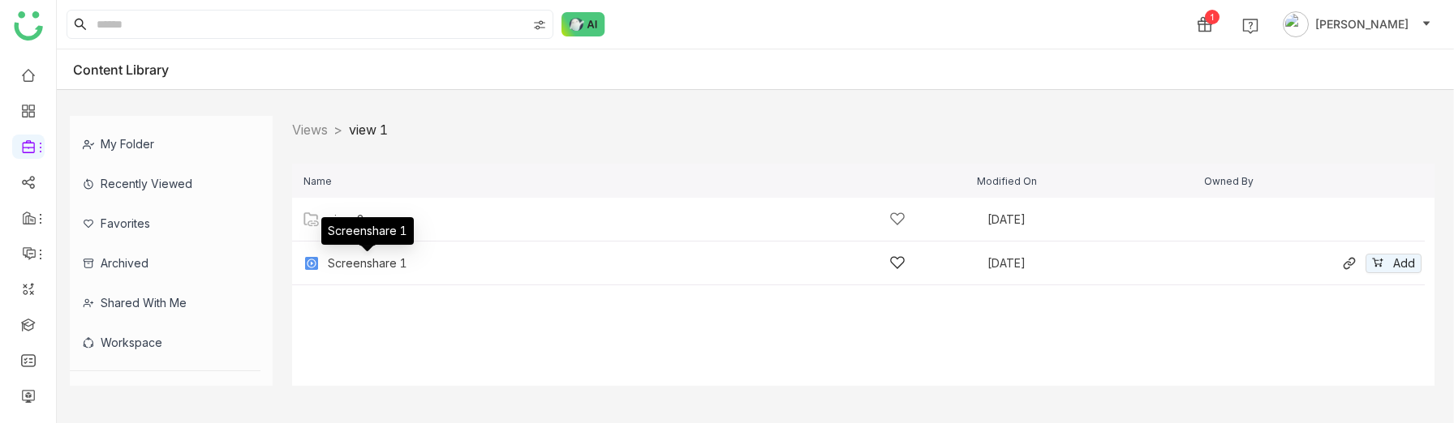
click at [347, 266] on div "Screenshare 1" at bounding box center [368, 263] width 80 height 13
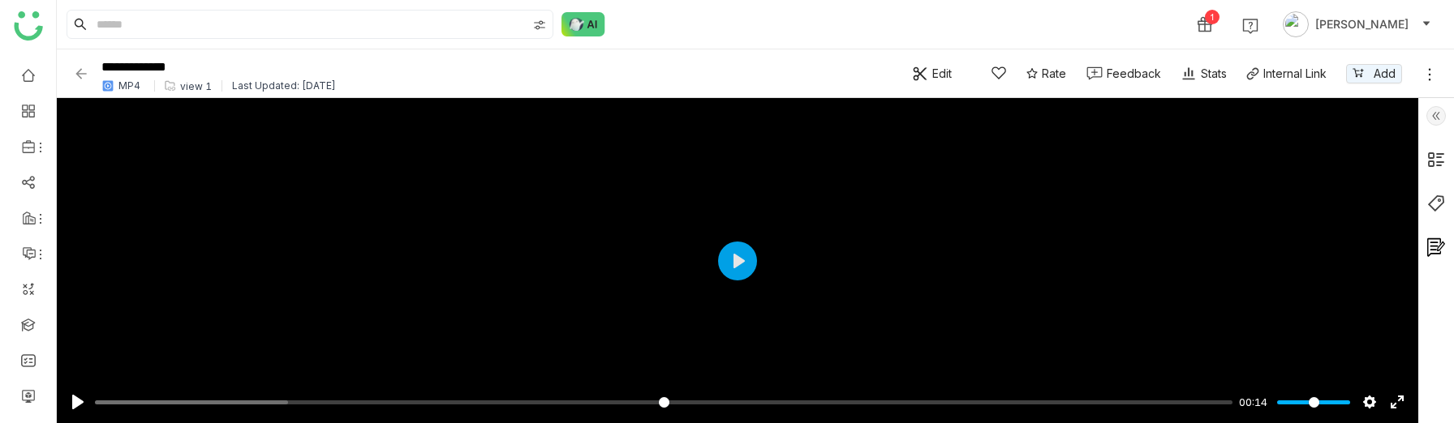
click at [83, 71] on img at bounding box center [81, 74] width 16 height 16
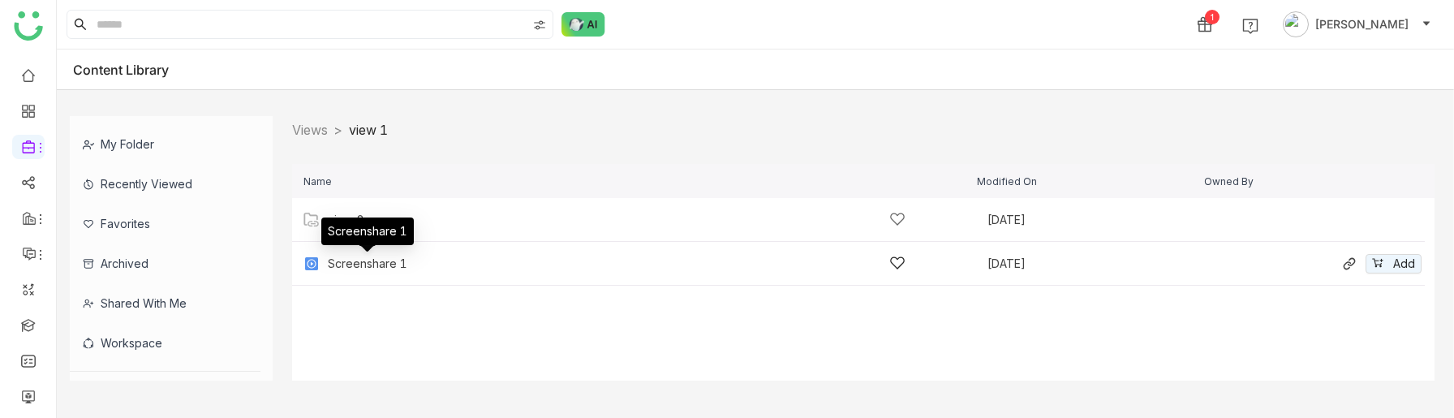
click at [356, 261] on div "Screenshare 1" at bounding box center [368, 263] width 80 height 13
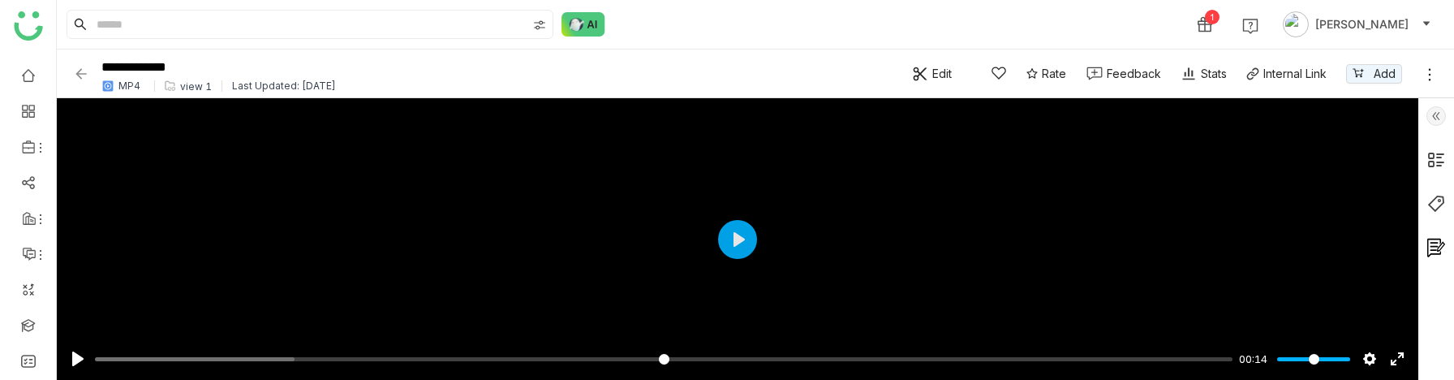
click at [84, 75] on img at bounding box center [81, 74] width 16 height 16
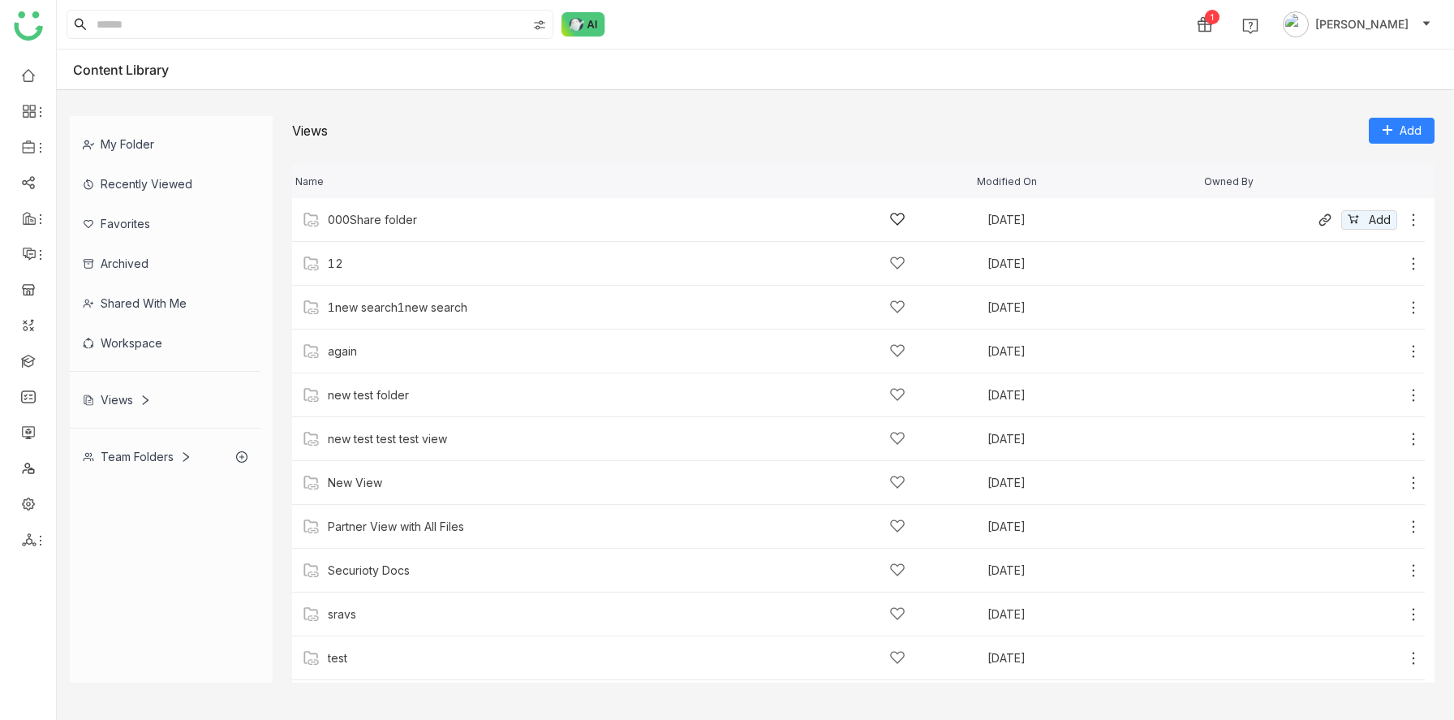
scroll to position [85, 0]
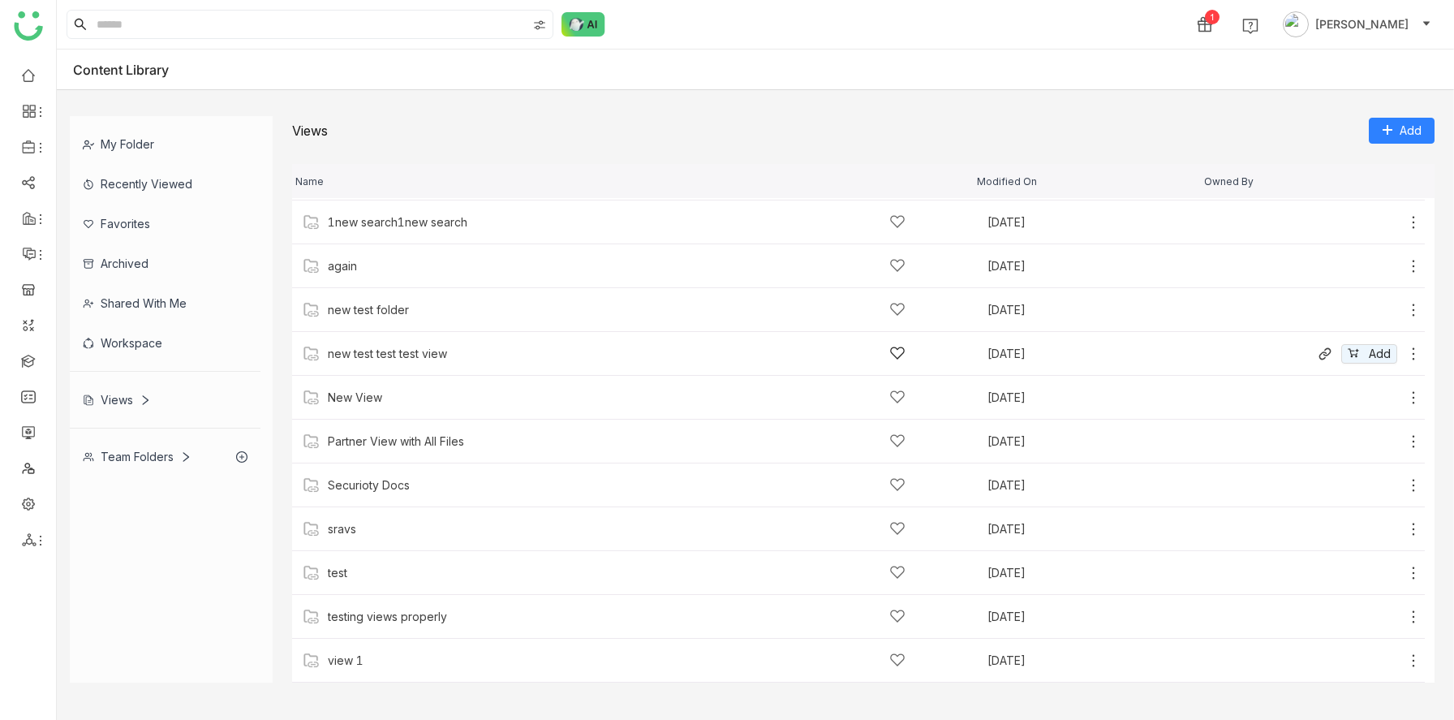
click at [1419, 355] on icon at bounding box center [1413, 354] width 16 height 16
click at [1346, 277] on span "Manage Access" at bounding box center [1364, 285] width 86 height 18
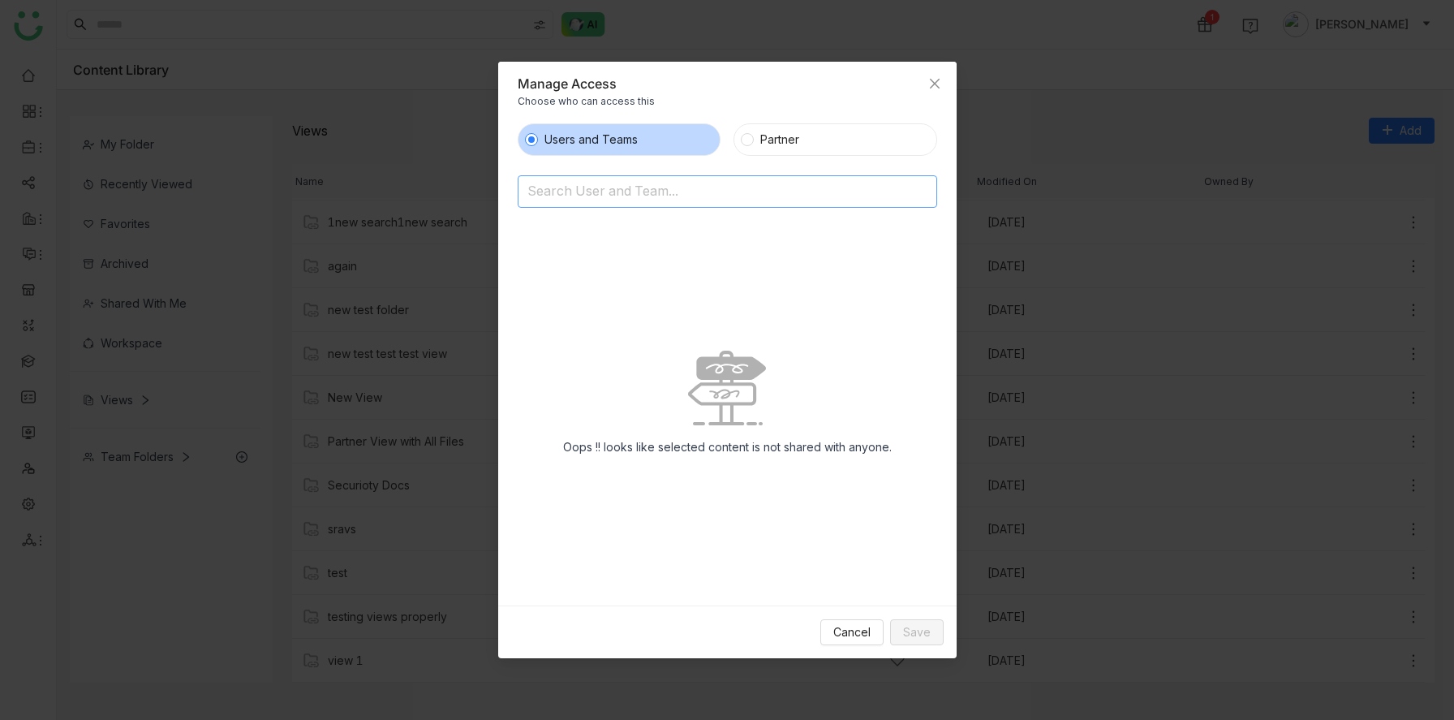
click at [594, 195] on input at bounding box center [685, 193] width 316 height 26
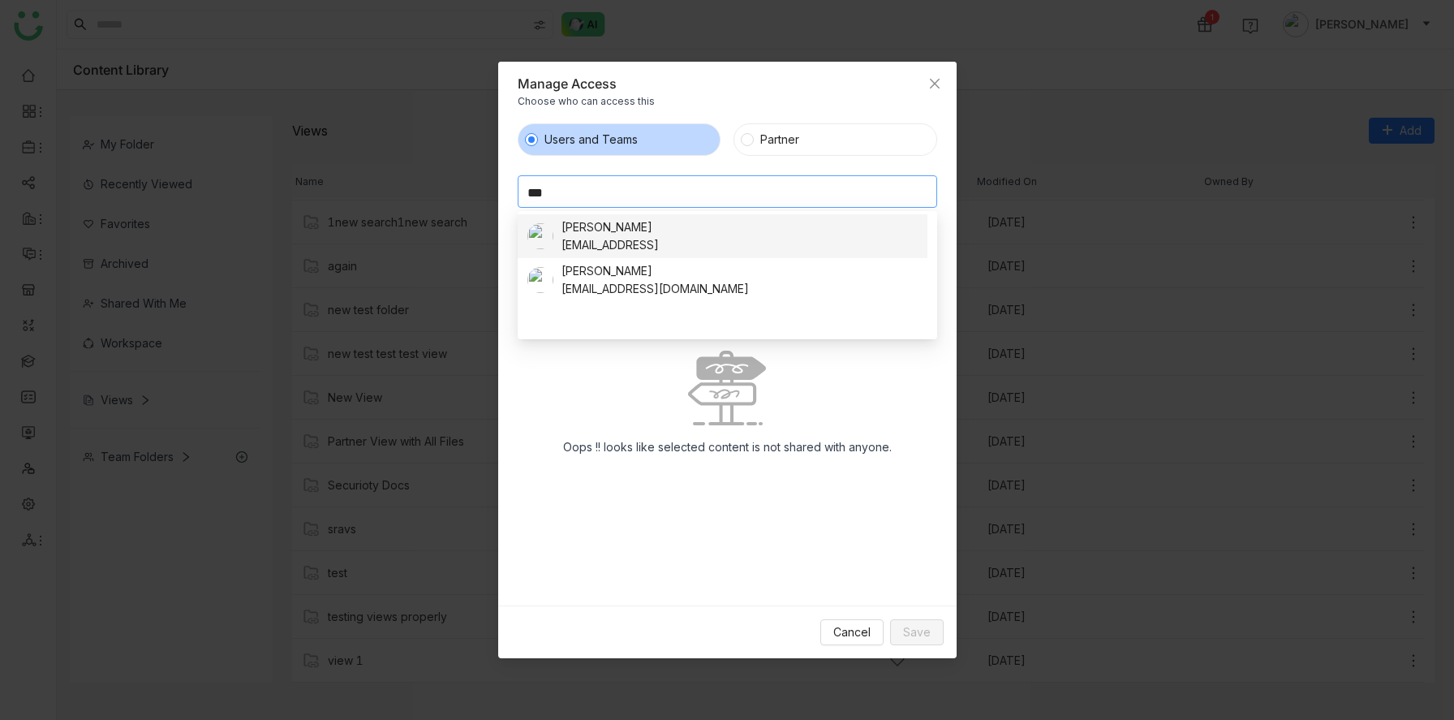
type input "***"
click at [608, 233] on div "Sravani Jatoth" at bounding box center [609, 227] width 97 height 18
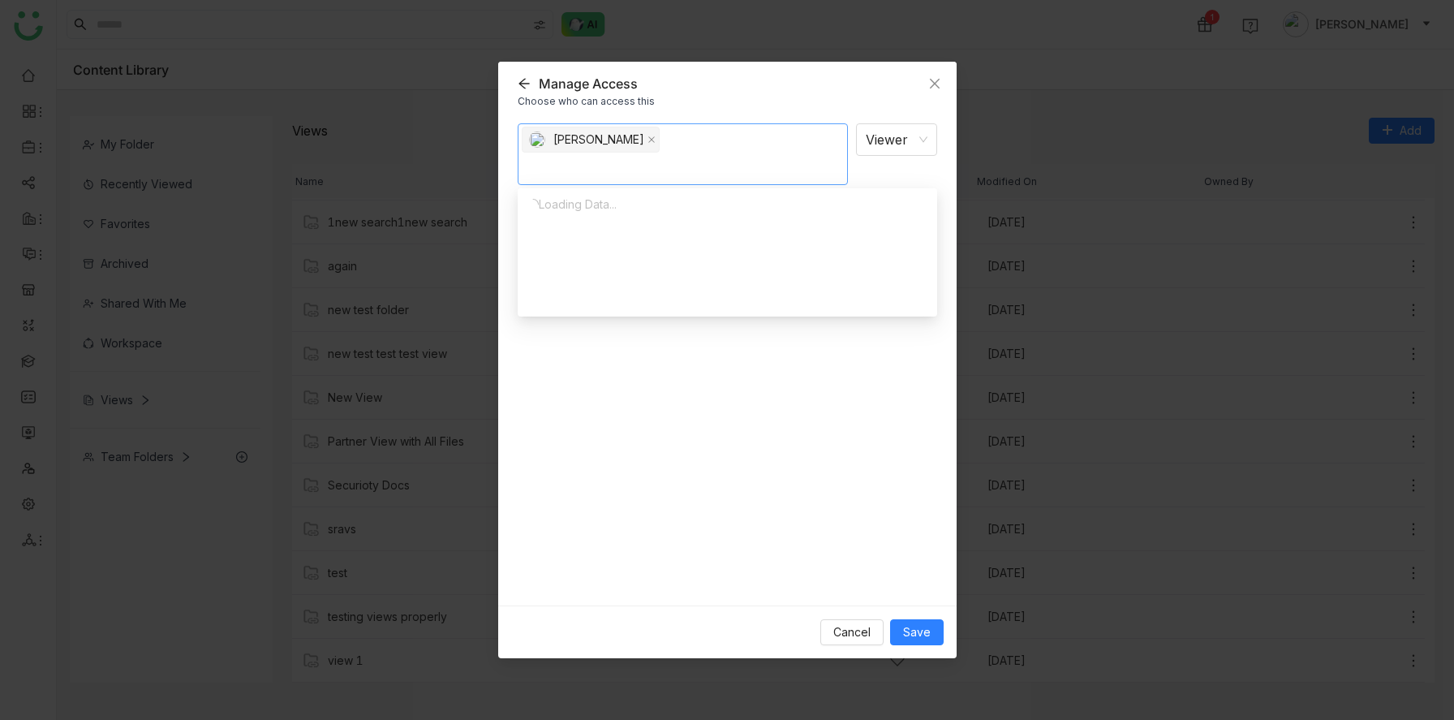
click at [555, 407] on div "Sravani Jatoth Viewer Notify people" at bounding box center [727, 357] width 419 height 469
click at [917, 628] on span "Save" at bounding box center [917, 632] width 28 height 18
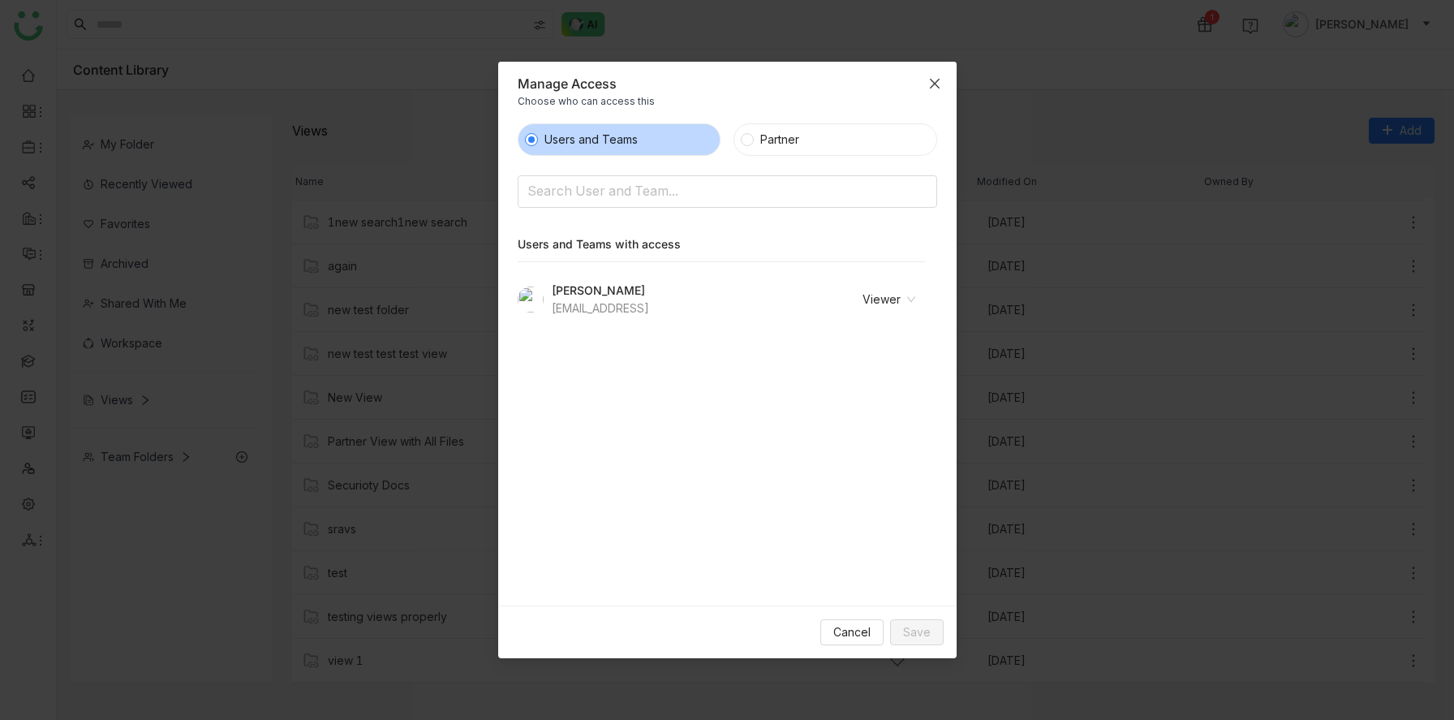
click at [930, 84] on icon "Close" at bounding box center [934, 83] width 13 height 13
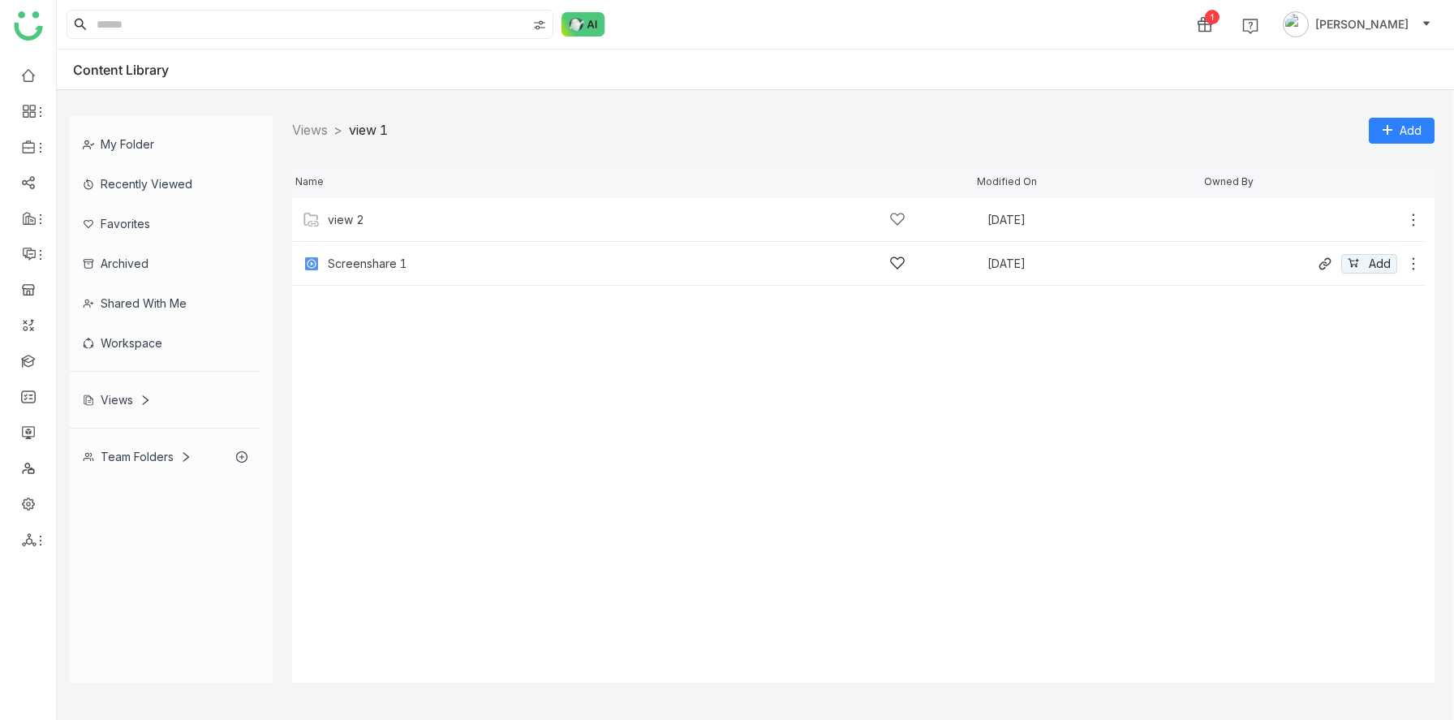
click at [322, 246] on div "Screenshare 1 [DATE] Add" at bounding box center [858, 264] width 1132 height 44
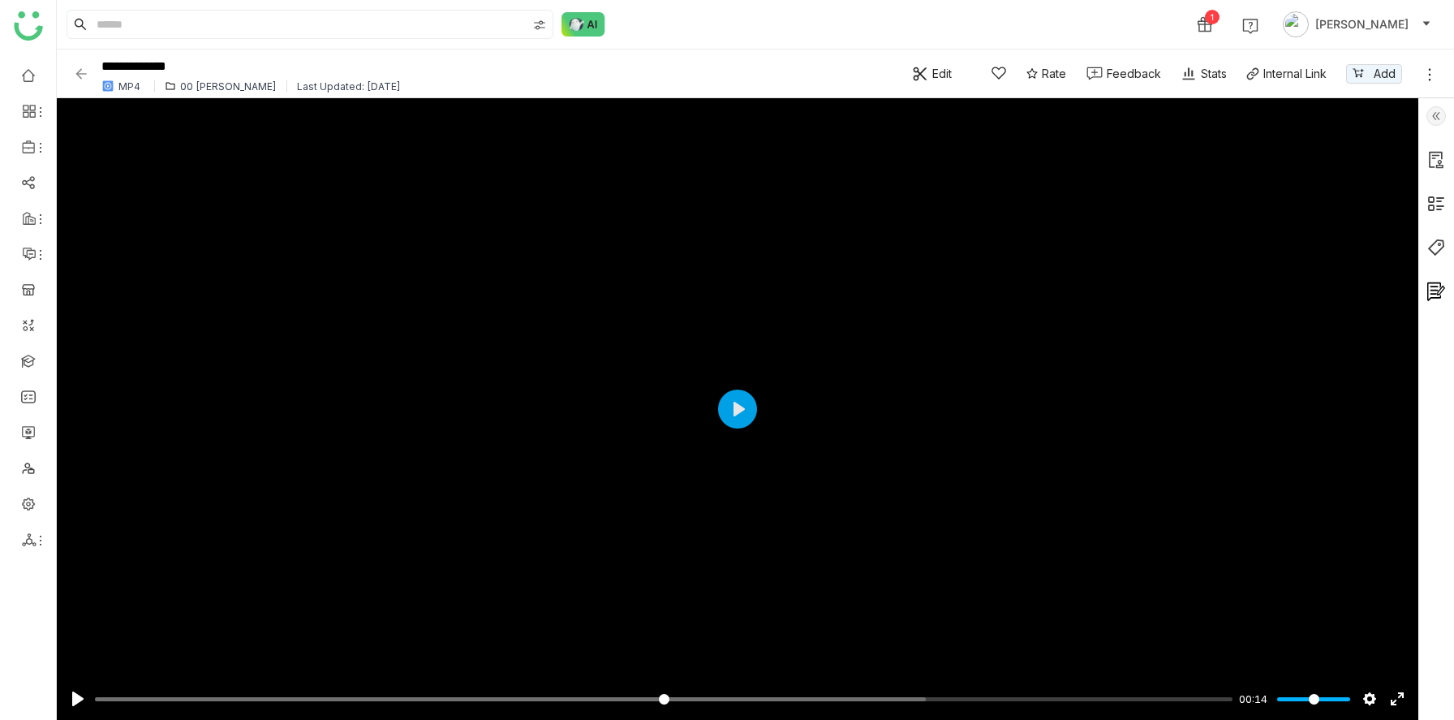
click at [79, 70] on img at bounding box center [81, 74] width 16 height 16
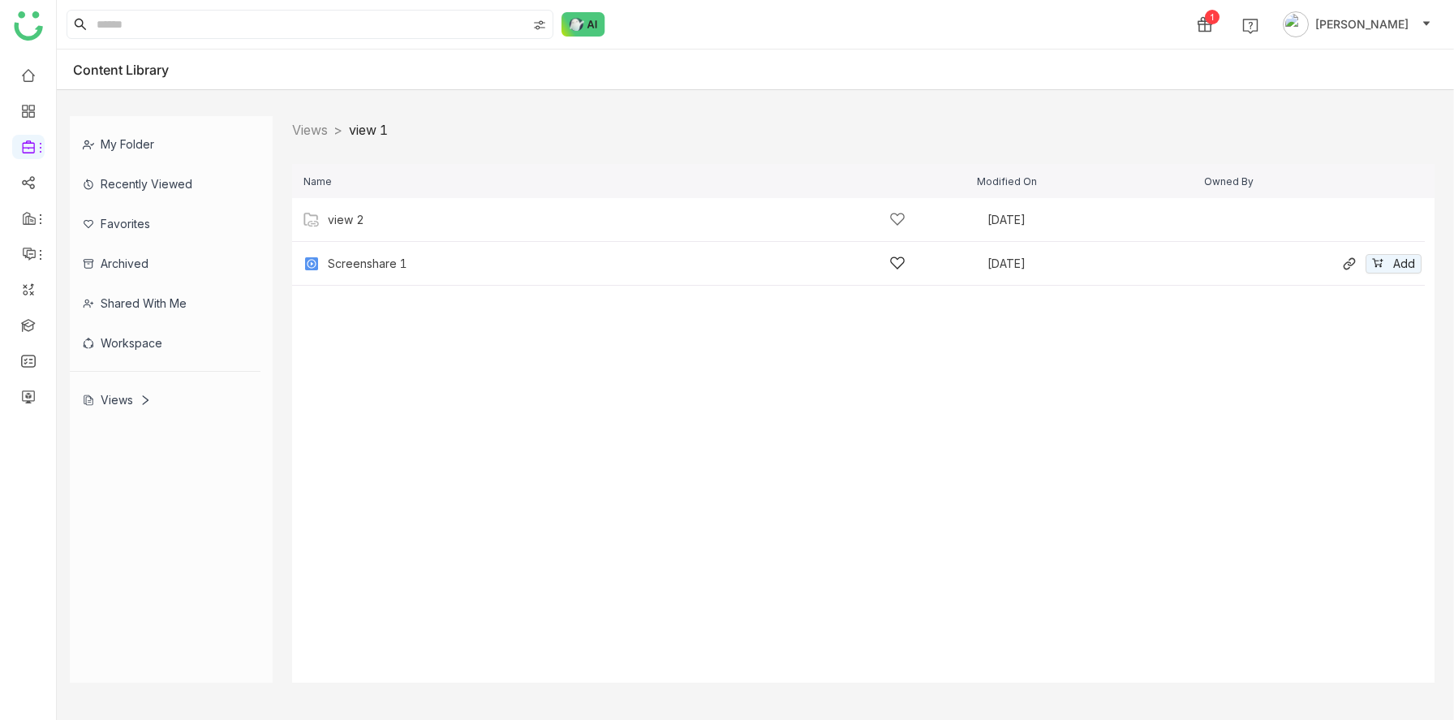
click at [369, 255] on div "Screenshare 1" at bounding box center [617, 263] width 578 height 17
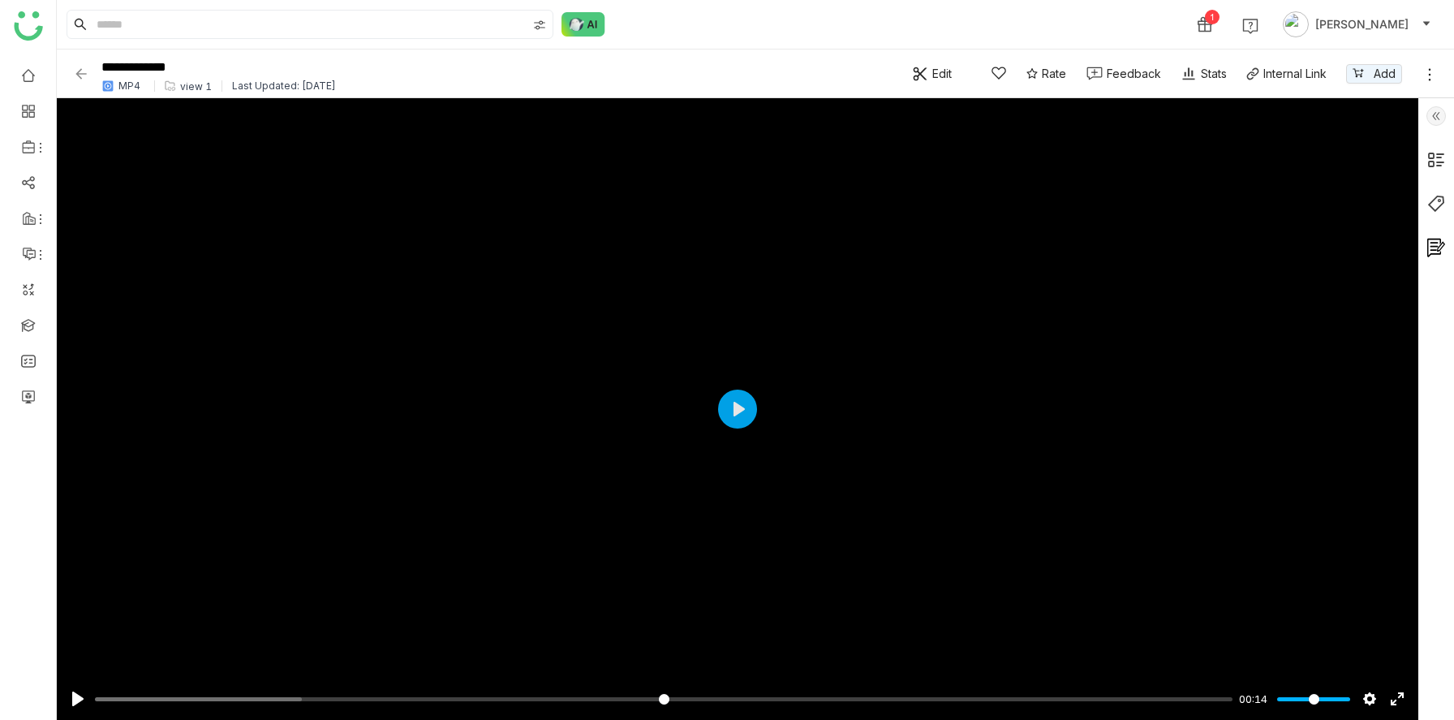
click at [84, 71] on img at bounding box center [81, 74] width 16 height 16
